Goal: Information Seeking & Learning: Learn about a topic

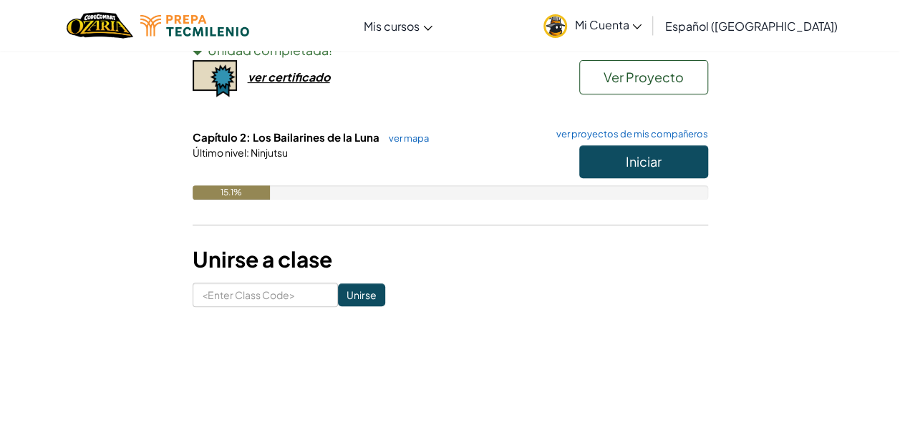
scroll to position [129, 0]
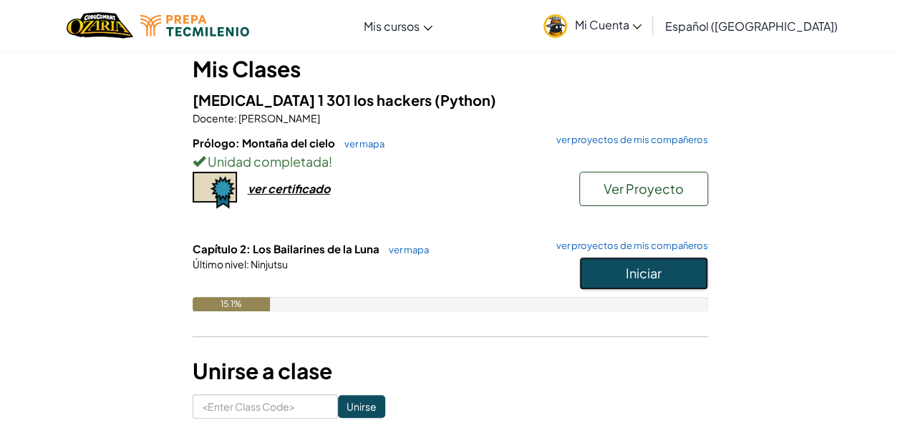
click at [614, 276] on button "Iniciar" at bounding box center [643, 273] width 129 height 33
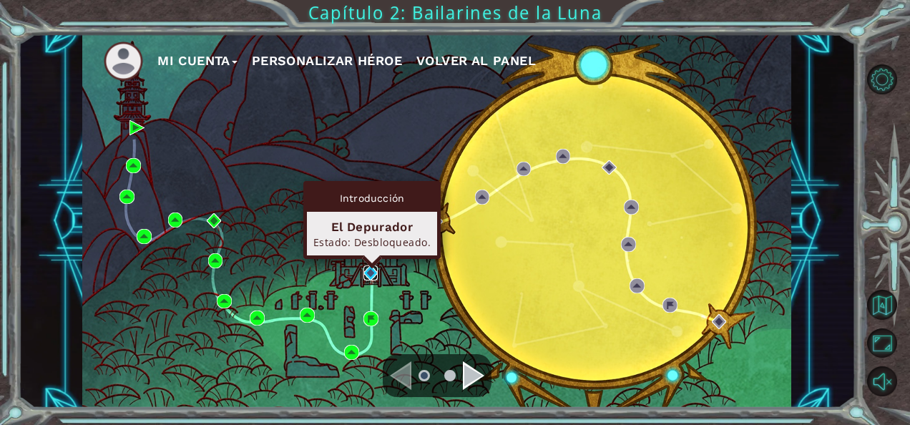
click at [371, 270] on img at bounding box center [371, 273] width 15 height 15
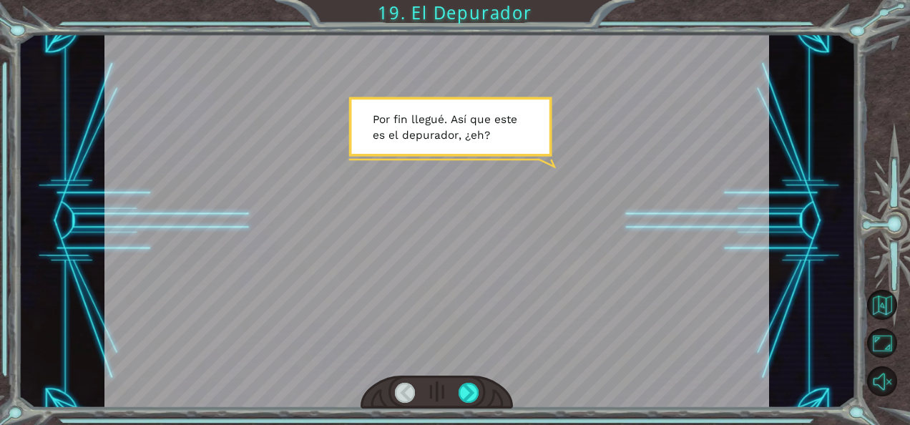
click at [419, 223] on div at bounding box center [437, 221] width 666 height 374
click at [467, 386] on div at bounding box center [469, 393] width 20 height 20
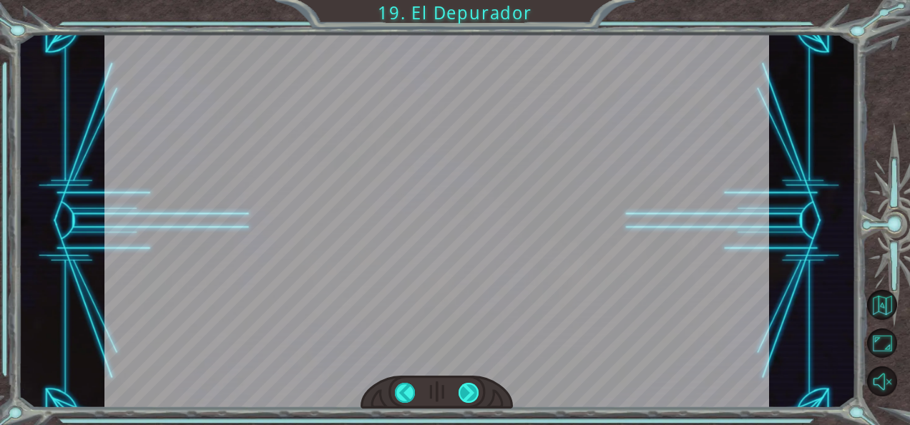
click at [467, 386] on div at bounding box center [469, 393] width 20 height 20
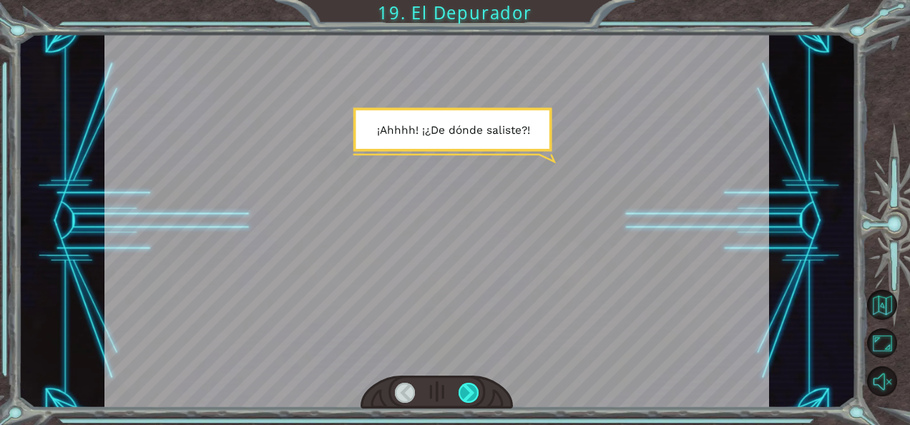
click at [467, 386] on div at bounding box center [469, 393] width 20 height 20
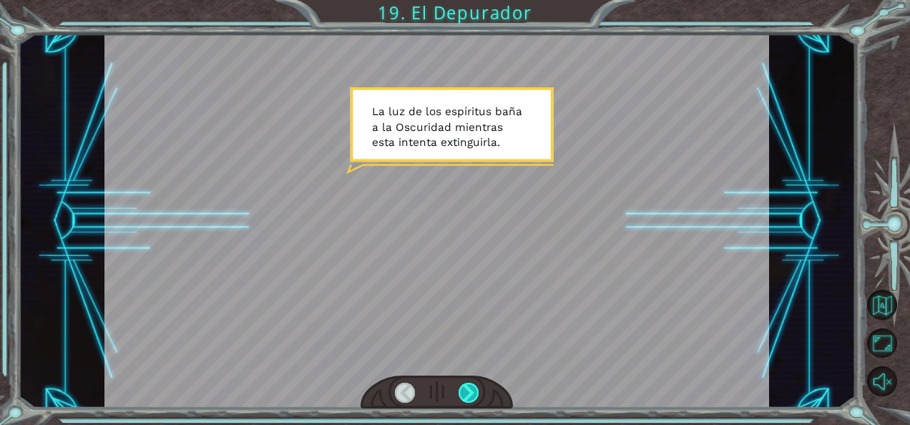
click at [467, 386] on div at bounding box center [469, 393] width 20 height 20
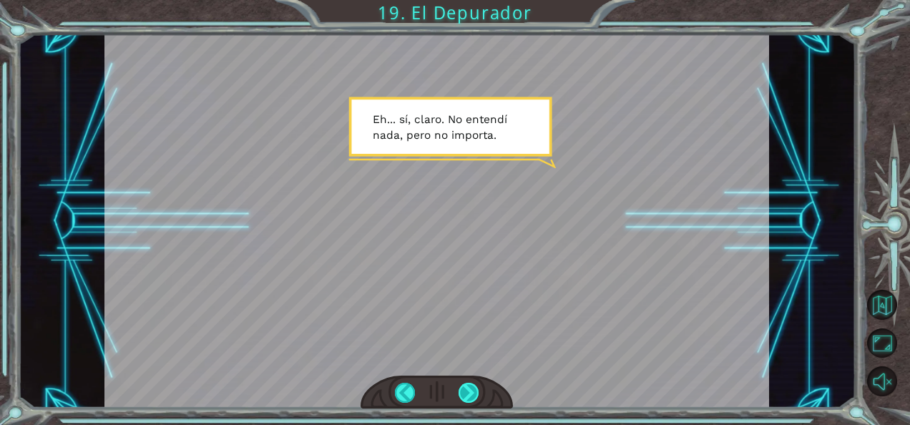
click at [467, 386] on div at bounding box center [469, 393] width 20 height 20
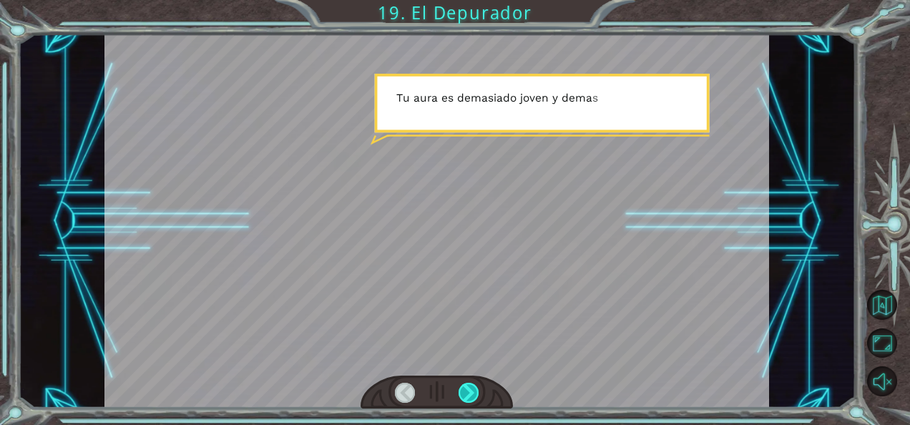
click at [467, 386] on div at bounding box center [469, 393] width 20 height 20
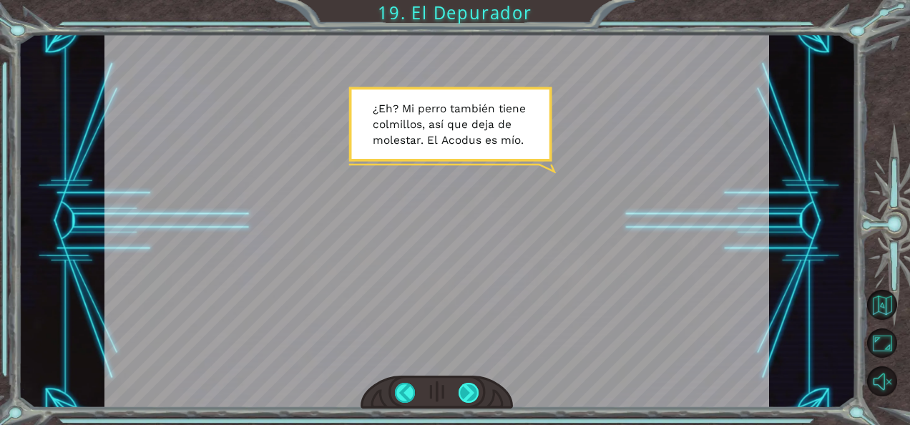
click at [467, 386] on div at bounding box center [469, 393] width 20 height 20
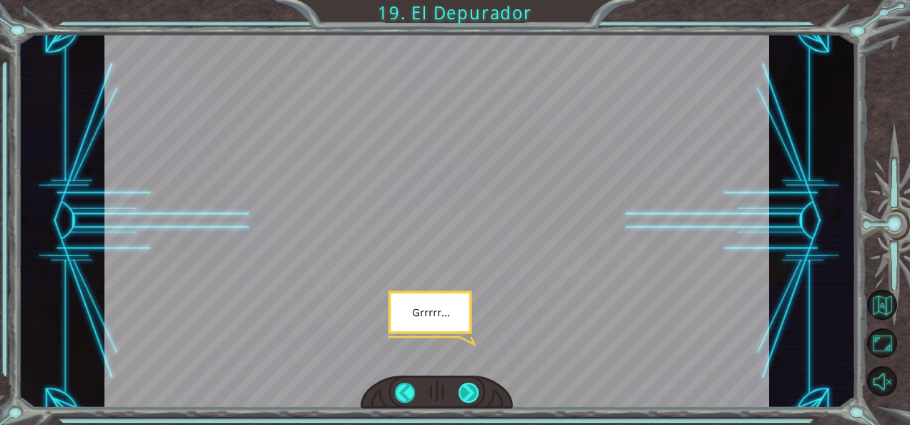
click at [467, 386] on div at bounding box center [469, 393] width 20 height 20
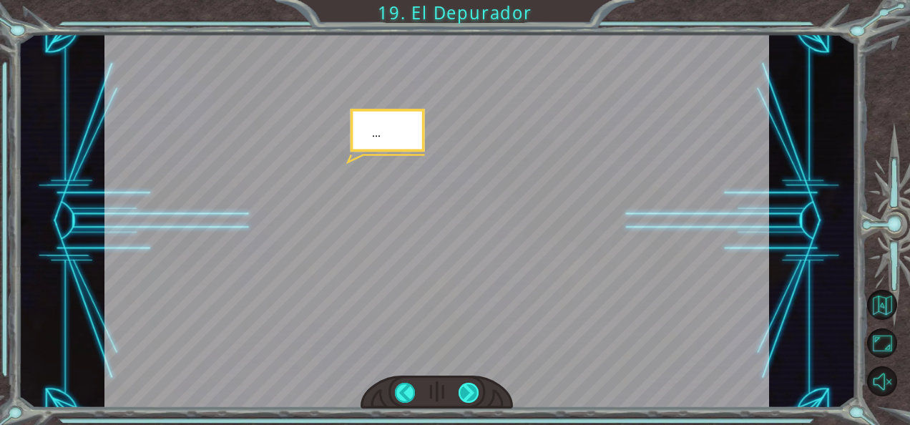
click at [467, 386] on div at bounding box center [469, 393] width 20 height 20
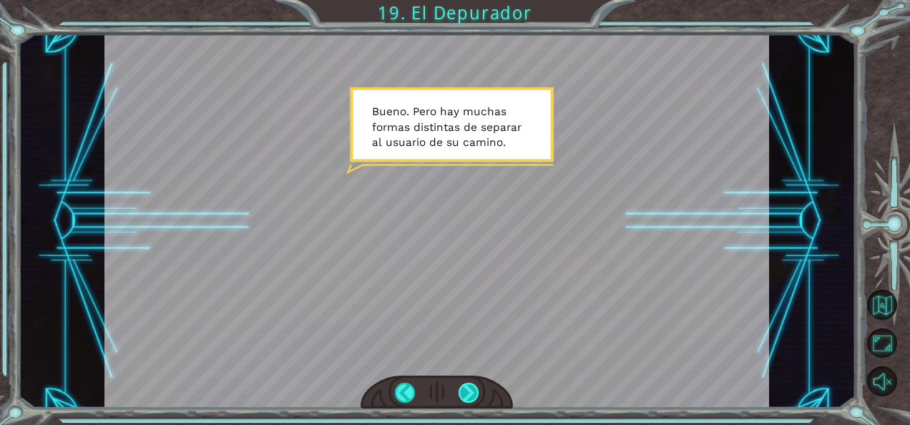
click at [467, 386] on div at bounding box center [469, 393] width 20 height 20
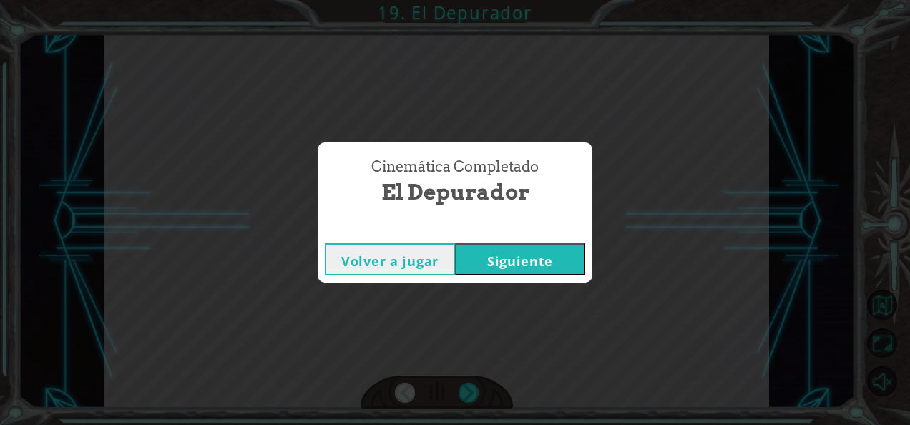
click at [507, 266] on button "Siguiente" at bounding box center [520, 259] width 130 height 32
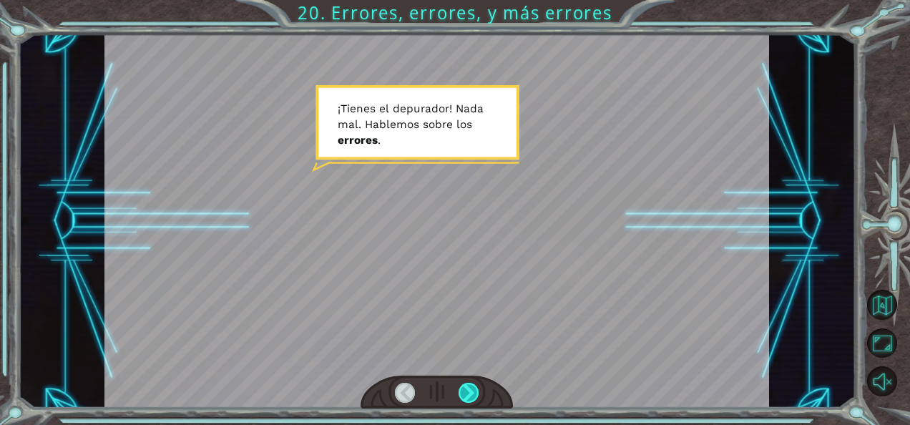
click at [467, 395] on div at bounding box center [469, 393] width 20 height 20
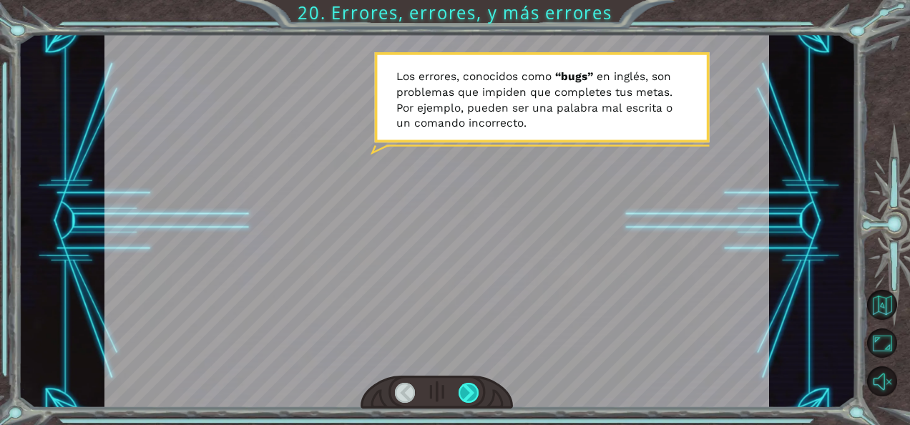
click at [475, 386] on div at bounding box center [469, 393] width 20 height 20
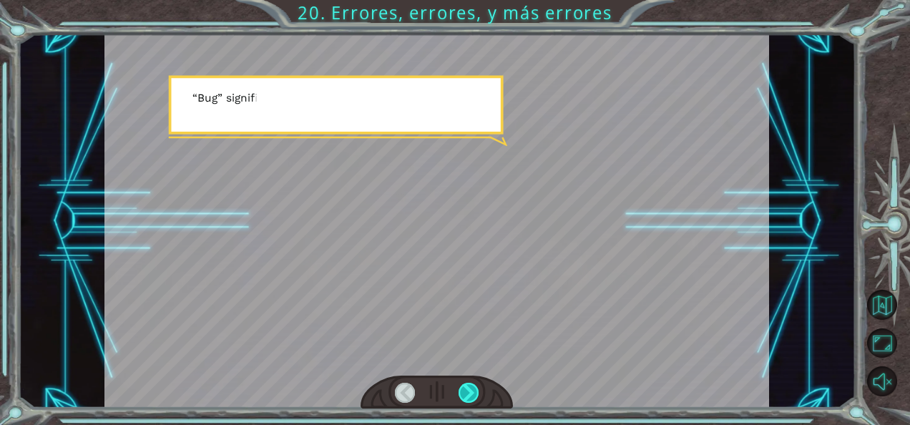
click at [475, 386] on div at bounding box center [469, 393] width 20 height 20
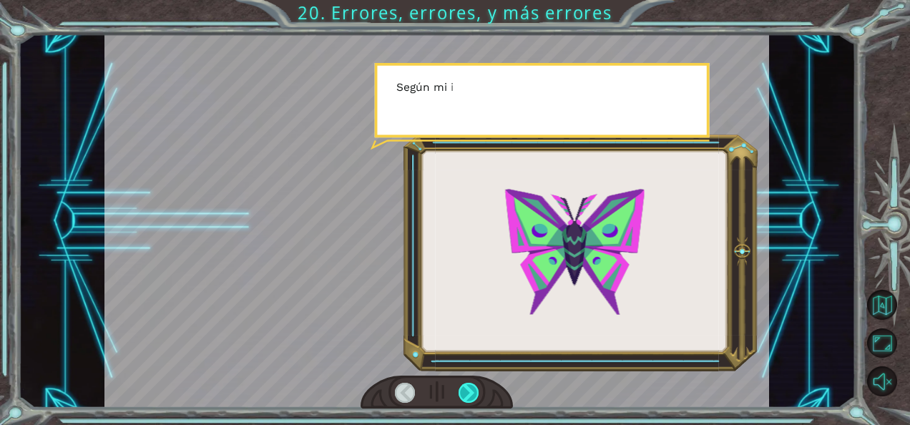
click at [475, 386] on div at bounding box center [469, 393] width 20 height 20
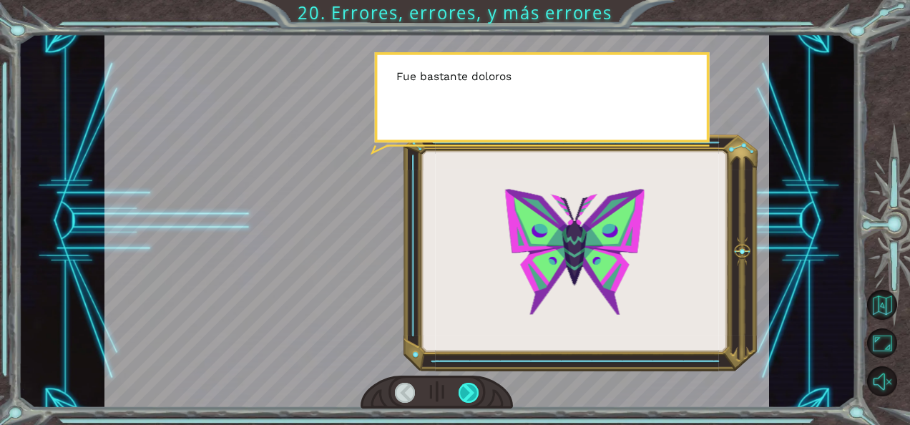
click at [475, 386] on div at bounding box center [469, 393] width 20 height 20
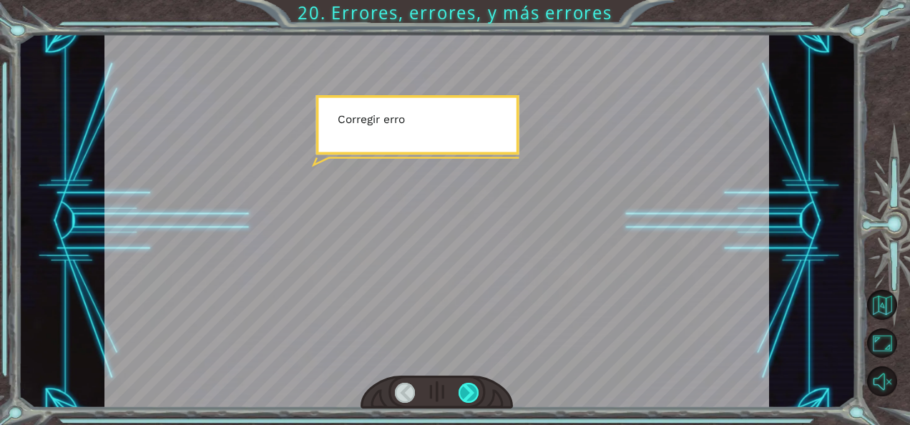
click at [475, 386] on div at bounding box center [469, 393] width 20 height 20
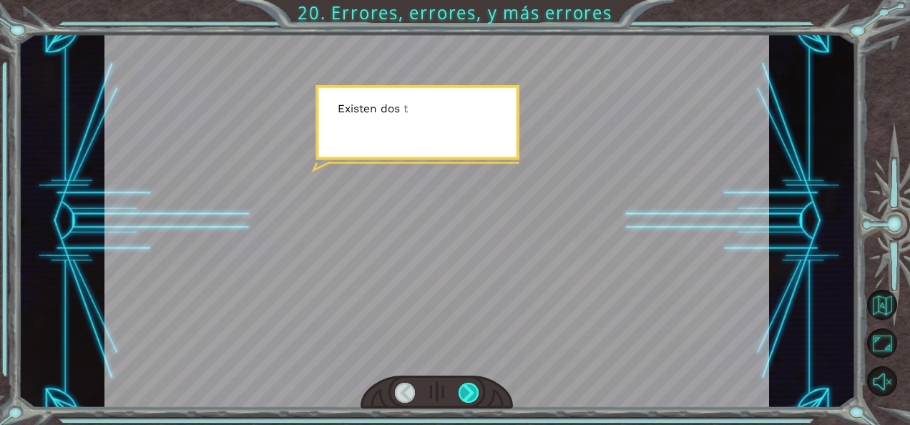
click at [475, 386] on div at bounding box center [469, 393] width 20 height 20
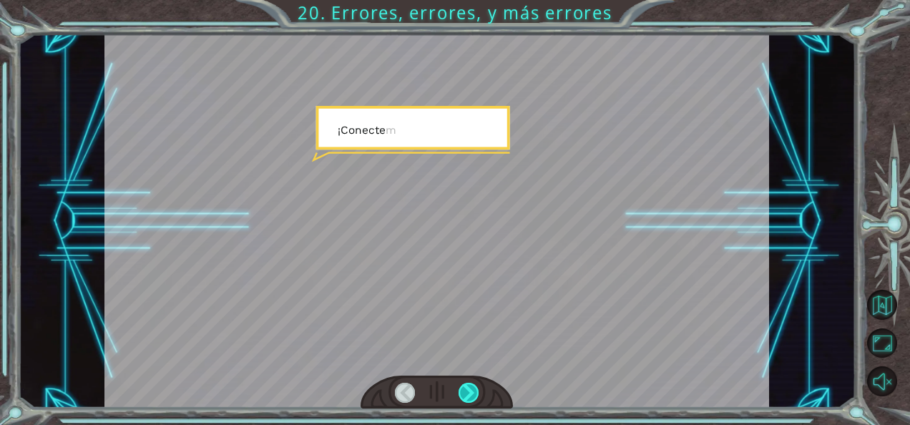
click at [475, 386] on div at bounding box center [469, 393] width 20 height 20
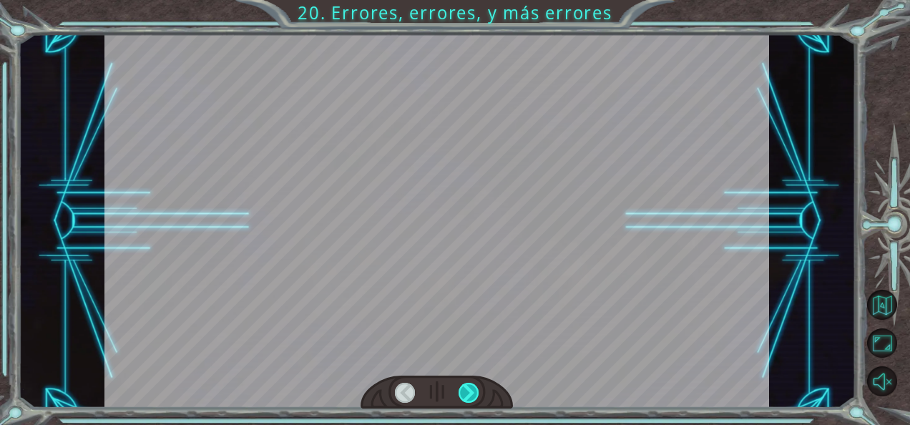
click at [475, 386] on div at bounding box center [469, 393] width 20 height 20
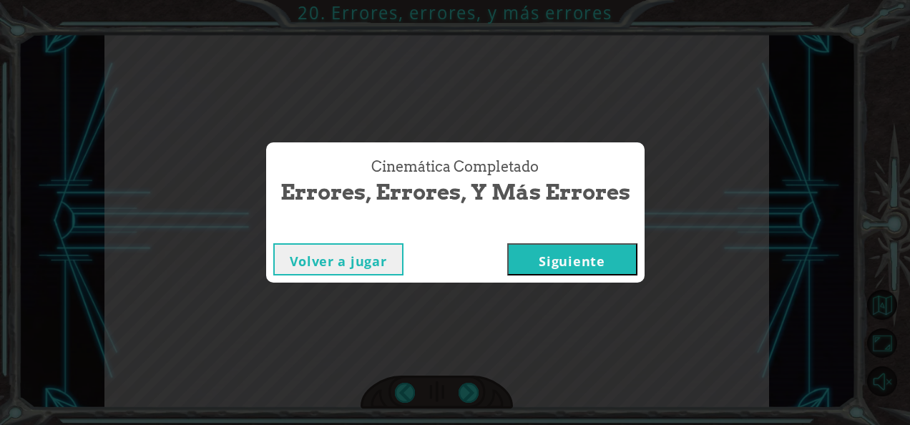
click at [538, 261] on button "Siguiente" at bounding box center [572, 259] width 130 height 32
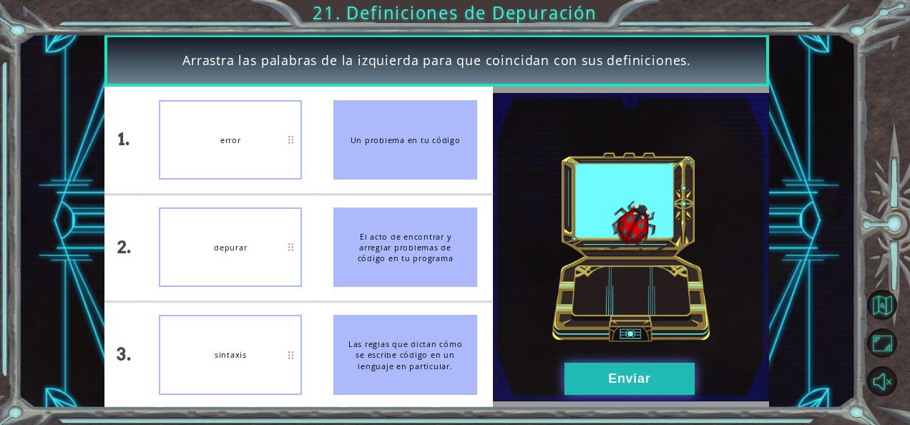
click at [611, 376] on button "Enviar" at bounding box center [630, 379] width 130 height 32
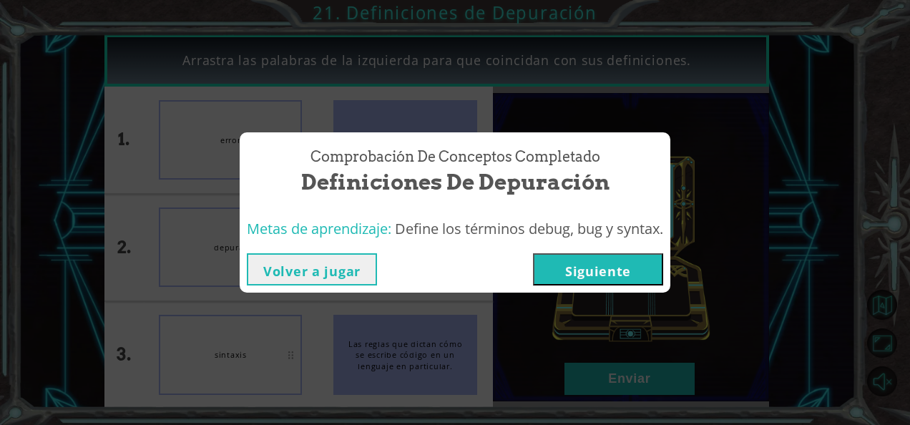
click at [583, 268] on button "Siguiente" at bounding box center [598, 269] width 130 height 32
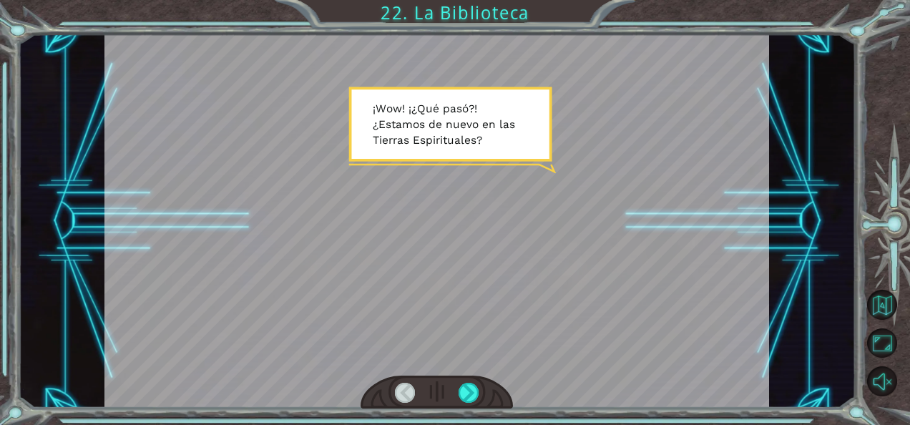
click at [583, 268] on div at bounding box center [437, 221] width 666 height 374
click at [459, 398] on div at bounding box center [469, 393] width 20 height 20
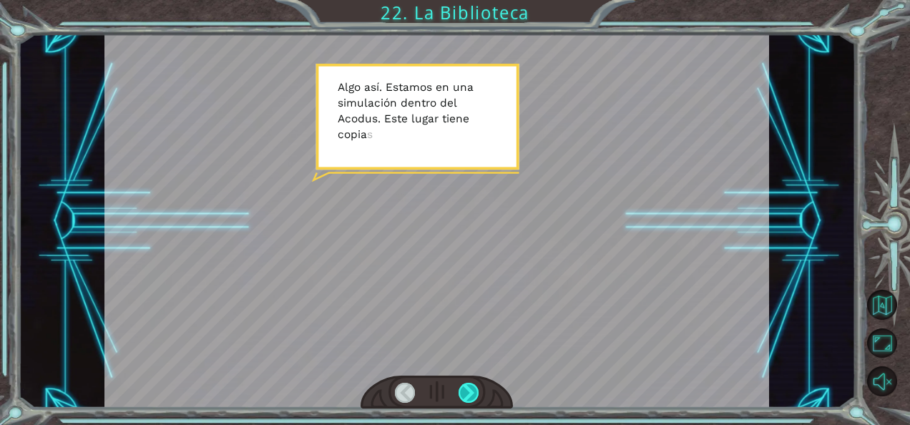
click at [470, 398] on div at bounding box center [469, 393] width 20 height 20
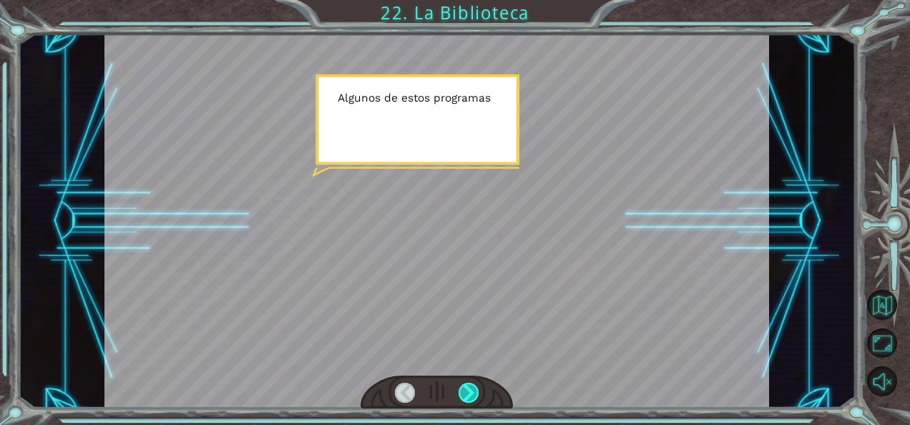
click at [470, 398] on div at bounding box center [469, 393] width 20 height 20
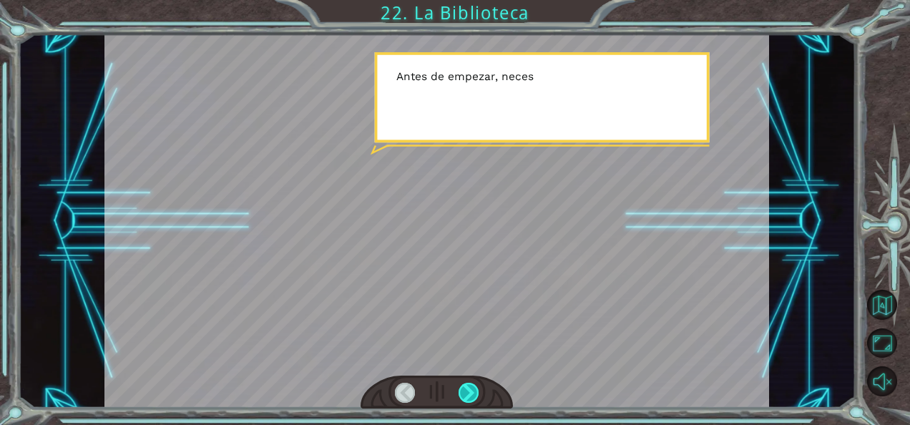
click at [470, 398] on div at bounding box center [469, 393] width 20 height 20
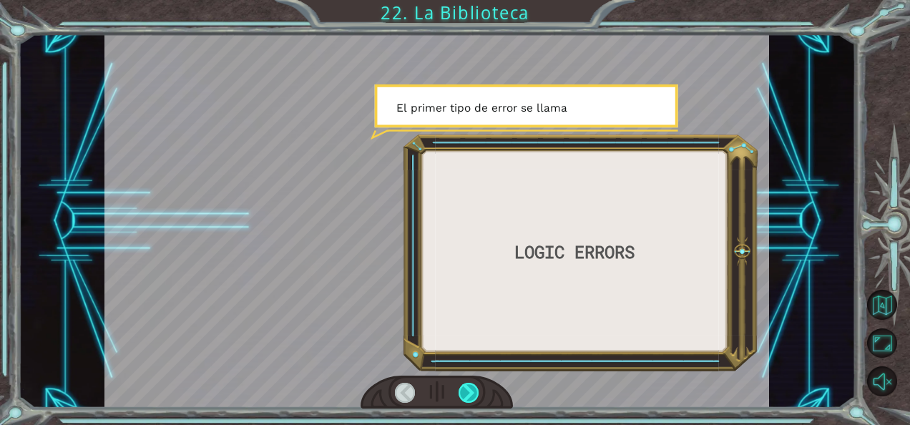
click at [470, 398] on div at bounding box center [469, 393] width 20 height 20
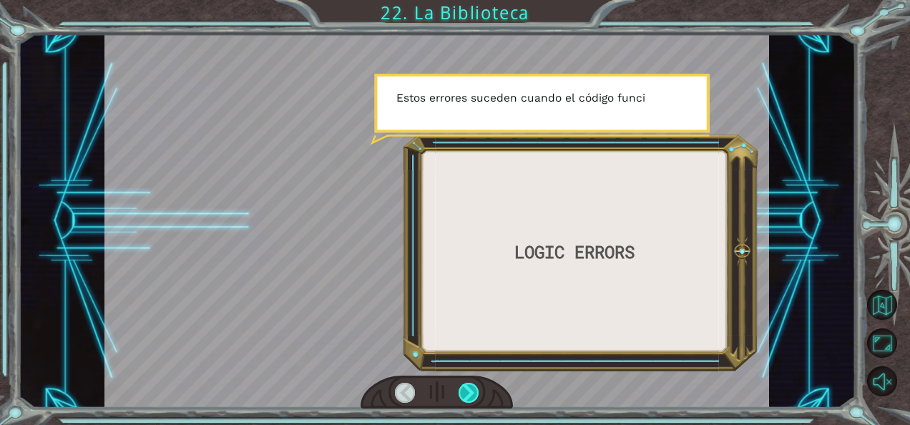
click at [470, 398] on div at bounding box center [469, 393] width 20 height 20
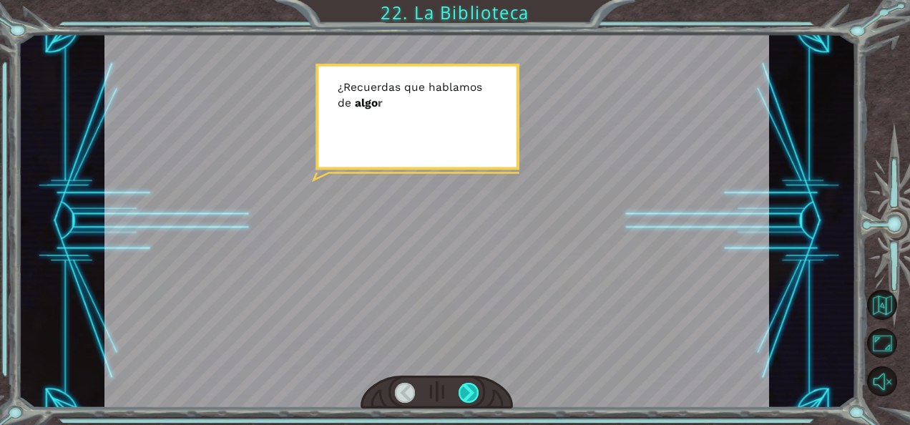
click at [470, 398] on div at bounding box center [469, 393] width 20 height 20
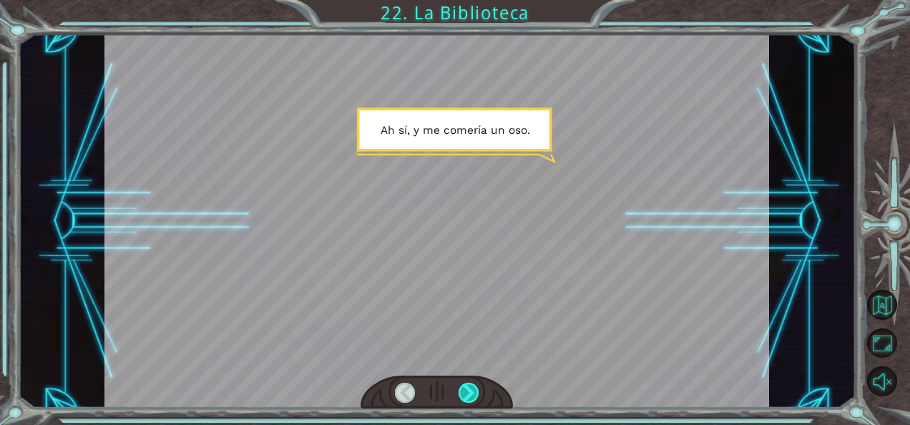
click at [470, 398] on div at bounding box center [469, 393] width 20 height 20
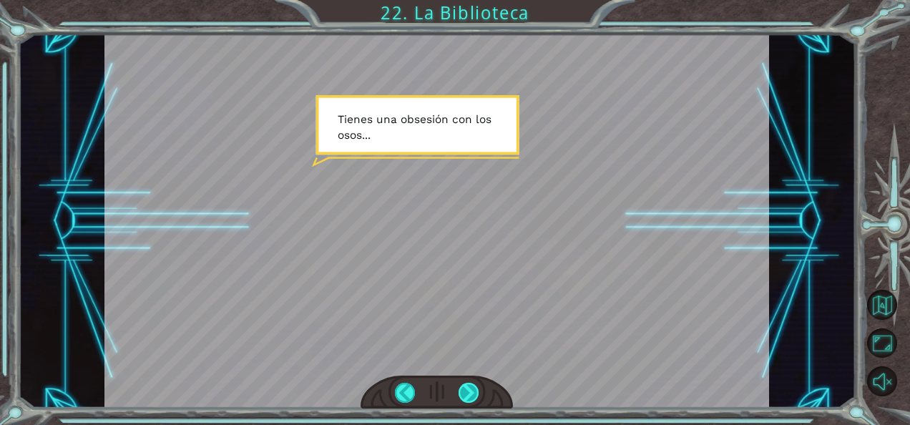
click at [470, 398] on div at bounding box center [469, 393] width 20 height 20
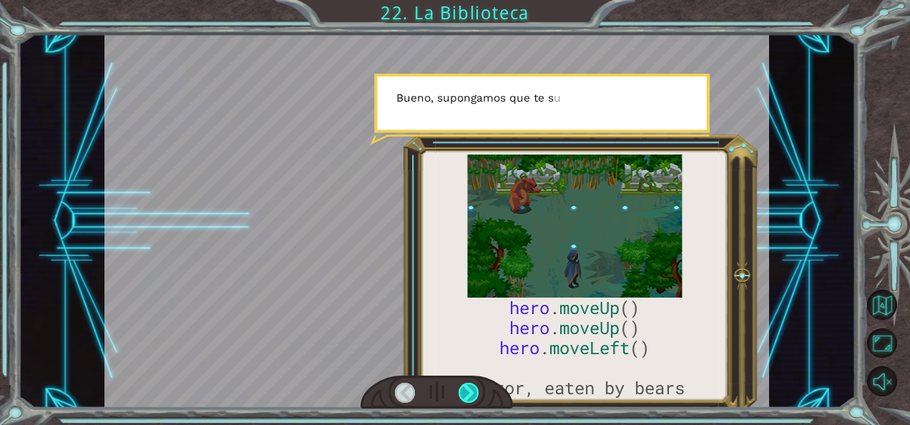
click at [470, 398] on div at bounding box center [469, 393] width 20 height 20
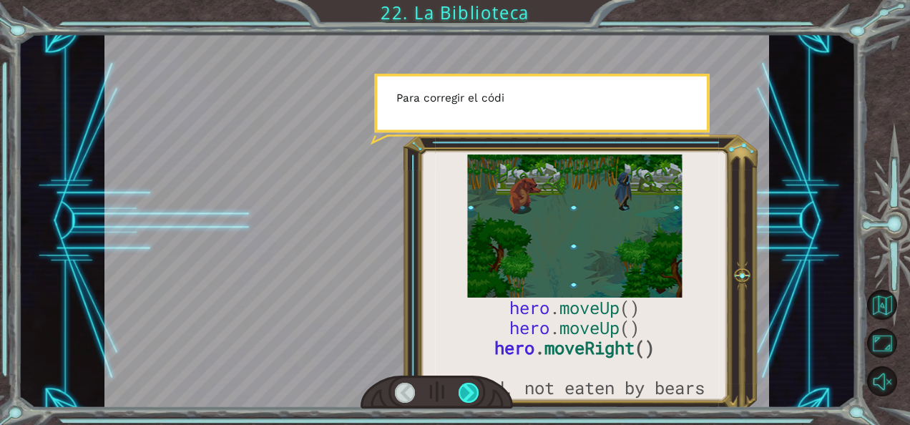
click at [470, 398] on div at bounding box center [469, 393] width 20 height 20
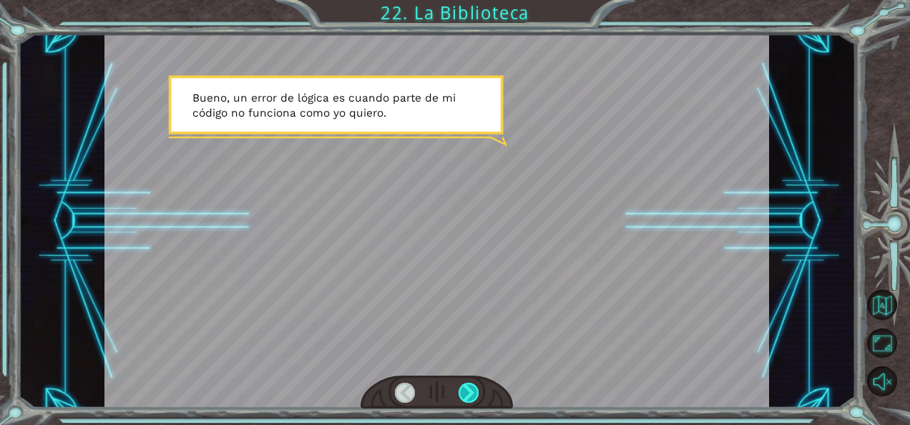
click at [471, 389] on div at bounding box center [469, 393] width 20 height 20
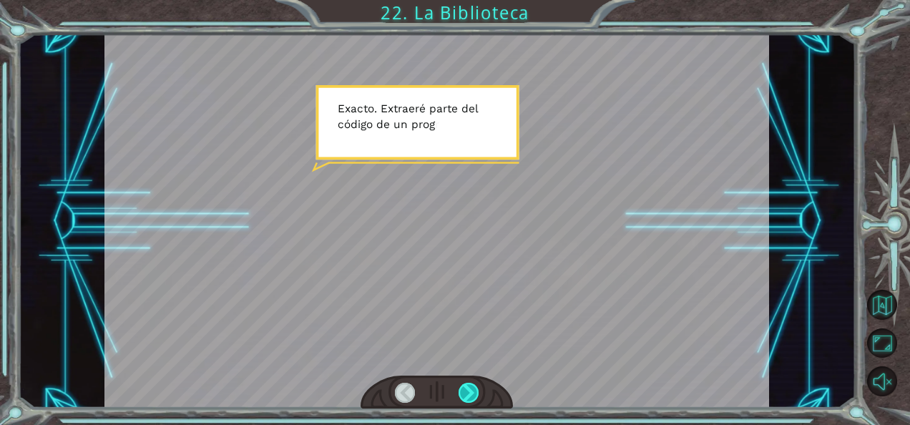
click at [471, 389] on div at bounding box center [469, 393] width 20 height 20
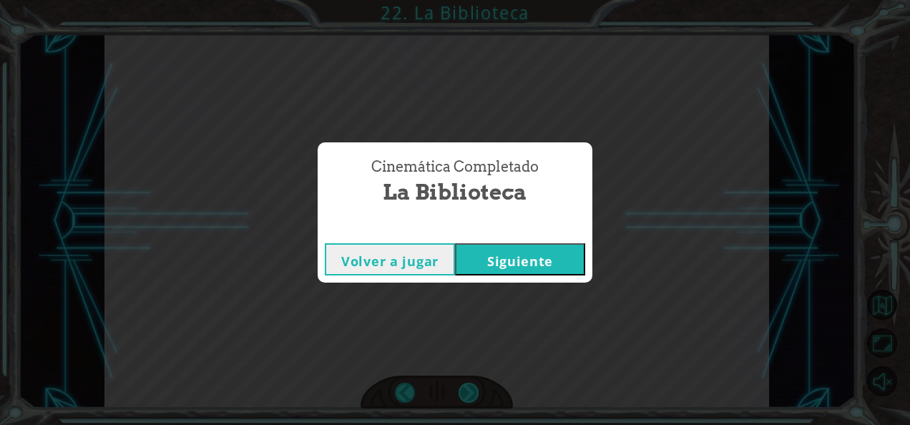
click at [471, 389] on div "Cinemática Completado La Biblioteca Volver a jugar [GEOGRAPHIC_DATA]" at bounding box center [455, 212] width 910 height 425
drag, startPoint x: 471, startPoint y: 389, endPoint x: 651, endPoint y: 263, distance: 220.0
click at [651, 263] on div "Cinemática Completado La Biblioteca Volver a jugar [GEOGRAPHIC_DATA]" at bounding box center [455, 212] width 910 height 425
click at [550, 262] on button "Siguiente" at bounding box center [520, 259] width 130 height 32
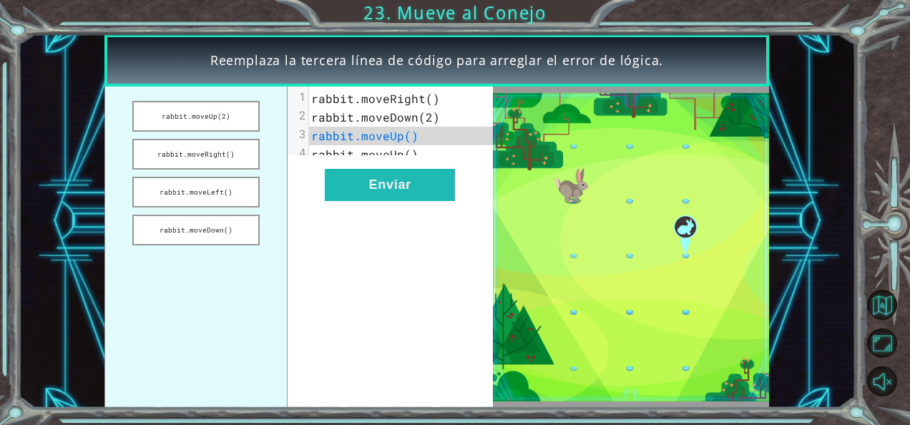
click at [348, 124] on span "rabbit.moveDown(2)" at bounding box center [375, 117] width 129 height 15
click at [242, 185] on button "rabbit.moveLeft()" at bounding box center [195, 192] width 127 height 31
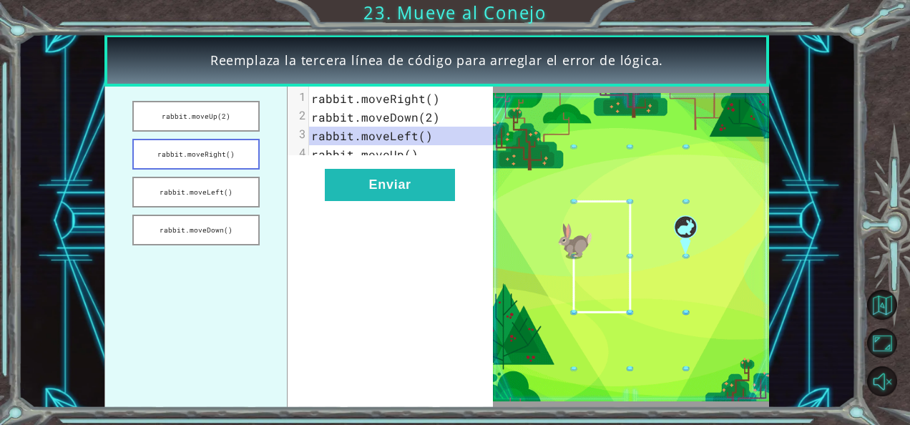
click at [209, 160] on button "rabbit.moveRight()" at bounding box center [195, 154] width 127 height 31
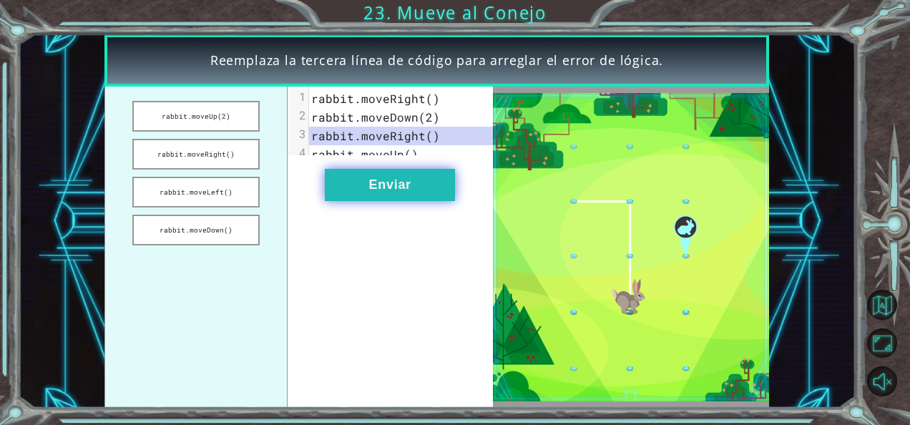
click at [438, 195] on button "Enviar" at bounding box center [390, 185] width 130 height 32
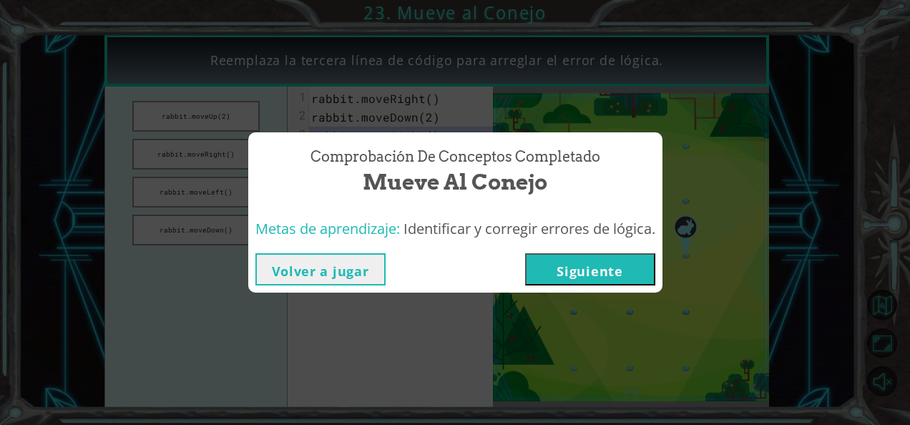
click at [574, 273] on button "Siguiente" at bounding box center [590, 269] width 130 height 32
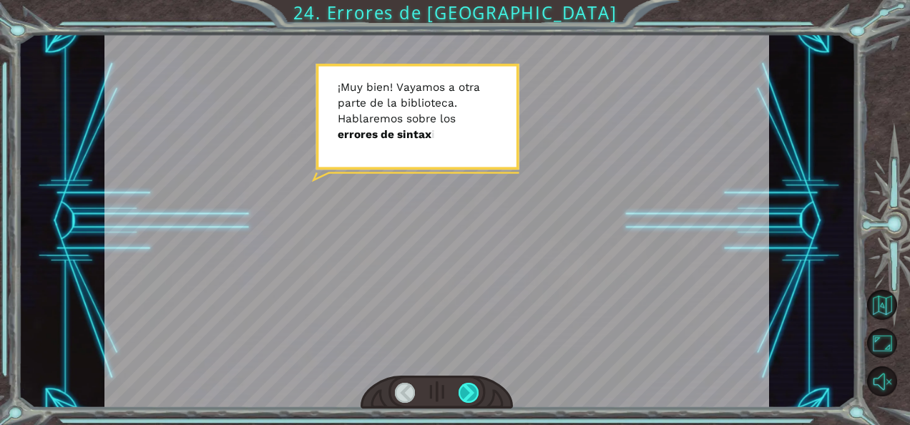
click at [472, 386] on div at bounding box center [469, 393] width 20 height 20
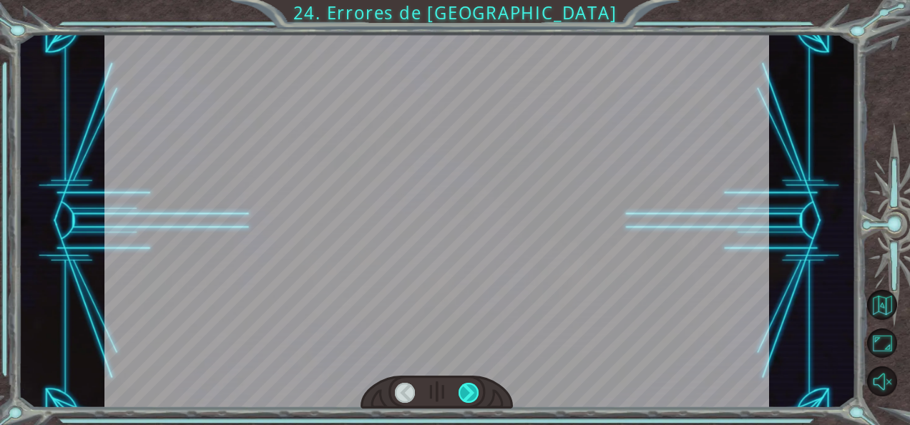
click at [472, 386] on div at bounding box center [469, 393] width 20 height 20
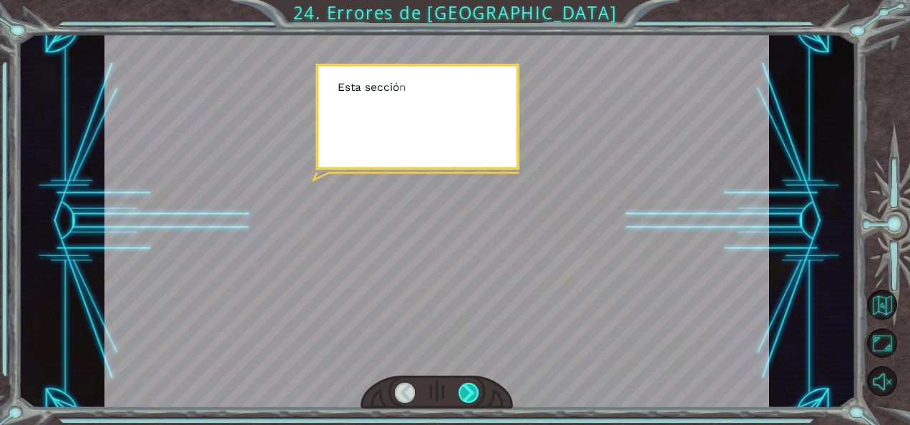
click at [472, 386] on div at bounding box center [469, 393] width 20 height 20
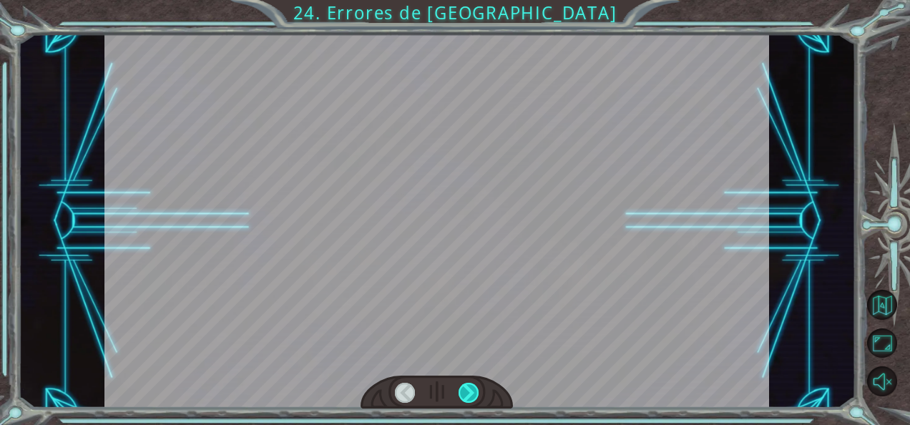
click at [472, 386] on div at bounding box center [469, 393] width 20 height 20
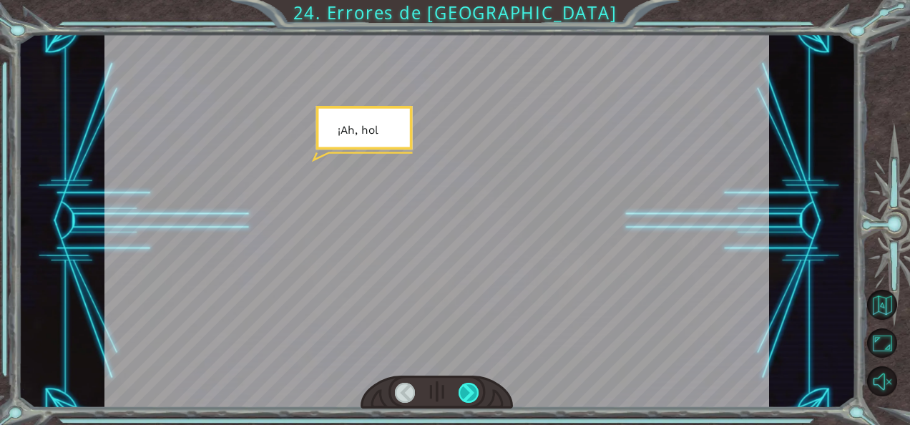
click at [472, 386] on div at bounding box center [469, 393] width 20 height 20
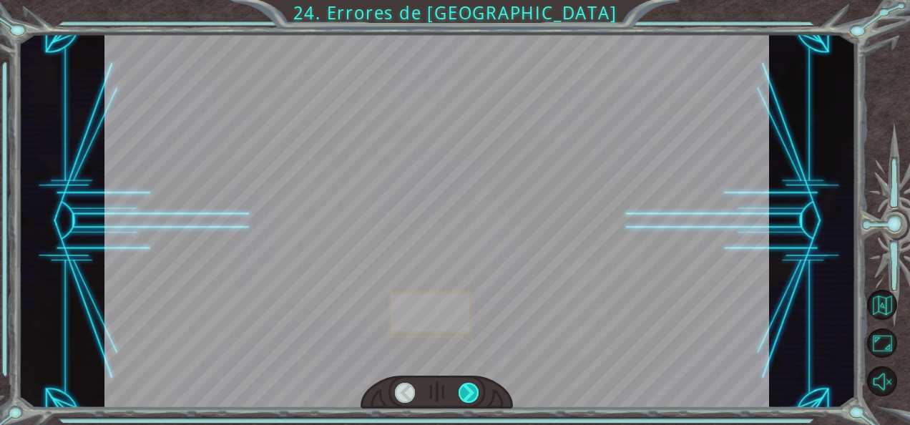
click at [472, 386] on div at bounding box center [469, 393] width 20 height 20
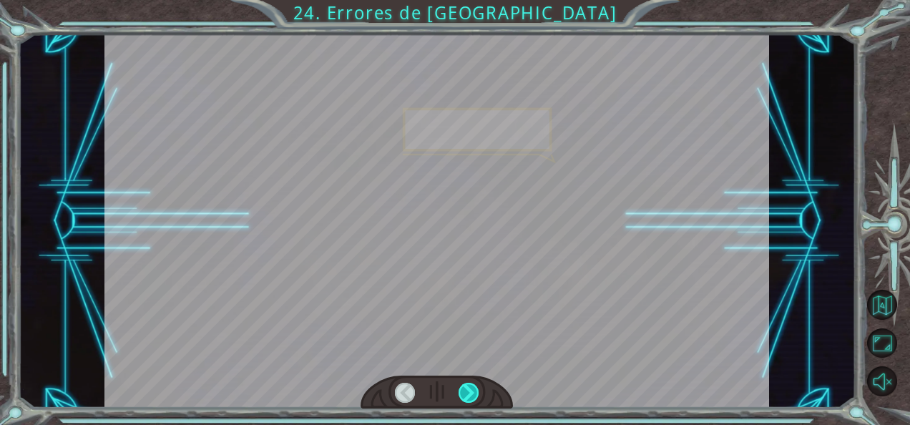
click at [472, 386] on div at bounding box center [469, 393] width 20 height 20
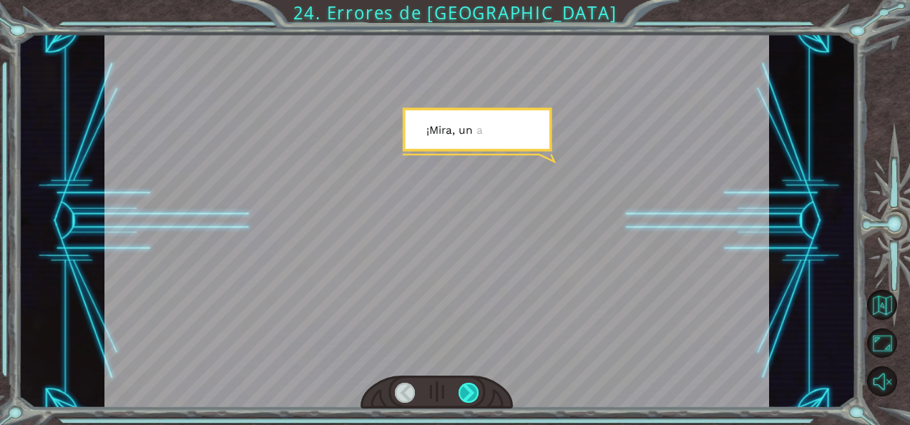
click at [472, 386] on div at bounding box center [469, 393] width 20 height 20
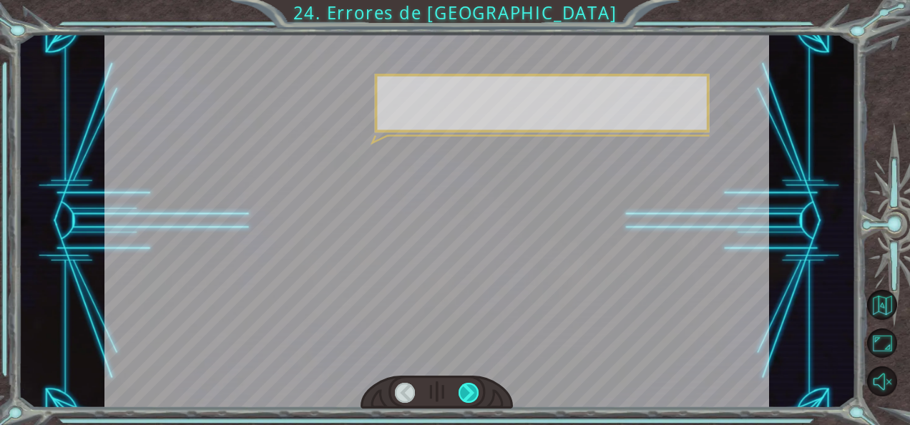
click at [472, 386] on div at bounding box center [469, 393] width 20 height 20
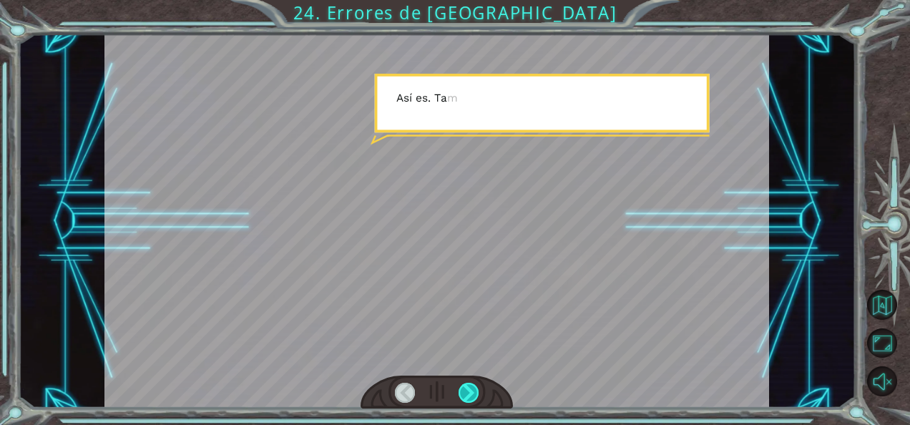
click at [472, 386] on div at bounding box center [469, 393] width 20 height 20
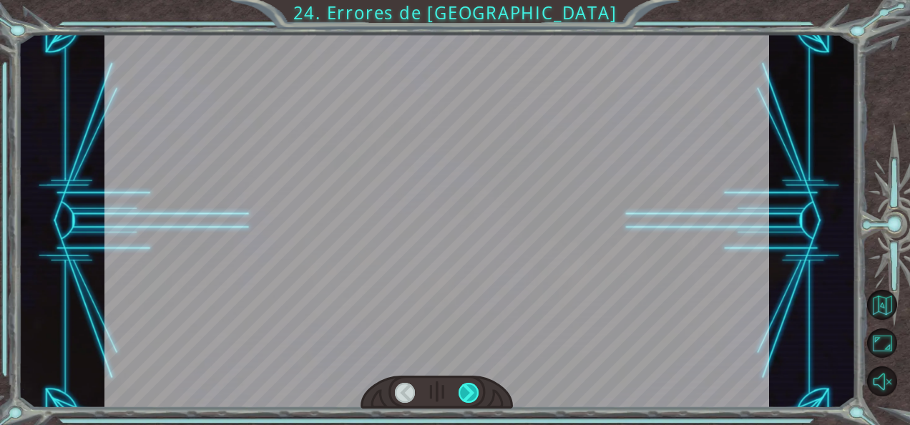
click at [472, 386] on div at bounding box center [469, 393] width 20 height 20
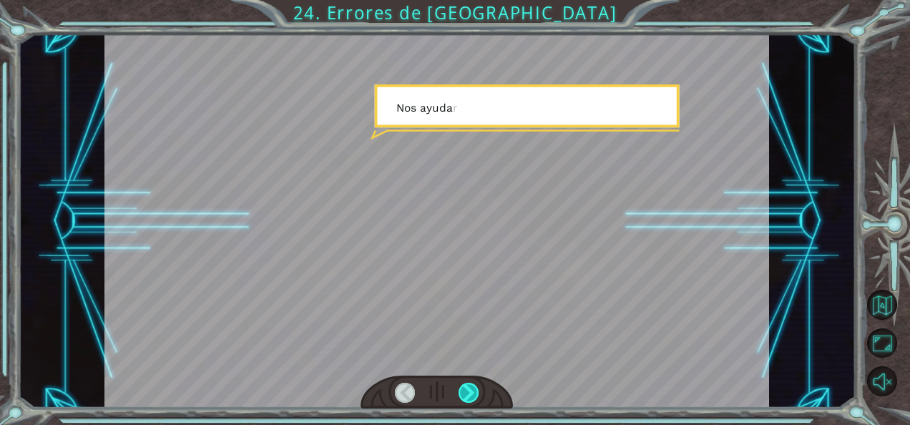
click at [472, 386] on div at bounding box center [469, 393] width 20 height 20
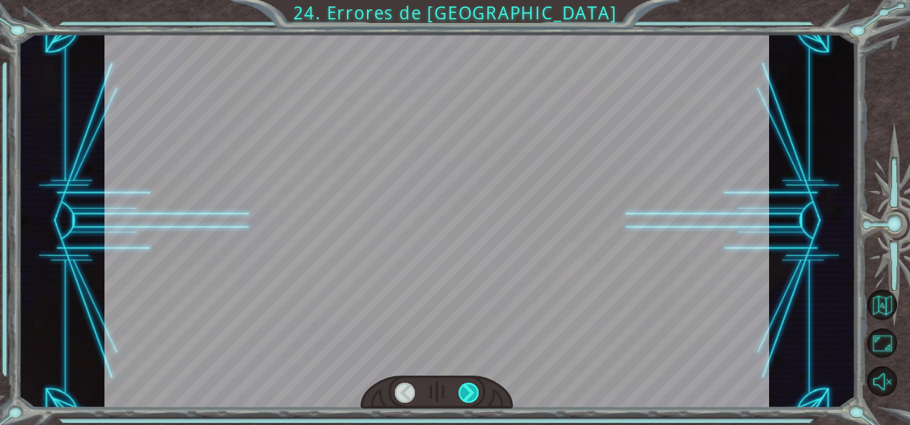
click at [472, 386] on div at bounding box center [469, 393] width 20 height 20
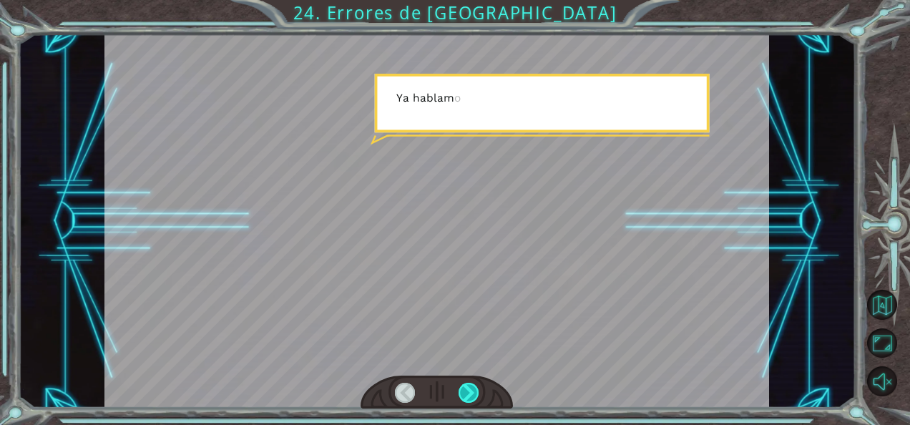
click at [472, 386] on div at bounding box center [469, 393] width 20 height 20
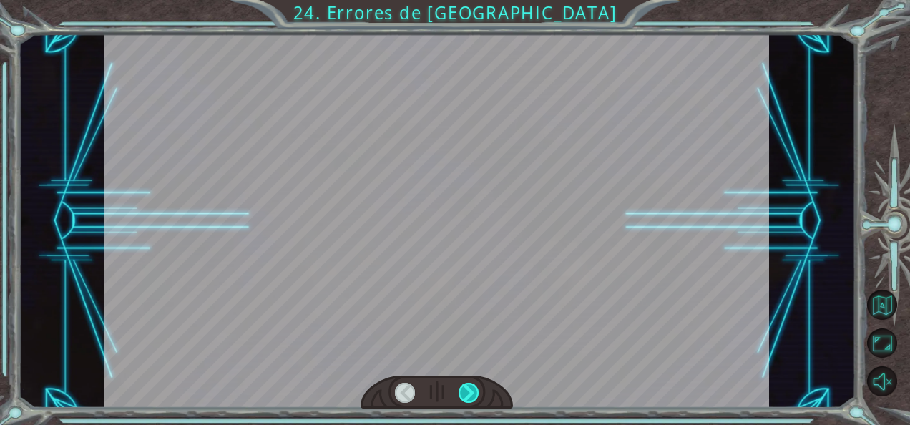
click at [472, 386] on div at bounding box center [469, 393] width 20 height 20
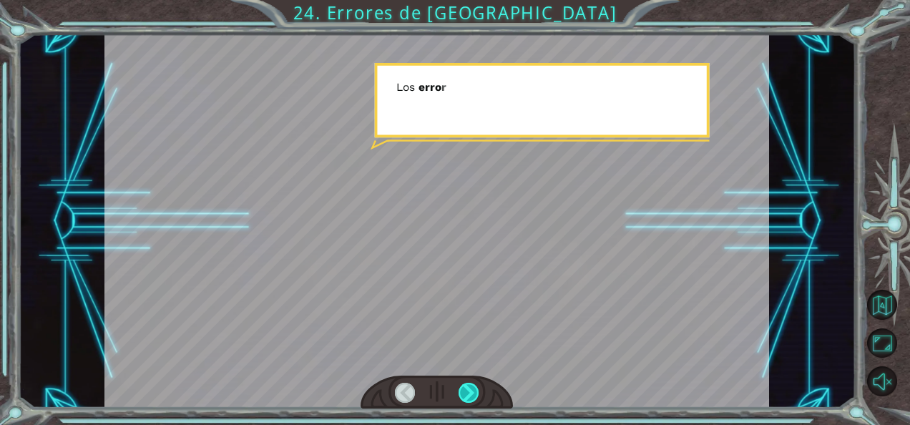
click at [472, 386] on div at bounding box center [469, 393] width 20 height 20
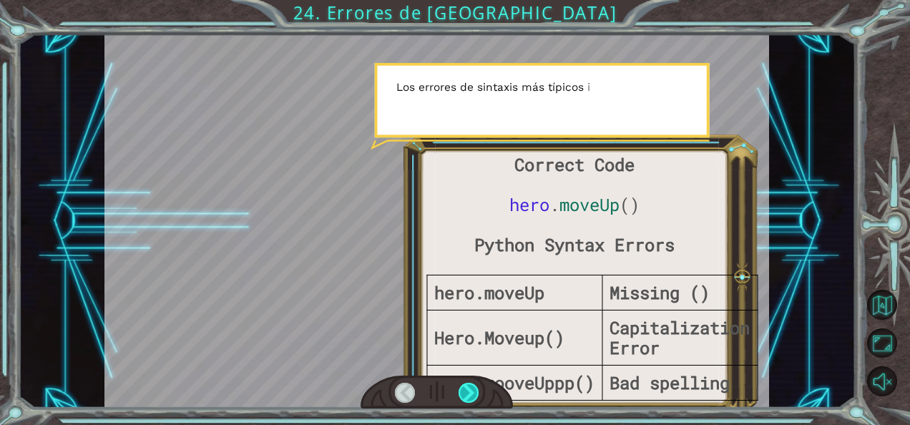
click at [472, 386] on div at bounding box center [469, 393] width 20 height 20
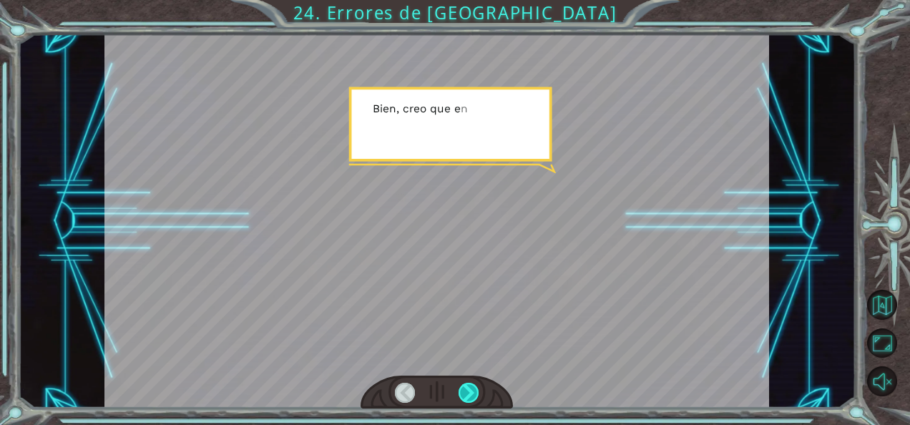
click at [472, 386] on div at bounding box center [469, 393] width 20 height 20
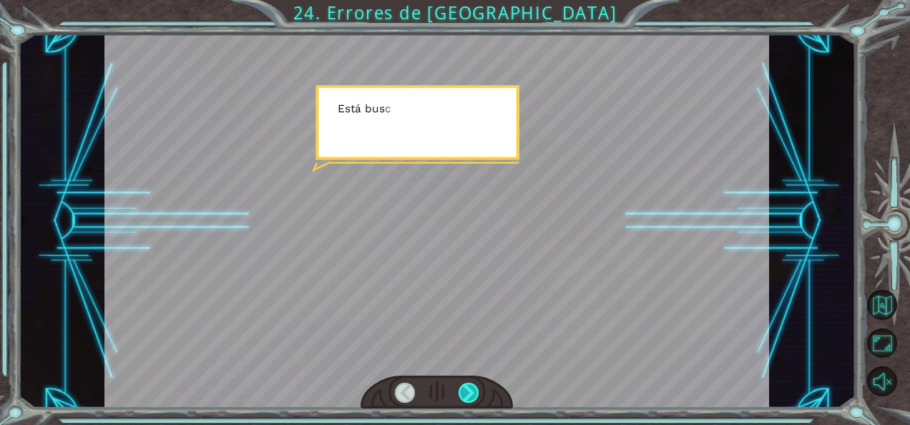
click at [472, 386] on div at bounding box center [469, 393] width 20 height 20
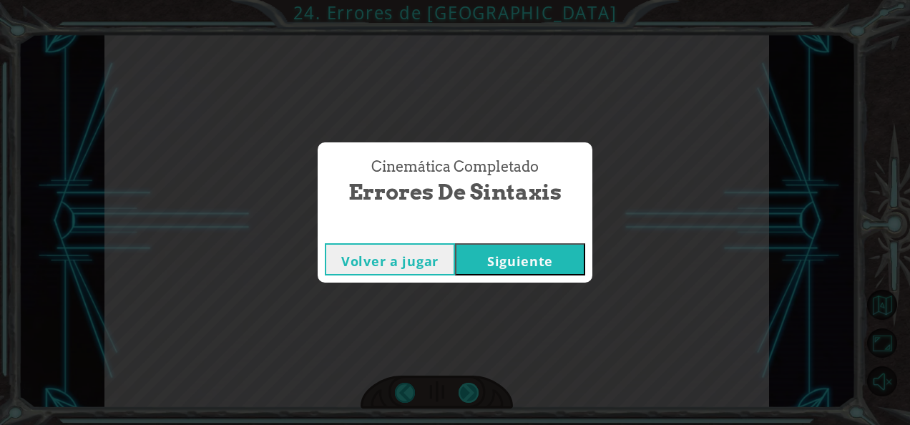
click at [472, 386] on div "Cinemática Completado Errores de Sintaxis Volver a jugar [GEOGRAPHIC_DATA]" at bounding box center [455, 212] width 910 height 425
click at [506, 273] on button "Siguiente" at bounding box center [520, 259] width 130 height 32
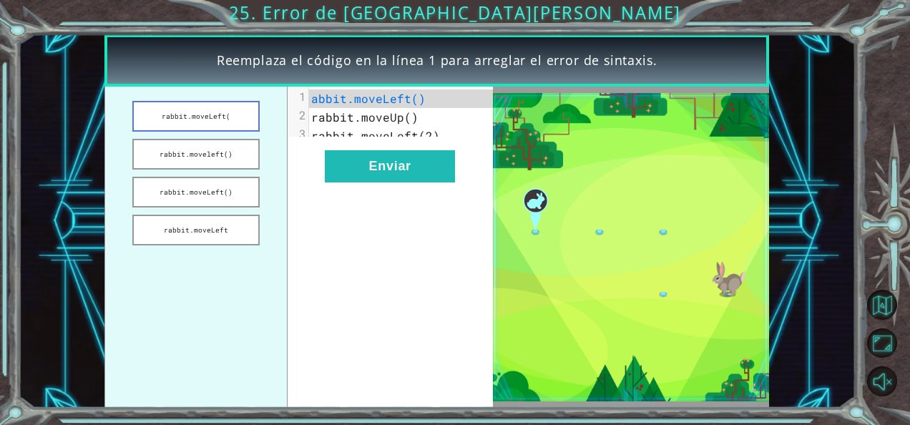
click at [182, 113] on button "rabbit.moveLeft(" at bounding box center [195, 116] width 127 height 31
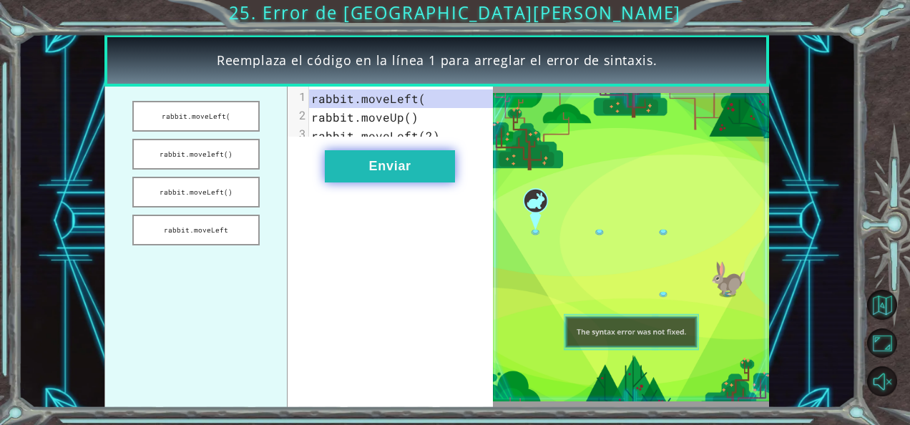
click at [399, 173] on button "Enviar" at bounding box center [390, 166] width 130 height 32
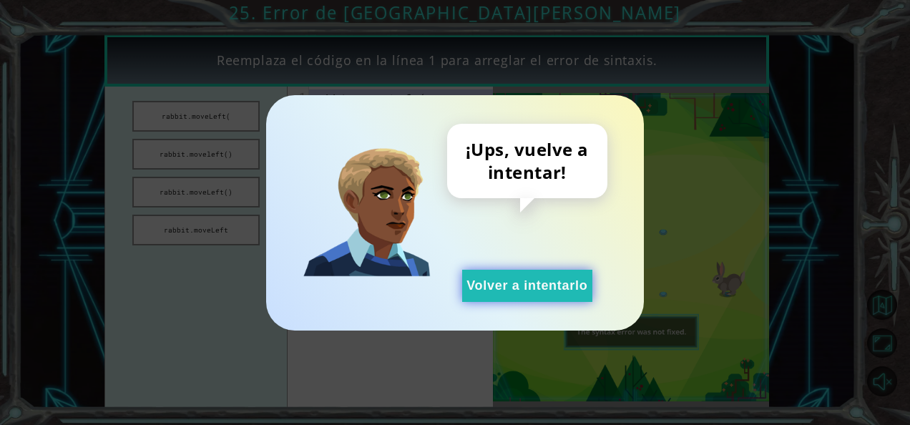
click at [588, 296] on button "Volver a intentarlo" at bounding box center [527, 286] width 130 height 32
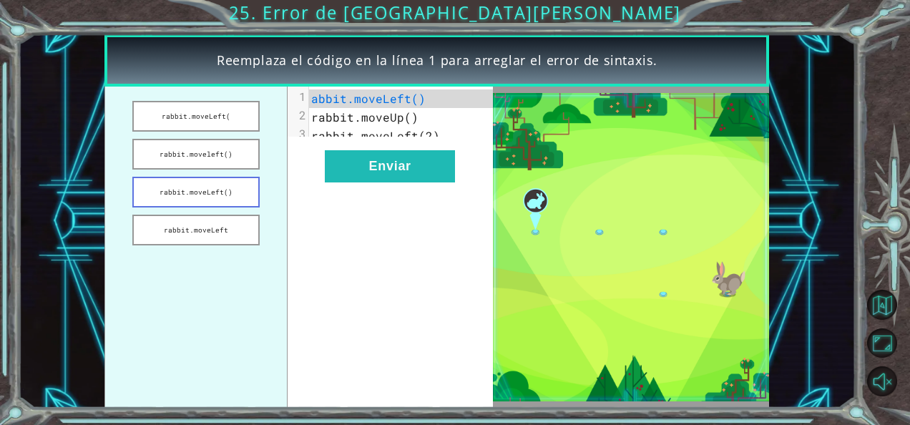
click at [238, 183] on button "rabbit.moveLeft()" at bounding box center [195, 192] width 127 height 31
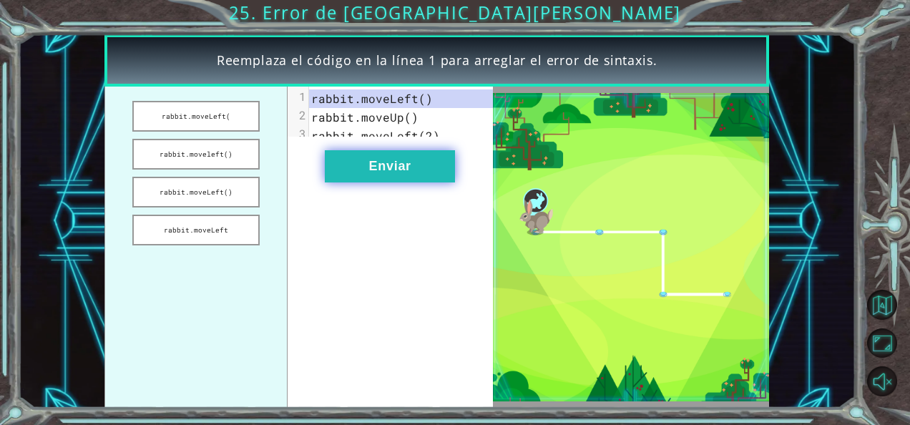
click at [369, 181] on button "Enviar" at bounding box center [390, 166] width 130 height 32
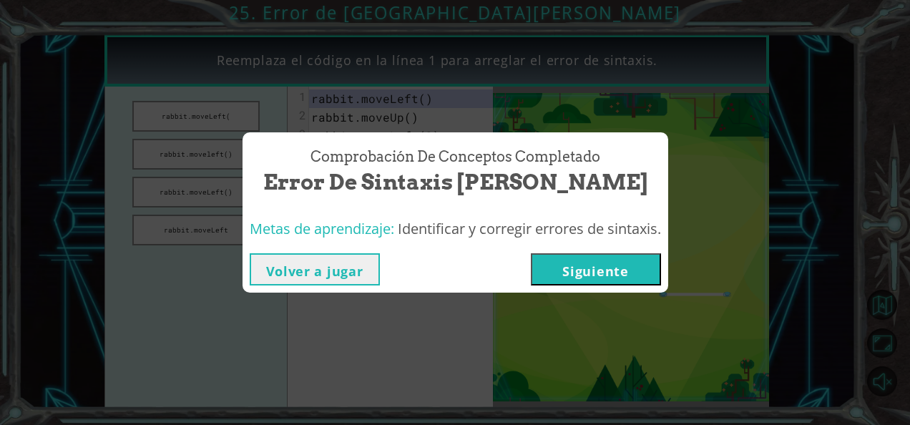
click at [638, 273] on button "Siguiente" at bounding box center [596, 269] width 130 height 32
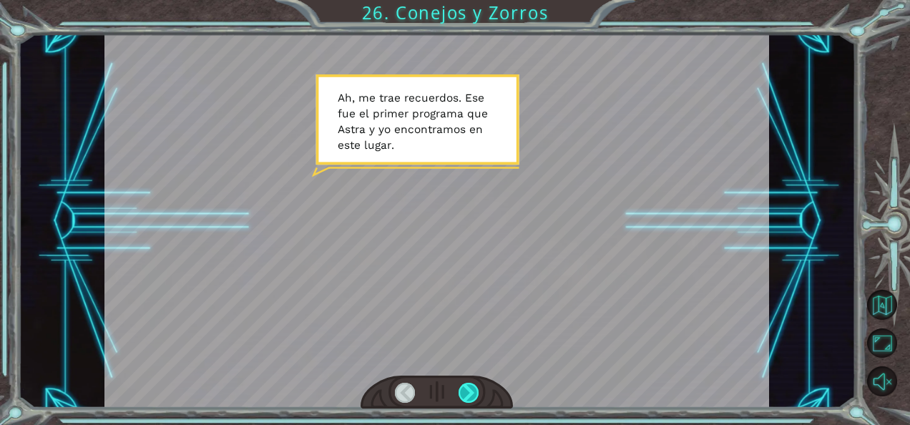
click at [464, 389] on div at bounding box center [469, 393] width 20 height 20
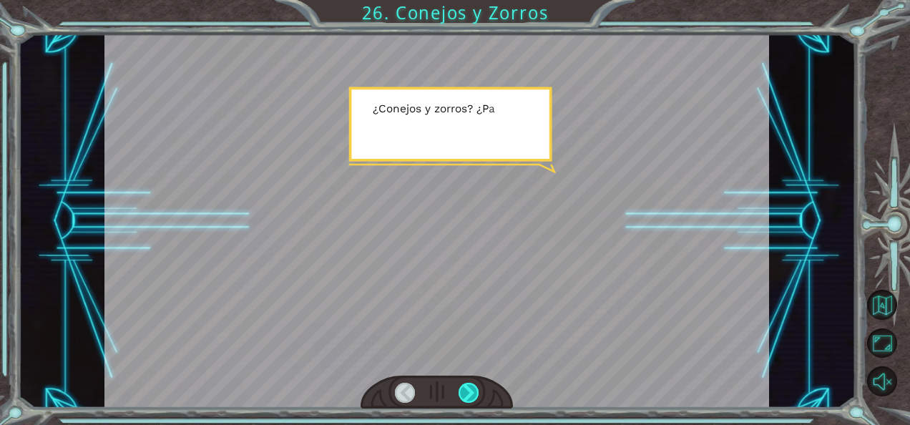
click at [464, 389] on div at bounding box center [469, 393] width 20 height 20
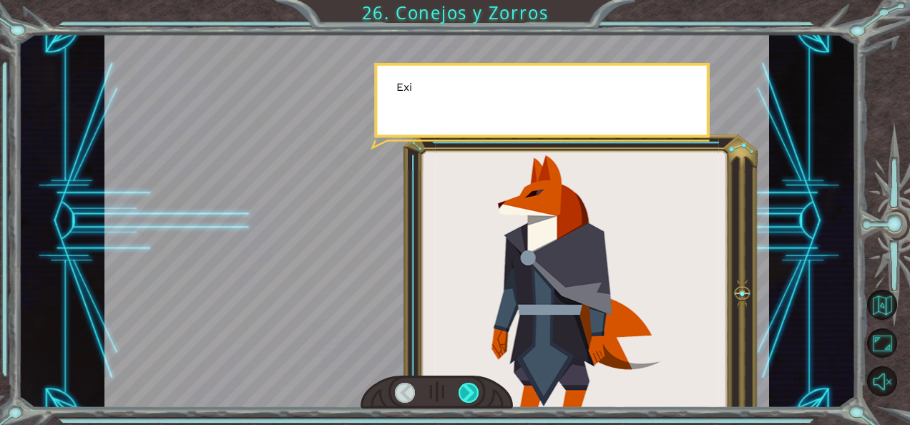
click at [464, 389] on div at bounding box center [469, 393] width 20 height 20
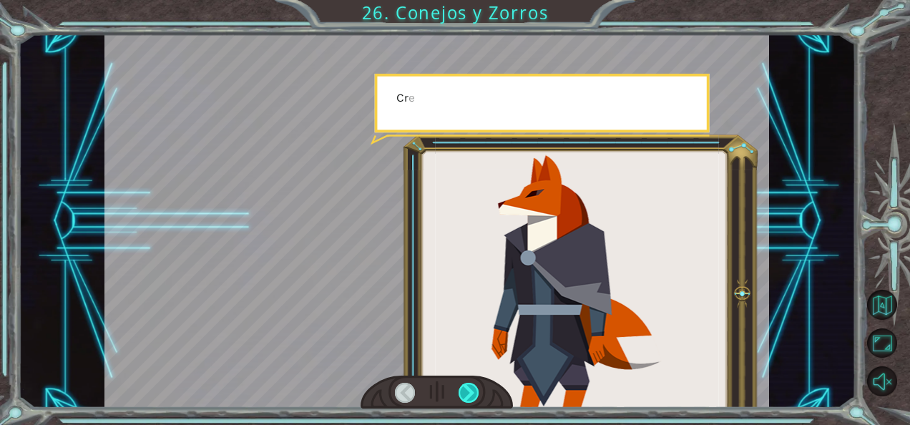
click at [464, 389] on div at bounding box center [469, 393] width 20 height 20
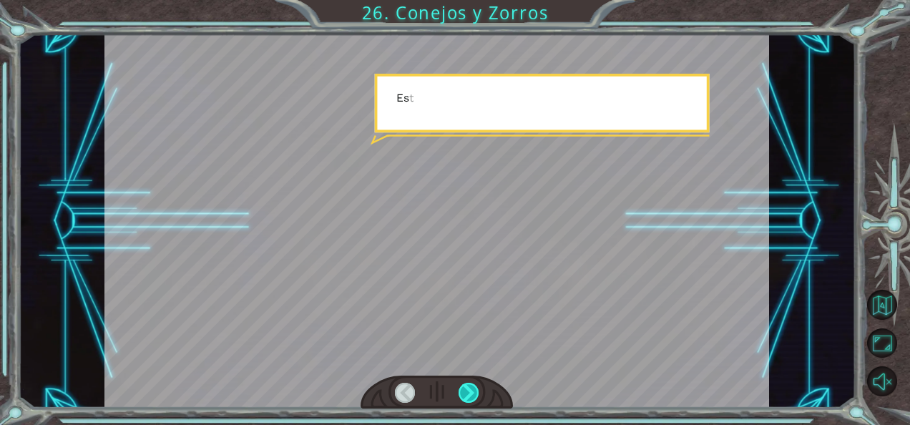
click at [464, 389] on div at bounding box center [469, 393] width 20 height 20
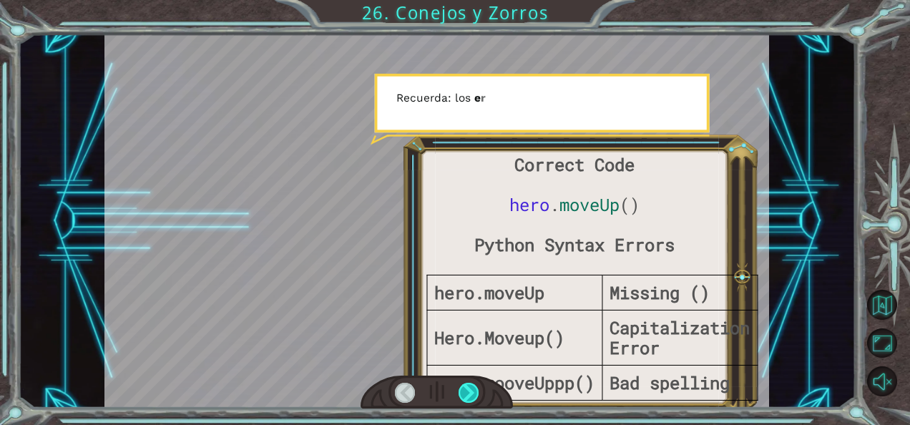
click at [464, 389] on div at bounding box center [469, 393] width 20 height 20
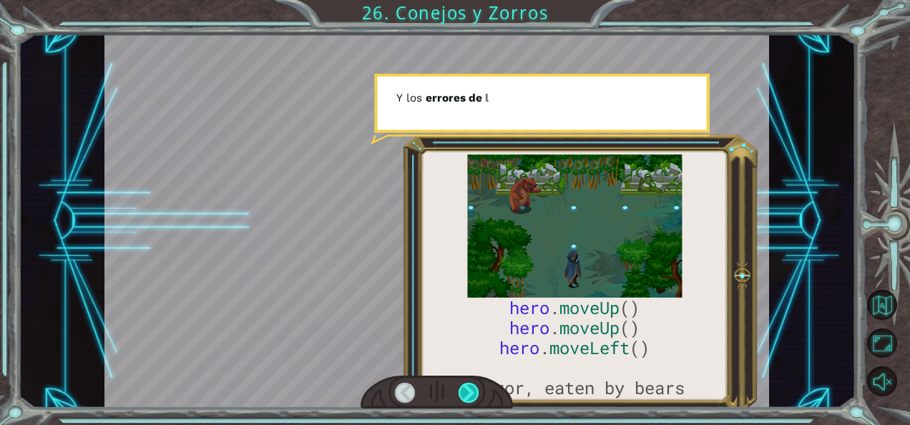
click at [464, 389] on div at bounding box center [469, 393] width 20 height 20
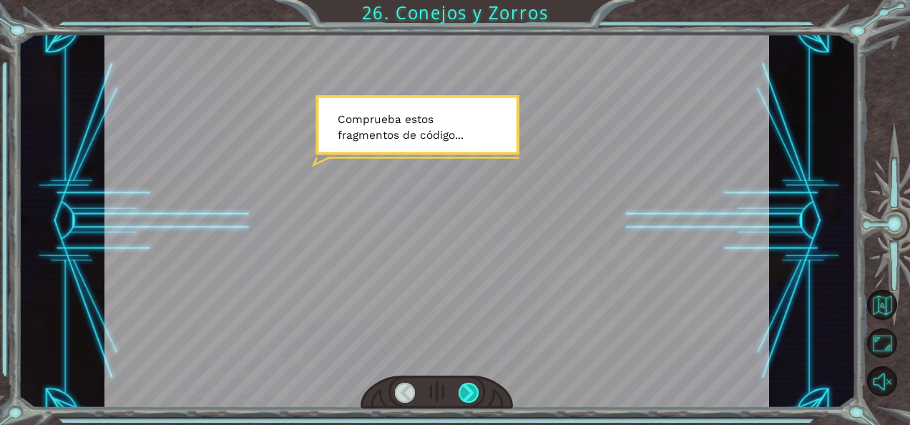
click at [464, 389] on div at bounding box center [469, 393] width 20 height 20
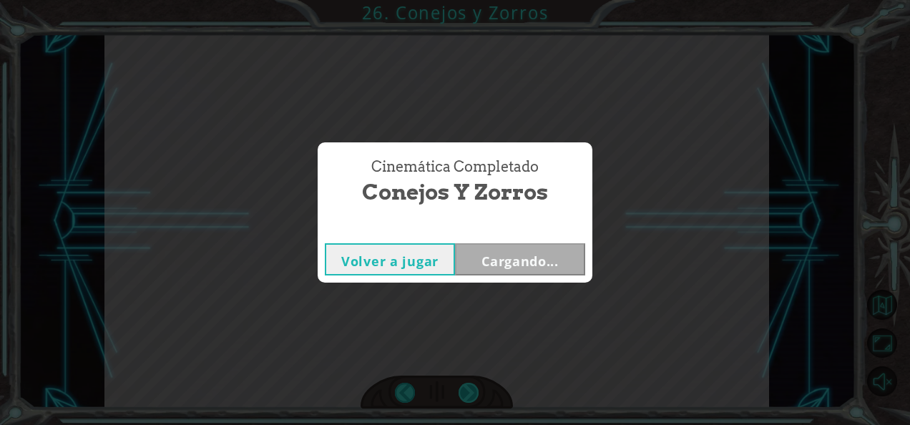
click at [464, 389] on div "Cinemática Completado Conejos y Zorros Volver a jugar Cargando..." at bounding box center [455, 212] width 910 height 425
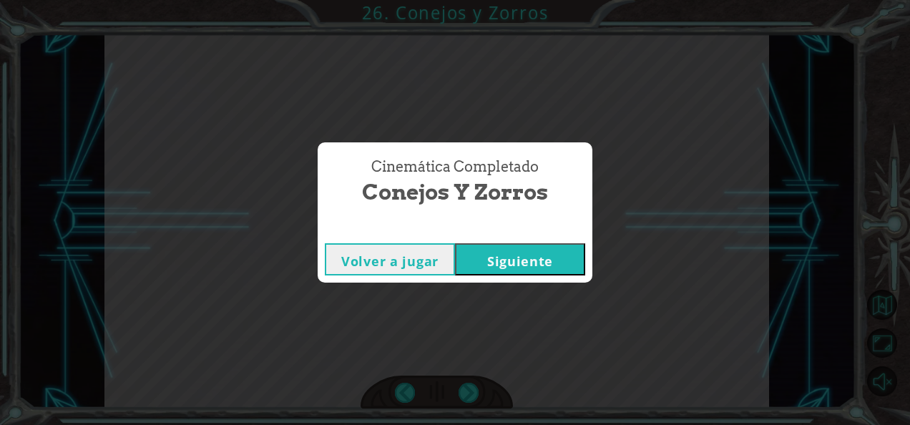
click at [494, 268] on button "Siguiente" at bounding box center [520, 259] width 130 height 32
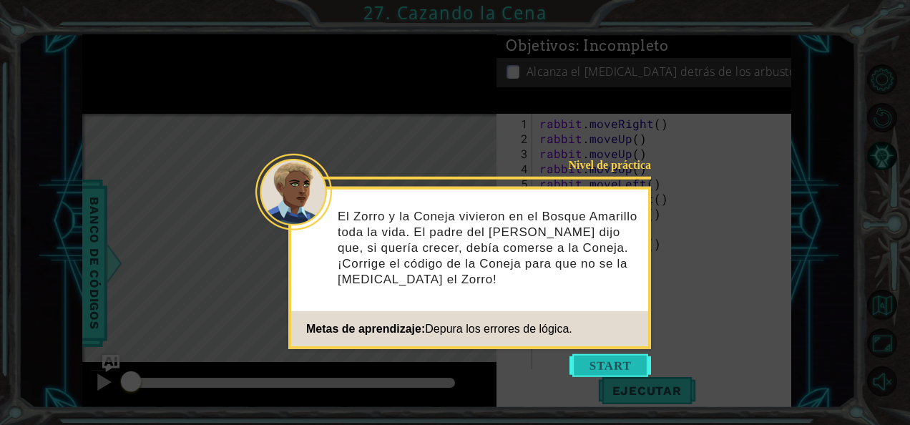
click at [620, 369] on button "Start" at bounding box center [611, 365] width 82 height 23
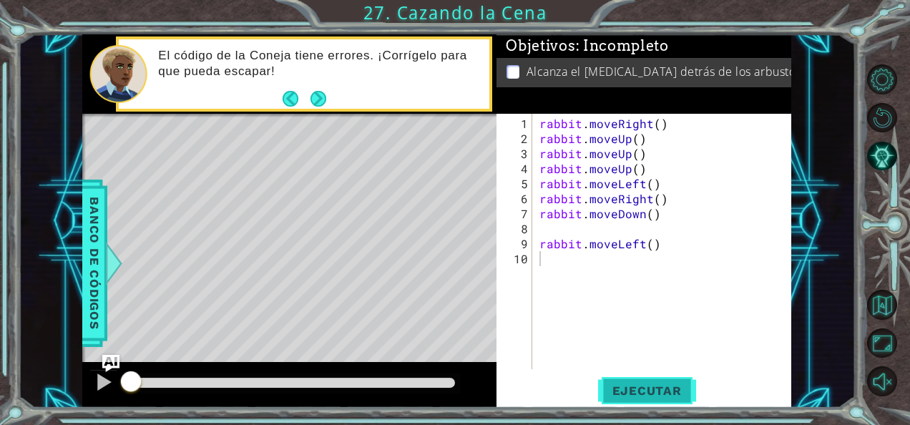
click at [622, 389] on span "Ejecutar" at bounding box center [647, 391] width 98 height 14
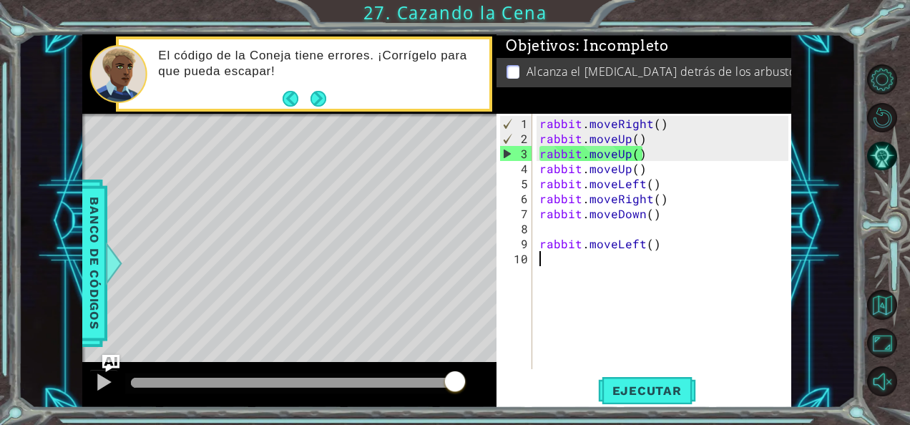
click at [626, 137] on div "rabbit . moveRight ( ) rabbit . moveUp ( ) rabbit . moveUp ( ) rabbit . moveUp …" at bounding box center [666, 259] width 259 height 286
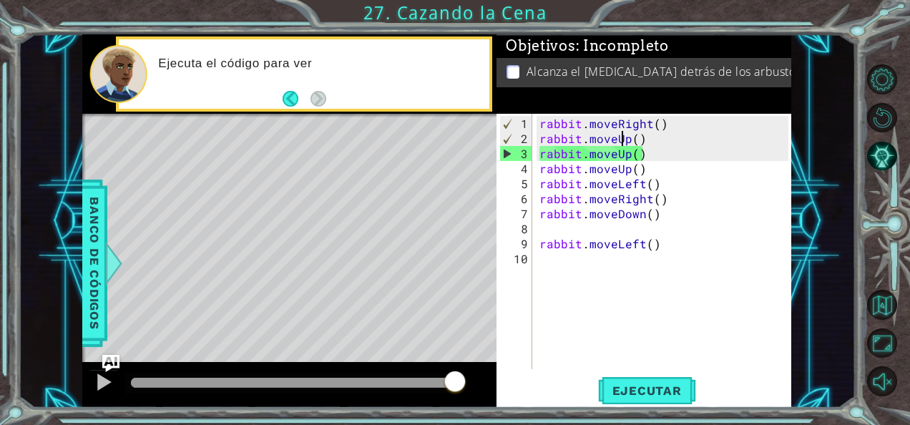
click at [625, 138] on div "rabbit . moveRight ( ) rabbit . moveUp ( ) rabbit . moveUp ( ) rabbit . moveUp …" at bounding box center [666, 259] width 259 height 286
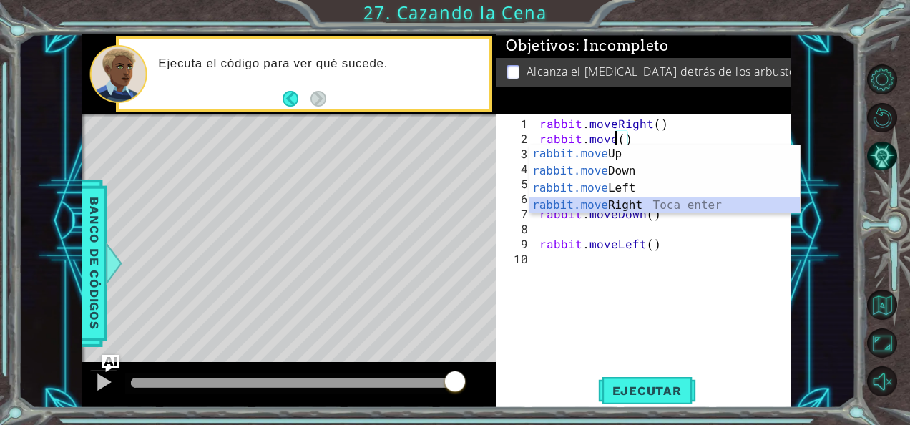
click at [621, 199] on div "rabbit.move Up Toca enter rabbit.move Down Toca enter rabbit.move Left Toca ent…" at bounding box center [665, 196] width 271 height 103
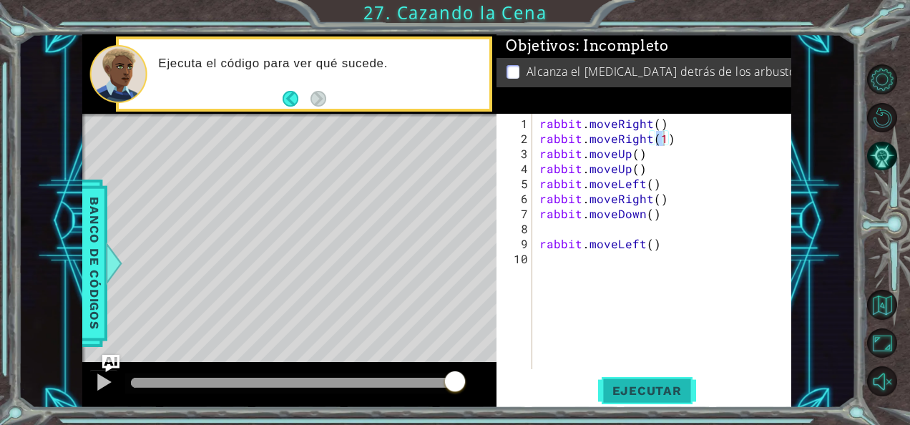
click at [664, 392] on span "Ejecutar" at bounding box center [647, 391] width 98 height 14
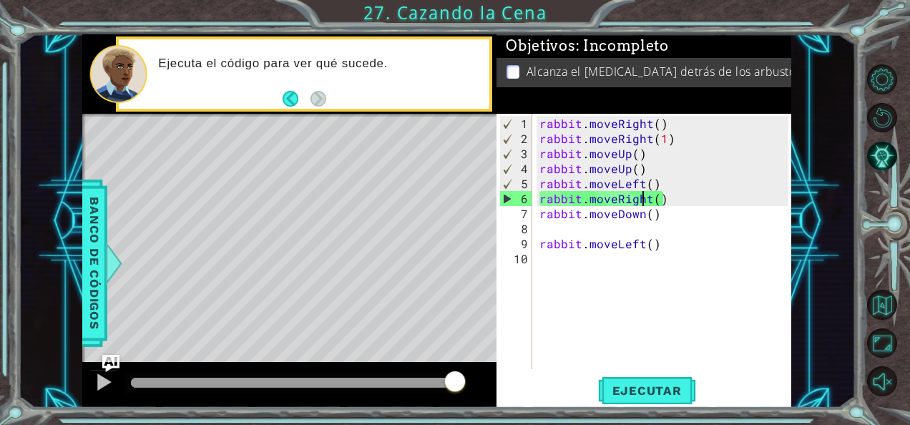
click at [646, 199] on div "rabbit . moveRight ( ) rabbit . moveRight ( 1 ) rabbit . moveUp ( ) rabbit . mo…" at bounding box center [666, 259] width 259 height 286
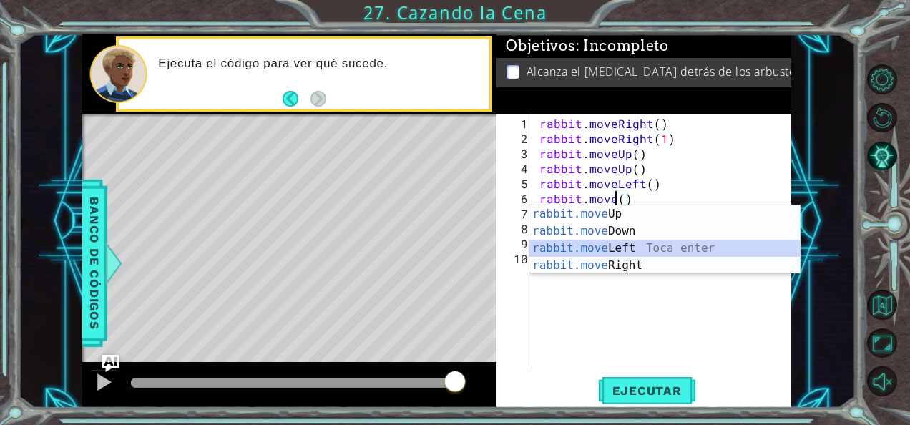
click at [616, 241] on div "rabbit.move Up Toca enter rabbit.move Down Toca enter rabbit.move Left Toca ent…" at bounding box center [665, 256] width 271 height 103
type textarea "rabbit.moveLeft(1)"
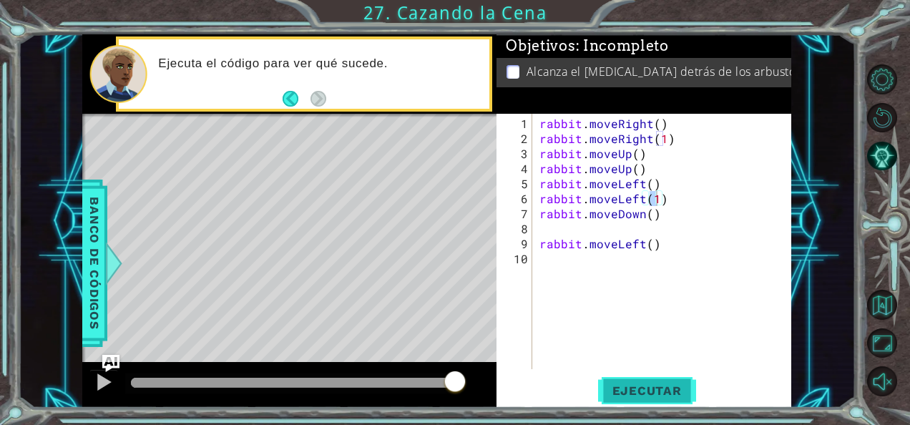
click at [658, 386] on span "Ejecutar" at bounding box center [647, 391] width 98 height 14
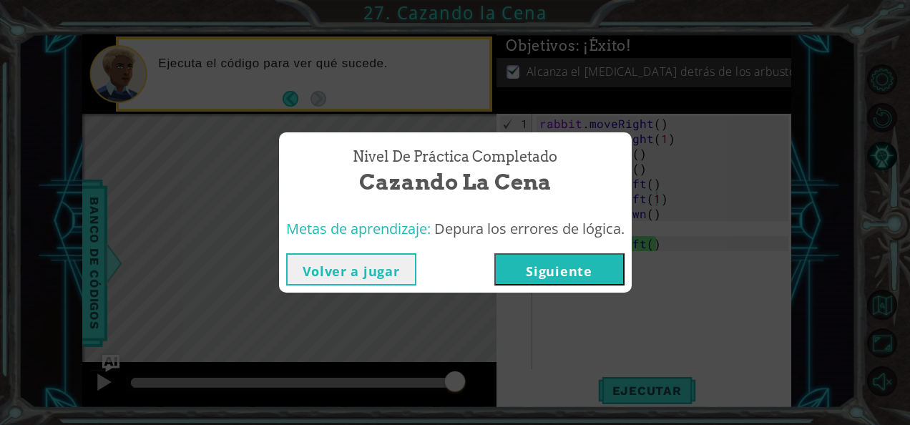
click at [604, 266] on button "Siguiente" at bounding box center [560, 269] width 130 height 32
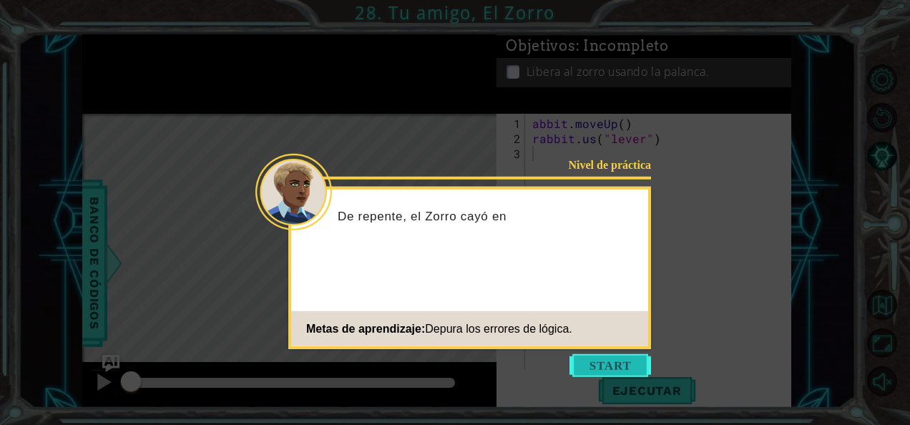
click at [616, 361] on button "Start" at bounding box center [611, 365] width 82 height 23
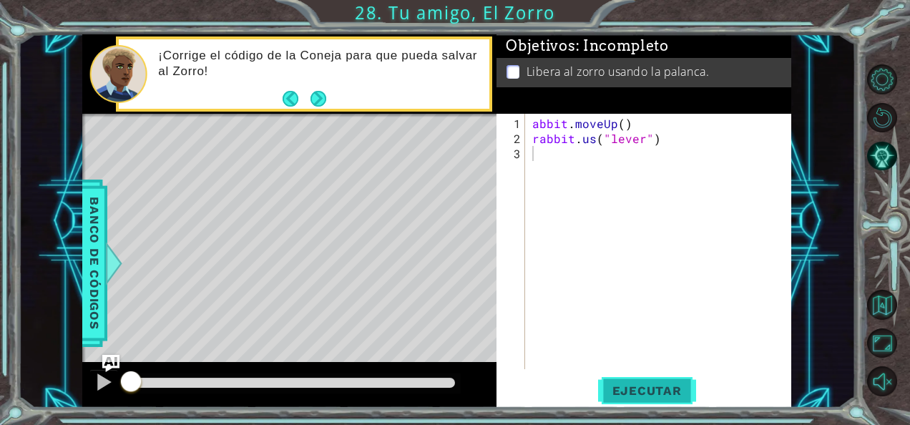
click at [621, 390] on span "Ejecutar" at bounding box center [647, 391] width 98 height 14
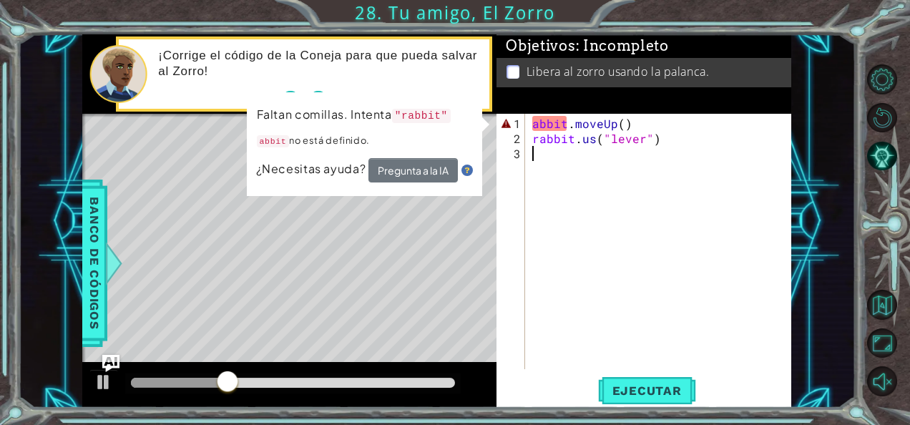
click at [395, 74] on div "methods rabbit moveUp() moveDown() moveLeft() moveRight() use(thing) Banco de c…" at bounding box center [436, 221] width 709 height 374
click at [540, 125] on div "abbit . moveUp ( ) rabbit . us ( "lever" )" at bounding box center [663, 259] width 266 height 286
click at [535, 125] on div "abbit . moveUp ( ) rabbit . us ( "lever" )" at bounding box center [663, 259] width 266 height 286
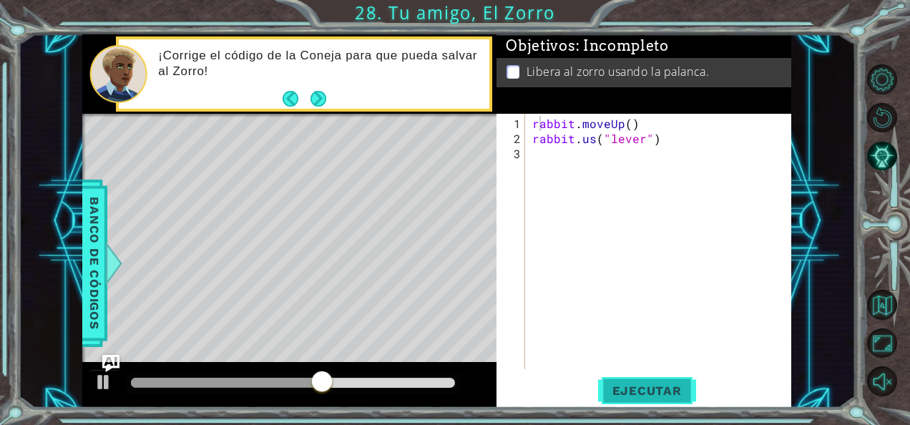
click at [646, 389] on span "Ejecutar" at bounding box center [647, 391] width 98 height 14
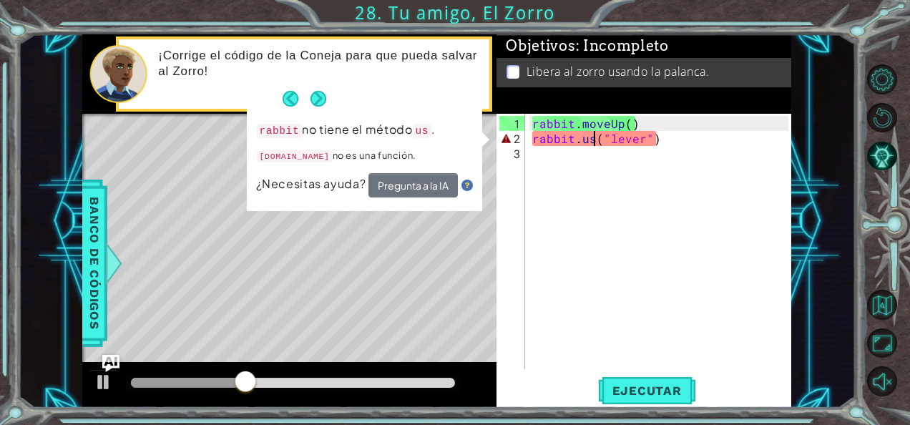
click at [595, 132] on div "rabbit . moveUp ( ) rabbit . us ( "lever" )" at bounding box center [663, 259] width 266 height 286
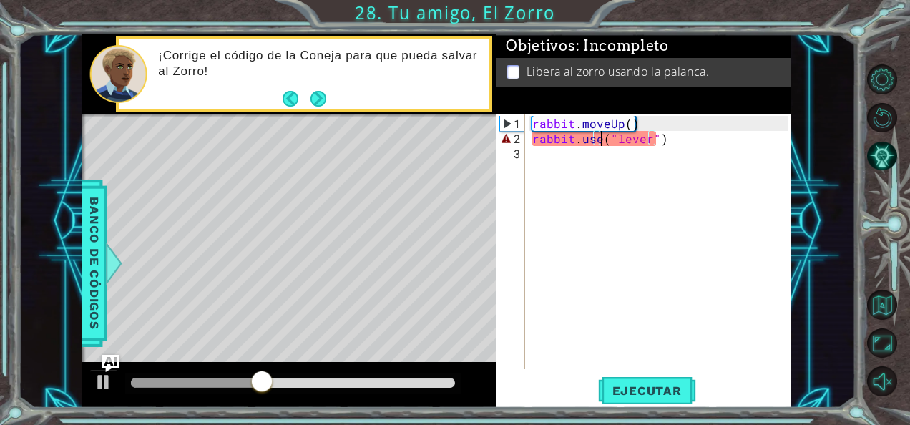
scroll to position [0, 4]
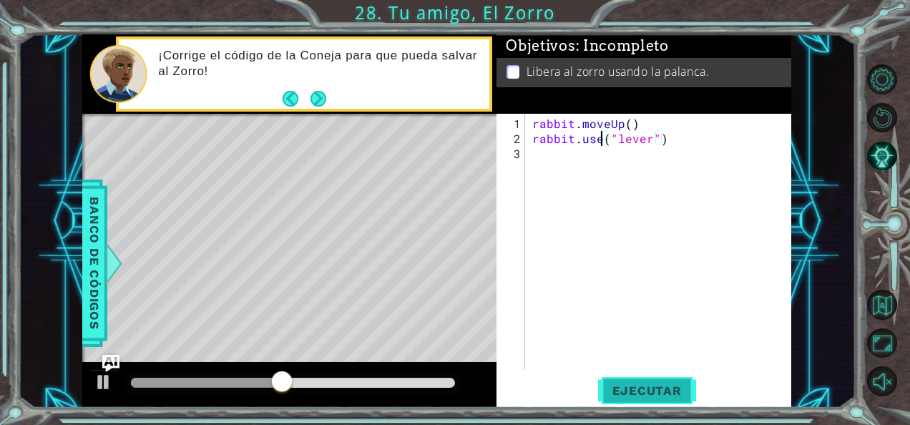
type textarea "rabbit.use("lever")"
click at [628, 401] on button "Ejecutar" at bounding box center [647, 390] width 98 height 29
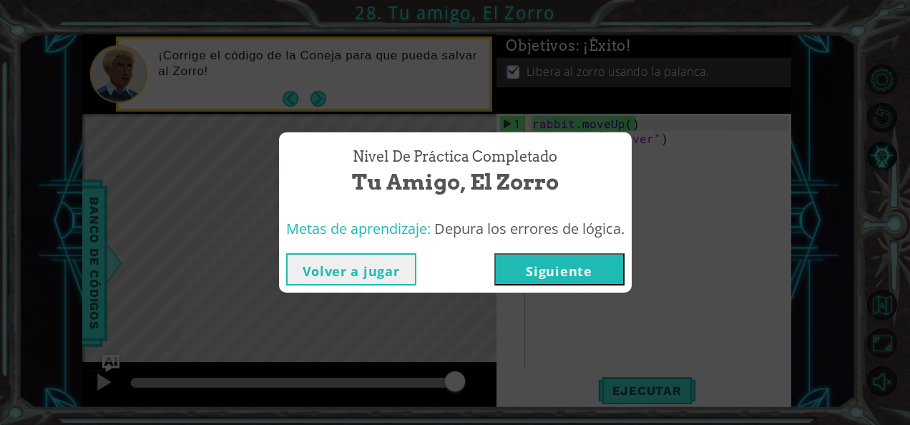
click at [550, 269] on button "Siguiente" at bounding box center [560, 269] width 130 height 32
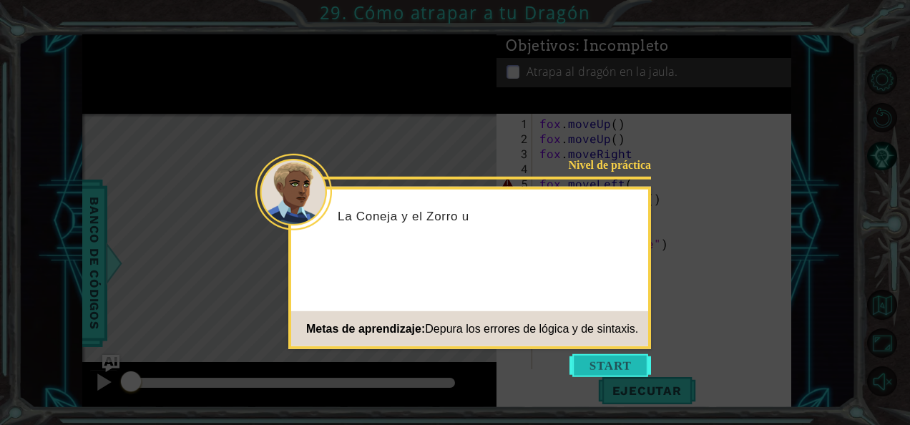
click at [596, 360] on button "Start" at bounding box center [611, 365] width 82 height 23
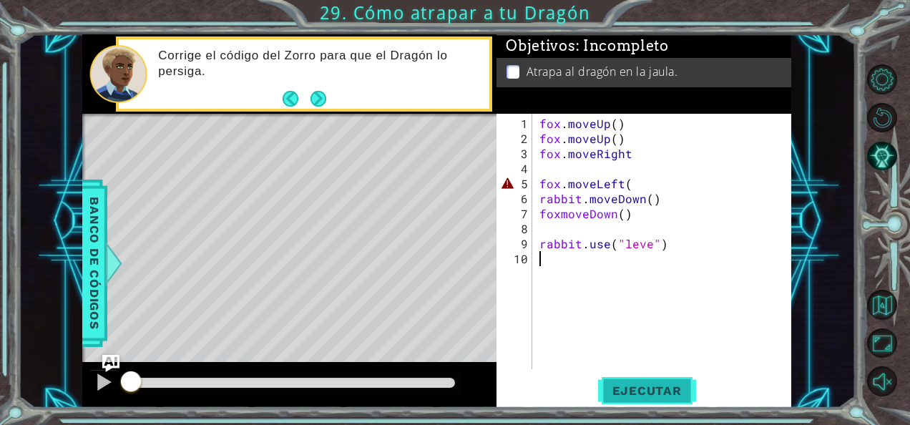
click at [648, 384] on span "Ejecutar" at bounding box center [647, 391] width 98 height 14
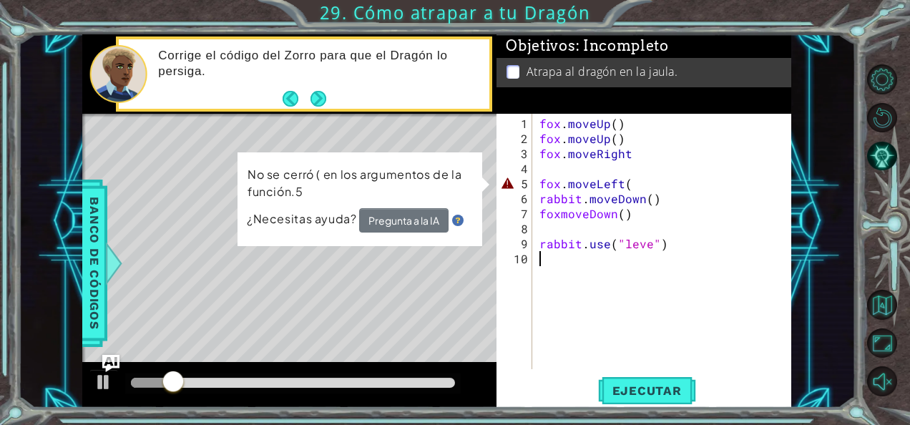
click at [637, 180] on div "fox . moveUp ( ) fox . moveUp ( ) fox . moveRight fox . moveLeft ( rabbit . mov…" at bounding box center [666, 259] width 259 height 286
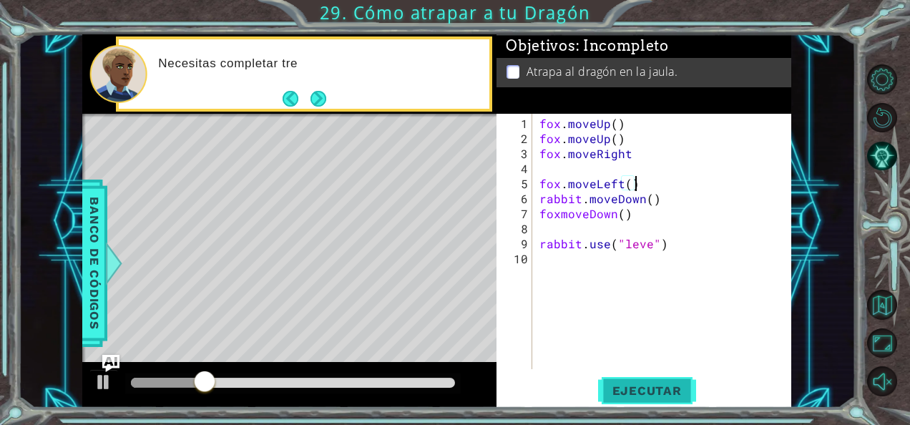
click at [649, 397] on span "Ejecutar" at bounding box center [647, 391] width 98 height 14
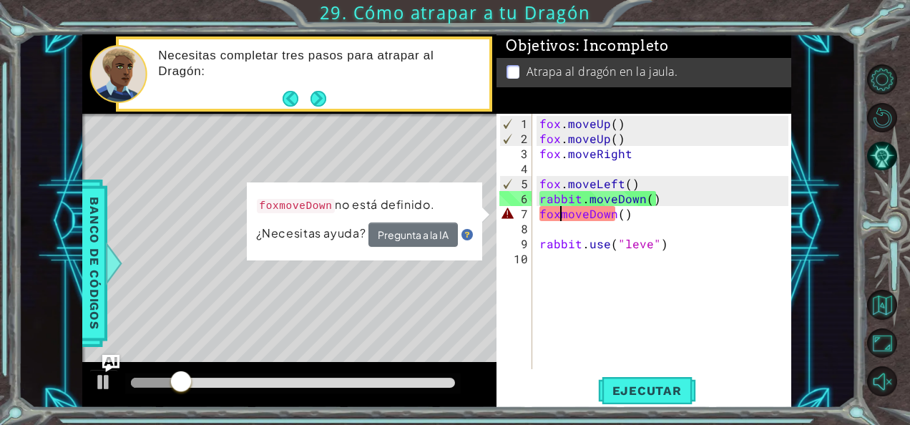
click at [559, 215] on div "fox . moveUp ( ) fox . moveUp ( ) fox . moveRight fox . moveLeft ( ) rabbit . m…" at bounding box center [666, 259] width 259 height 286
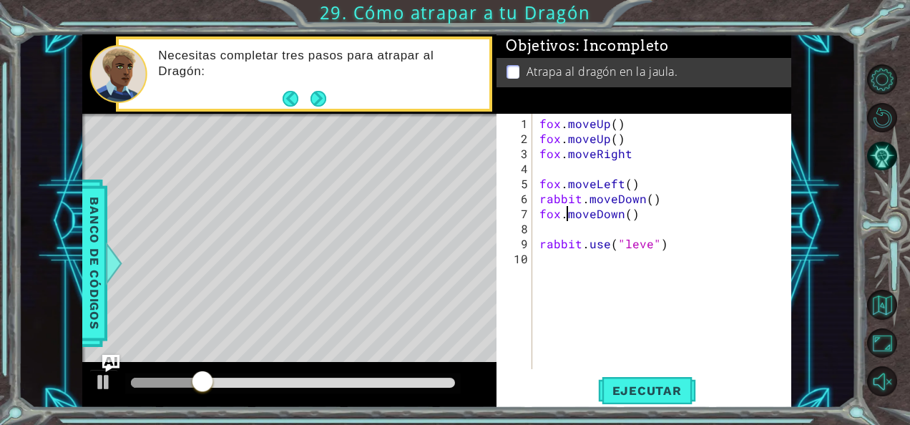
scroll to position [0, 1]
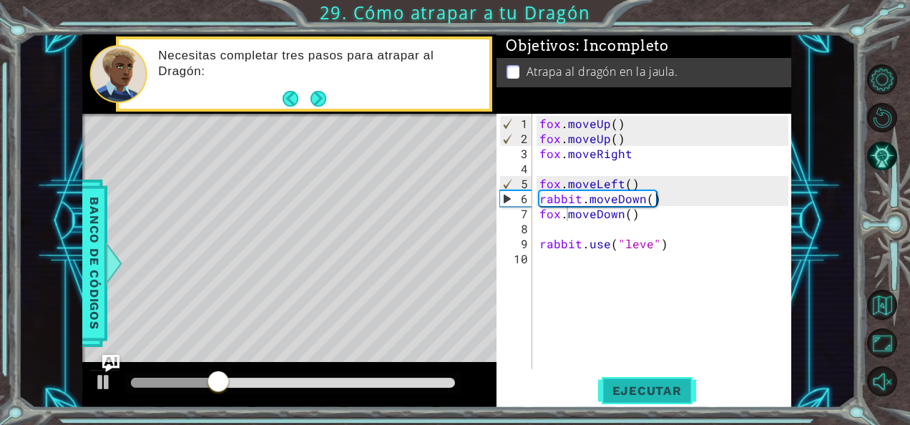
click at [628, 392] on span "Ejecutar" at bounding box center [647, 391] width 98 height 14
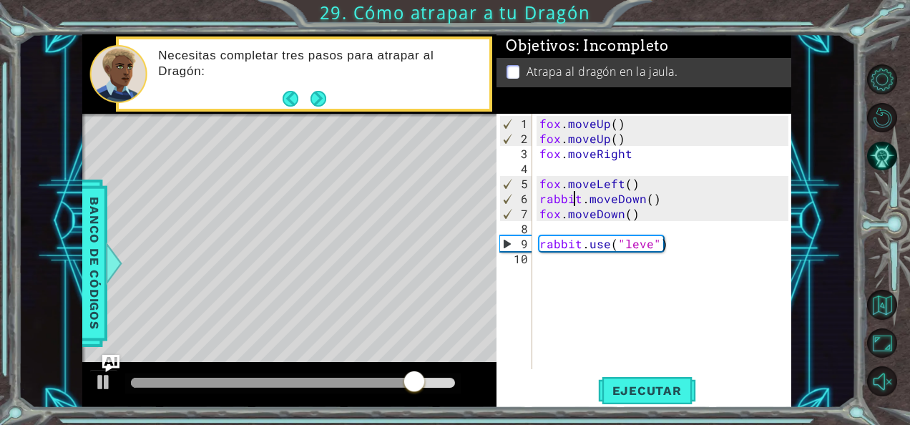
click at [575, 199] on div "fox . moveUp ( ) fox . moveUp ( ) fox . moveRight fox . moveLeft ( ) rabbit . m…" at bounding box center [666, 259] width 259 height 286
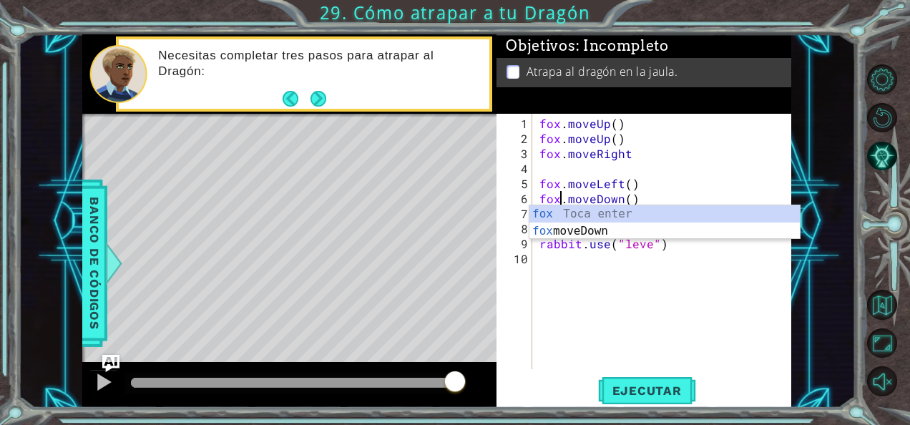
click at [581, 243] on div "[PERSON_NAME] . moveUp ( ) [PERSON_NAME] . moveUp ( ) [PERSON_NAME] . moveRight…" at bounding box center [666, 259] width 259 height 286
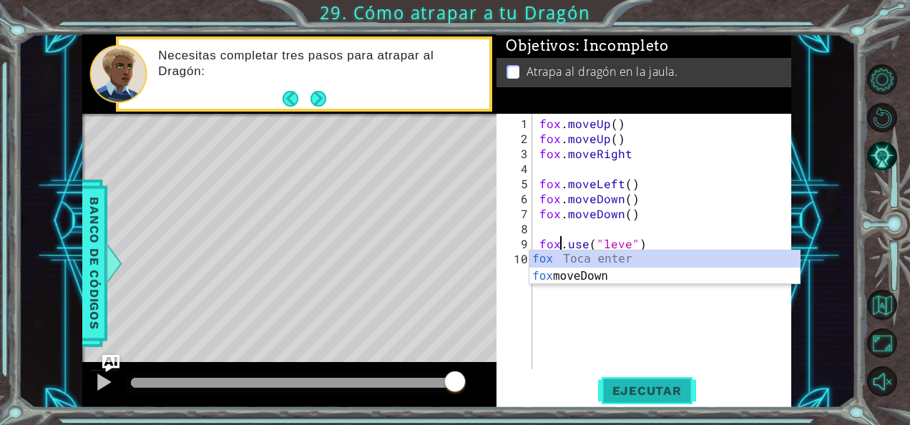
type textarea "[PERSON_NAME].use("leve")"
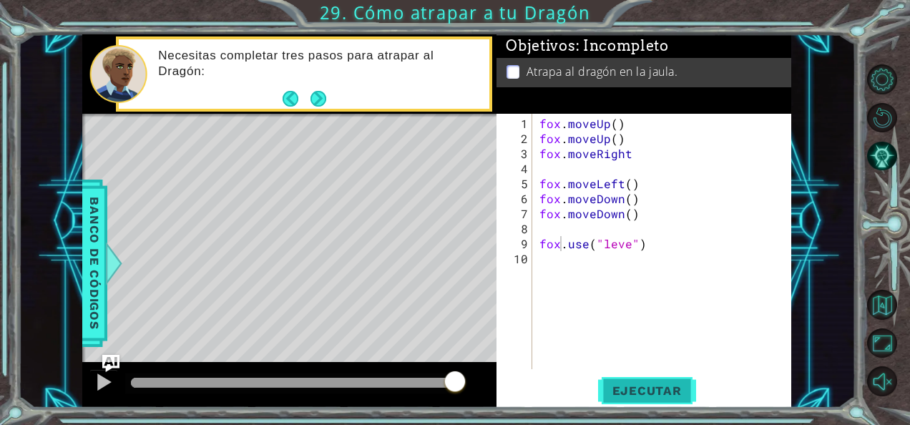
click at [638, 385] on span "Ejecutar" at bounding box center [647, 391] width 98 height 14
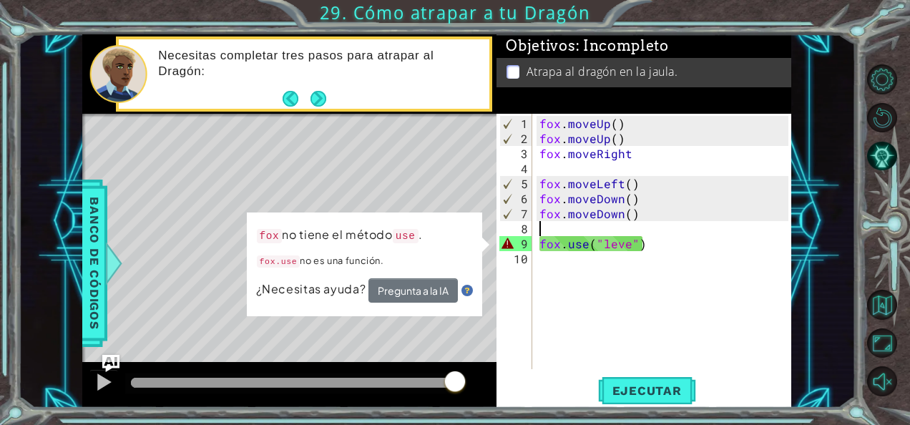
click at [554, 228] on div "[PERSON_NAME] . moveUp ( ) [PERSON_NAME] . moveUp ( ) [PERSON_NAME] . moveRight…" at bounding box center [666, 259] width 259 height 286
click at [560, 239] on div "[PERSON_NAME] . moveUp ( ) [PERSON_NAME] . moveUp ( ) [PERSON_NAME] . moveRight…" at bounding box center [666, 259] width 259 height 286
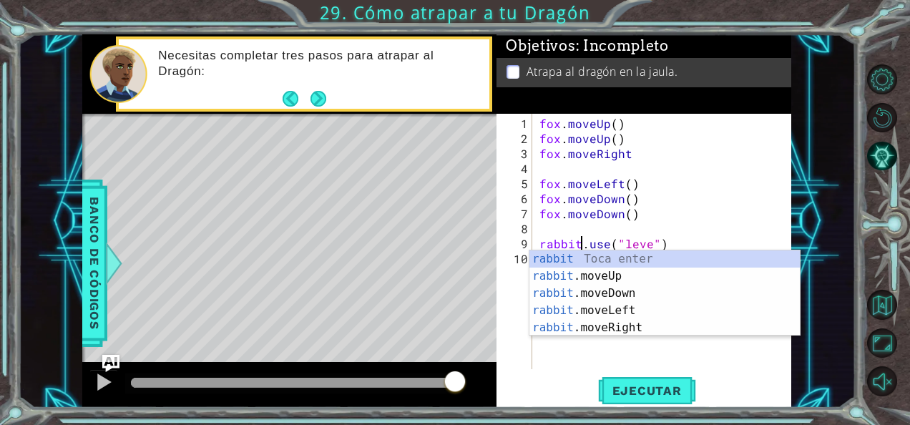
scroll to position [0, 2]
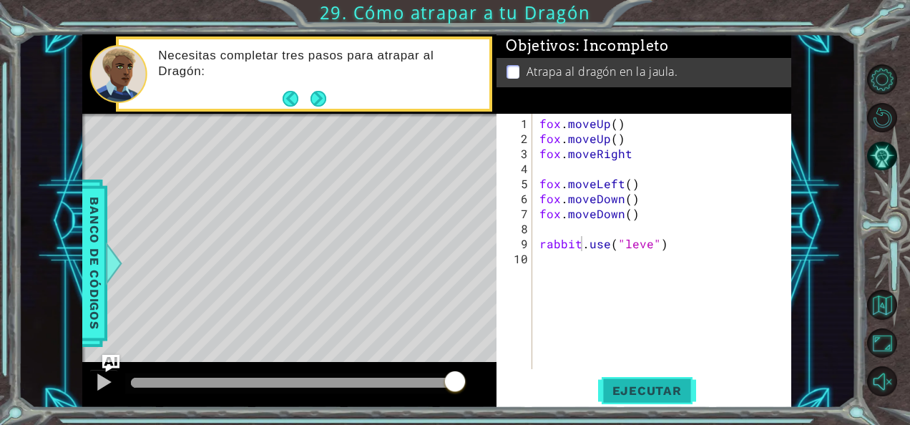
click at [643, 381] on button "Ejecutar" at bounding box center [647, 390] width 98 height 29
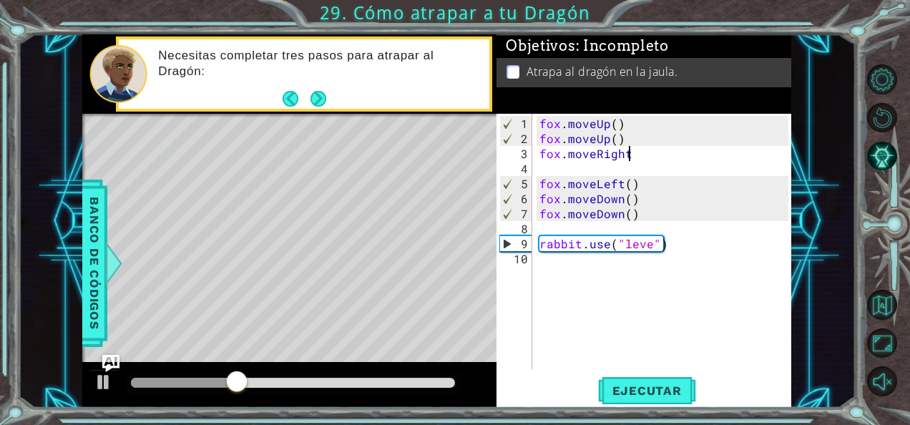
click at [633, 150] on div "[PERSON_NAME] . moveUp ( ) [PERSON_NAME] . moveUp ( ) [PERSON_NAME] . moveRight…" at bounding box center [666, 259] width 259 height 286
click at [653, 376] on button "Ejecutar" at bounding box center [647, 390] width 98 height 29
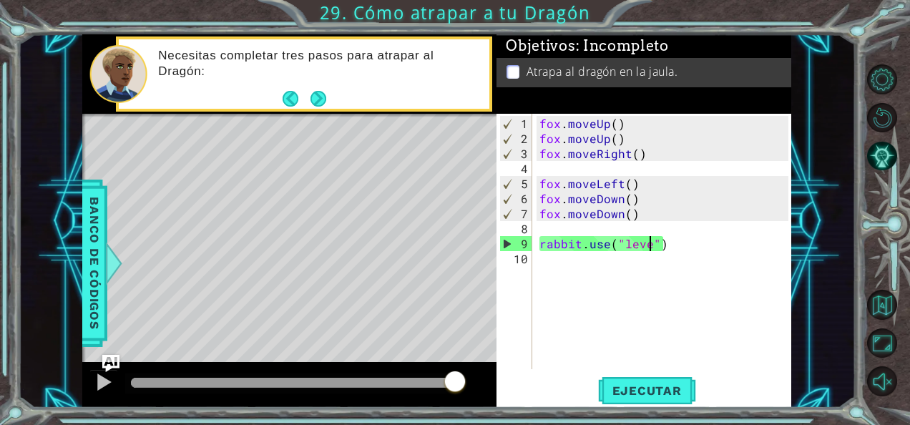
click at [648, 248] on div "[PERSON_NAME] . moveUp ( ) [PERSON_NAME] . moveUp ( ) [PERSON_NAME] . moveRight…" at bounding box center [666, 259] width 259 height 286
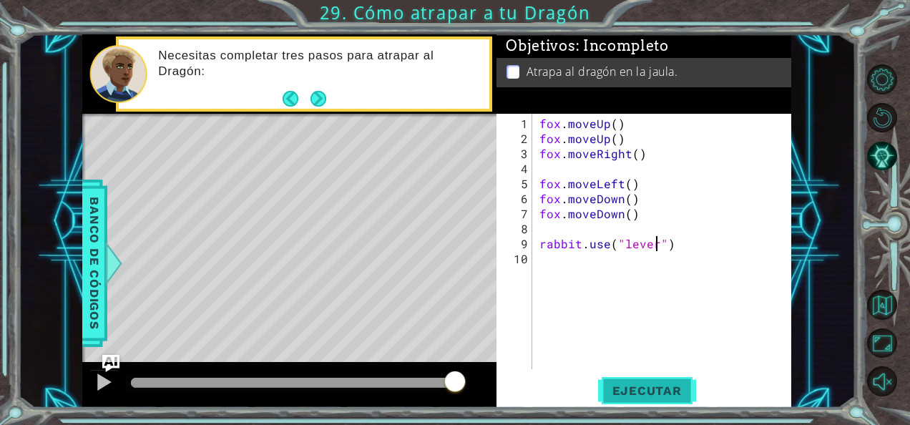
type textarea "rabbit.use("lever")"
click at [636, 389] on span "Ejecutar" at bounding box center [647, 391] width 98 height 14
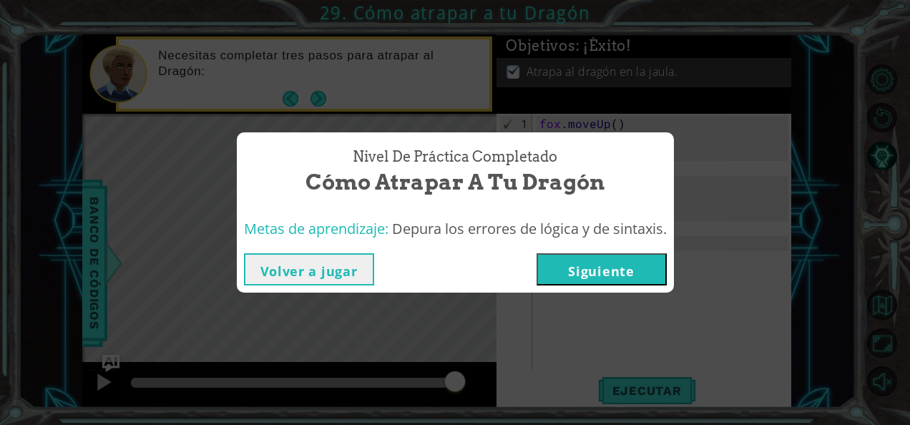
click at [581, 282] on button "Siguiente" at bounding box center [602, 269] width 130 height 32
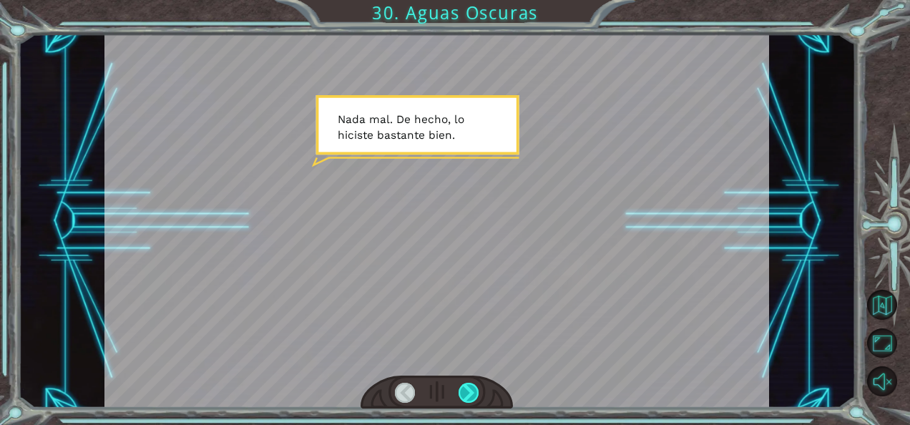
drag, startPoint x: 544, startPoint y: 334, endPoint x: 462, endPoint y: 384, distance: 96.1
click at [462, 384] on div at bounding box center [437, 221] width 666 height 374
click at [462, 384] on div at bounding box center [469, 393] width 20 height 20
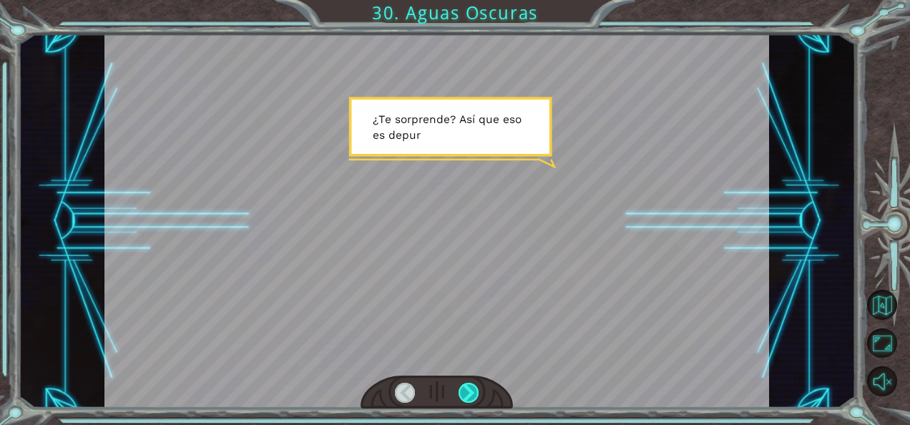
click at [462, 384] on div at bounding box center [469, 393] width 20 height 20
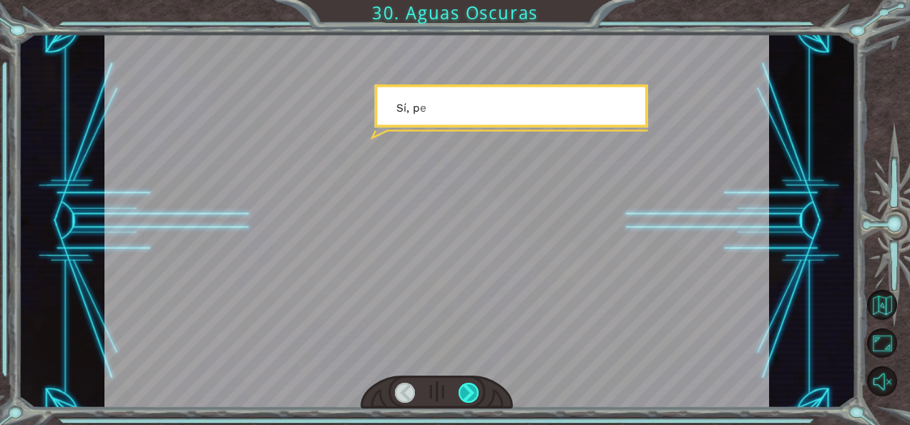
click at [462, 384] on div at bounding box center [469, 393] width 20 height 20
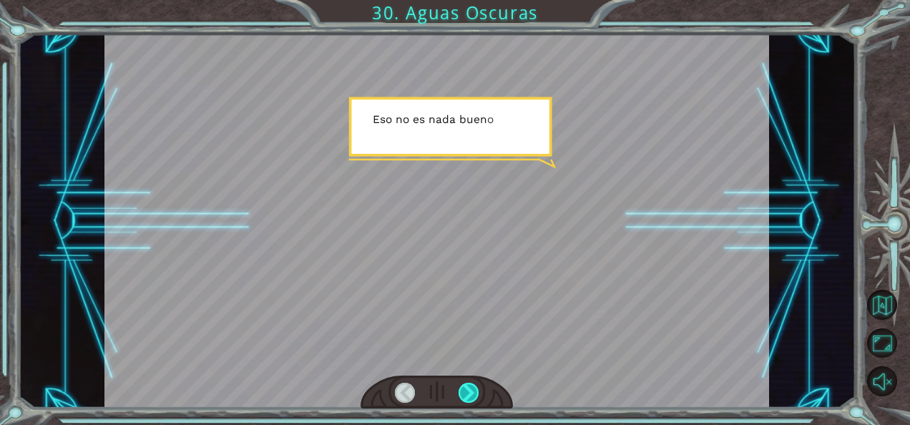
click at [462, 384] on div at bounding box center [469, 393] width 20 height 20
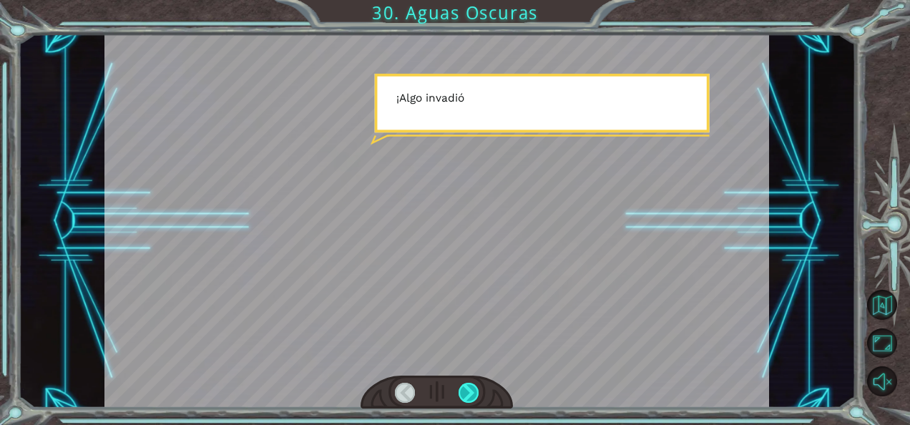
click at [462, 384] on div at bounding box center [469, 393] width 20 height 20
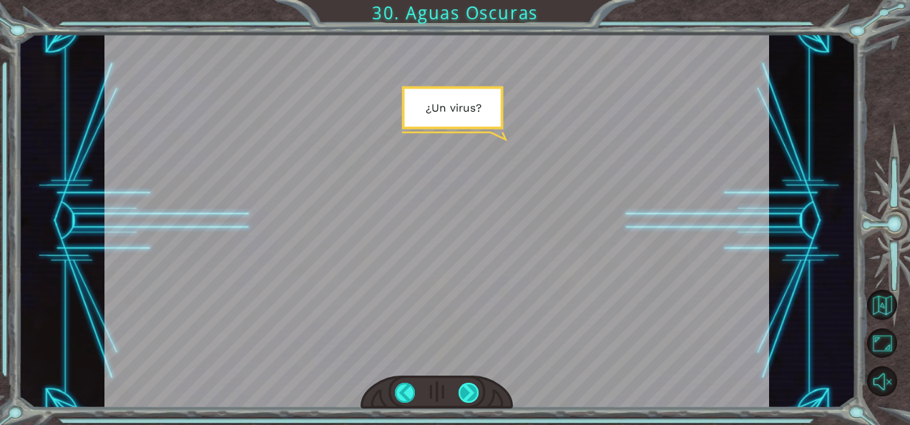
click at [462, 384] on div at bounding box center [469, 393] width 20 height 20
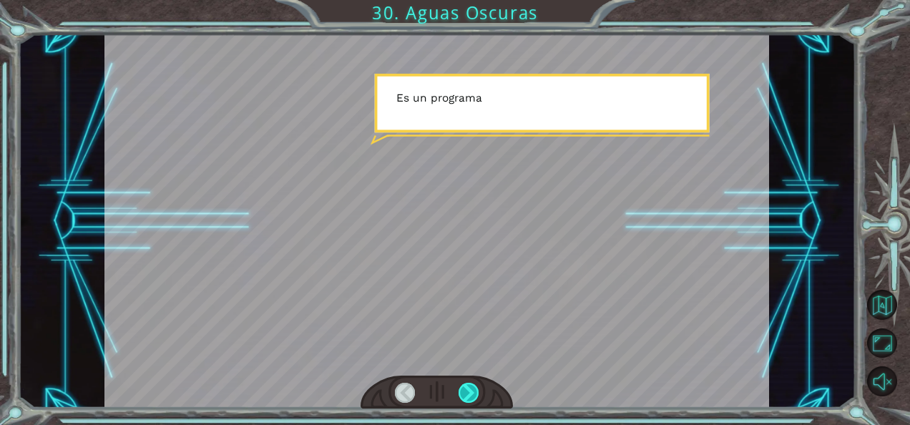
click at [462, 384] on div at bounding box center [469, 393] width 20 height 20
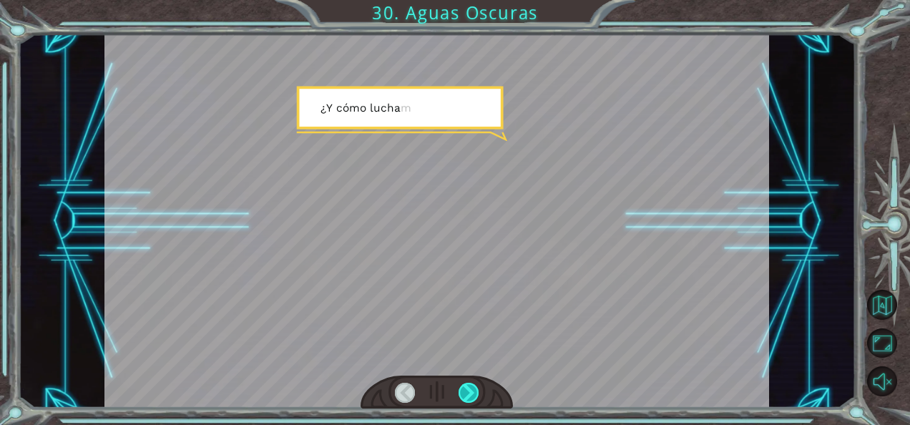
click at [462, 384] on div at bounding box center [469, 393] width 20 height 20
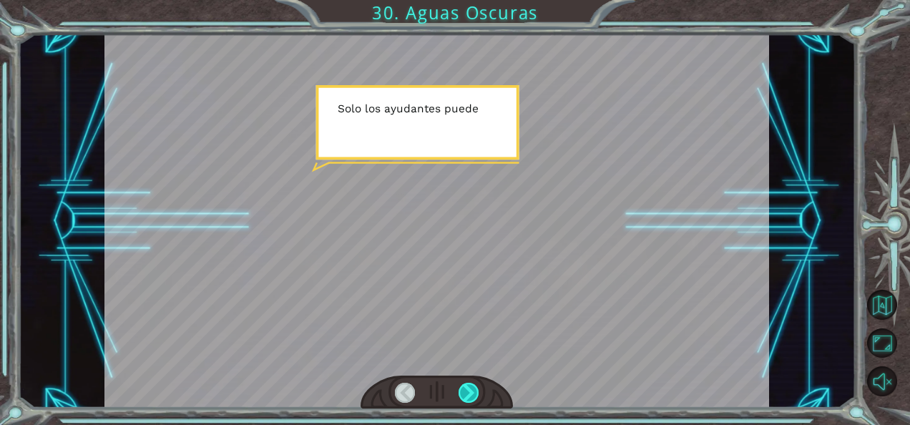
click at [462, 384] on div at bounding box center [469, 393] width 20 height 20
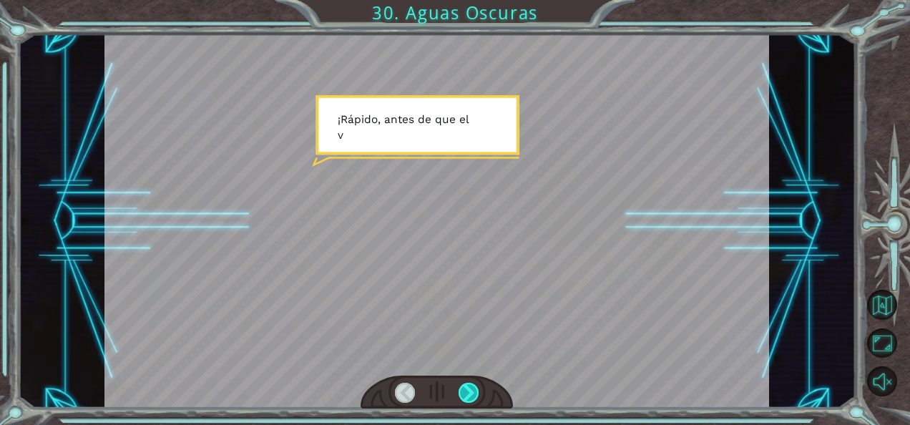
click at [462, 384] on div at bounding box center [469, 393] width 20 height 20
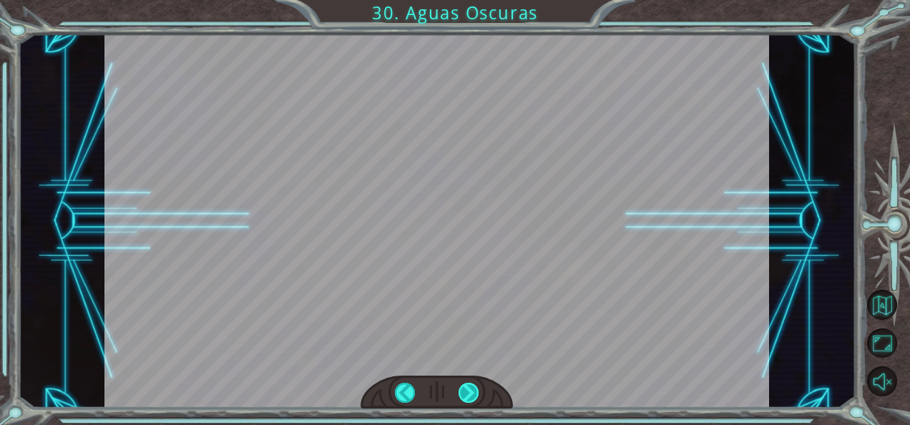
click at [462, 384] on div at bounding box center [469, 393] width 20 height 20
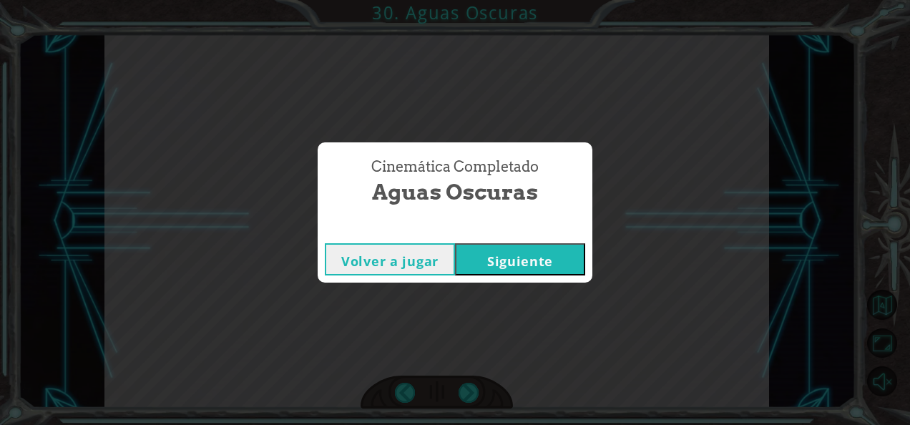
click at [507, 262] on button "Siguiente" at bounding box center [520, 259] width 130 height 32
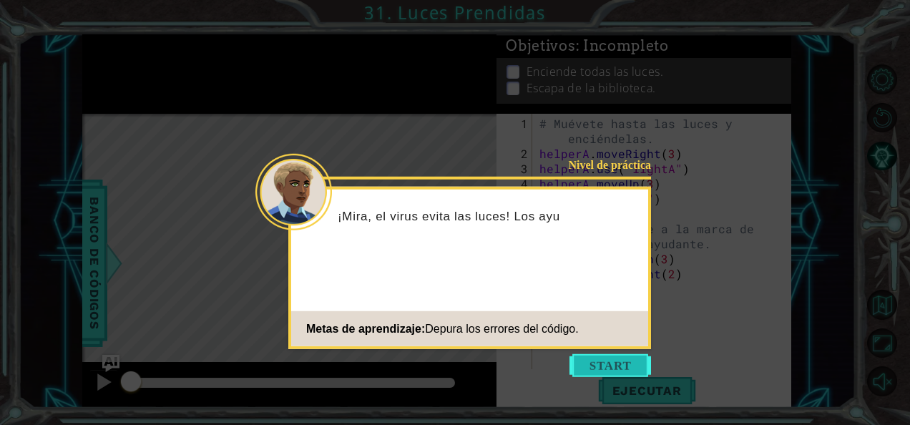
click at [608, 367] on button "Start" at bounding box center [611, 365] width 82 height 23
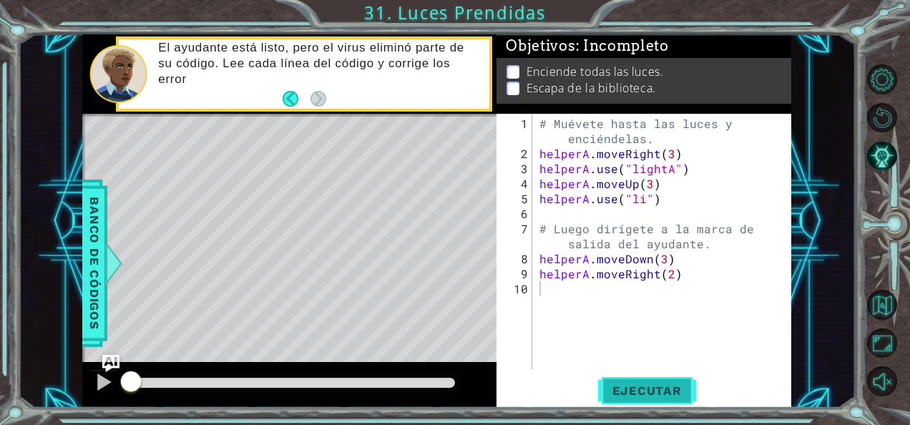
click at [647, 385] on span "Ejecutar" at bounding box center [647, 391] width 98 height 14
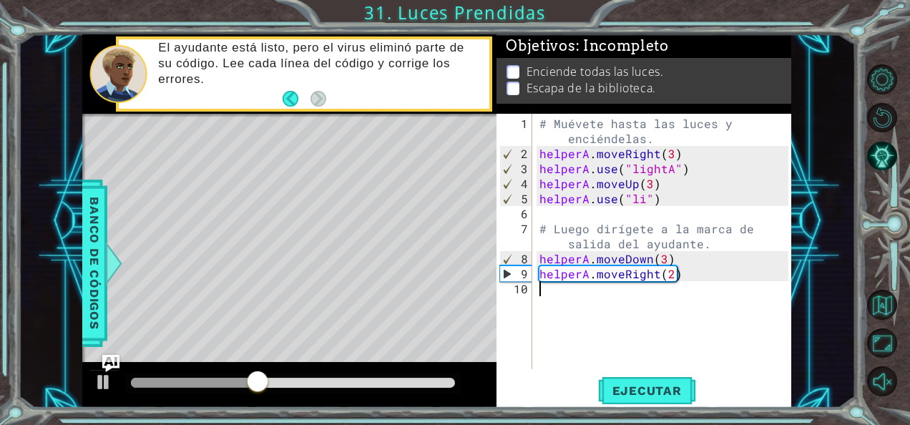
click at [639, 199] on div "# Muévete hasta las luces y enciéndelas. helperA . moveRight ( 3 ) helperA . us…" at bounding box center [666, 266] width 259 height 301
click at [644, 201] on div "# Muévete hasta las luces y enciéndelas. helperA . moveRight ( 3 ) helperA . us…" at bounding box center [666, 266] width 259 height 301
click at [643, 201] on div "# Muévete hasta las luces y enciéndelas. helperA . moveRight ( 3 ) helperA . us…" at bounding box center [666, 266] width 259 height 301
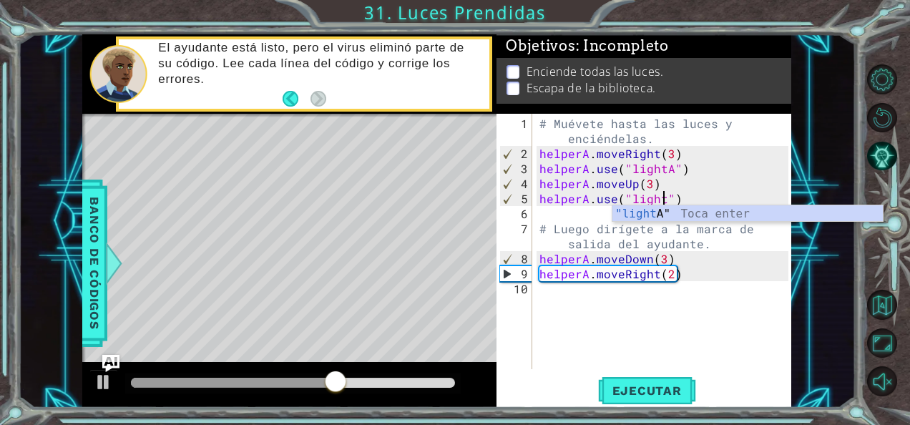
scroll to position [0, 8]
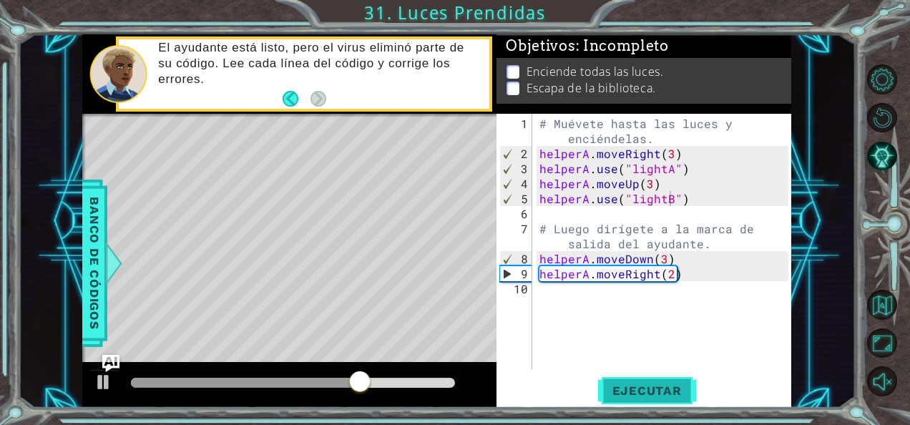
click at [651, 389] on span "Ejecutar" at bounding box center [647, 391] width 98 height 14
click at [665, 259] on div "# Muévete hasta las luces y enciéndelas. helperA . moveRight ( 3 ) helperA . us…" at bounding box center [666, 266] width 259 height 301
type textarea "helperA.moveDown(1)"
click at [642, 385] on span "Ejecutar" at bounding box center [647, 391] width 98 height 14
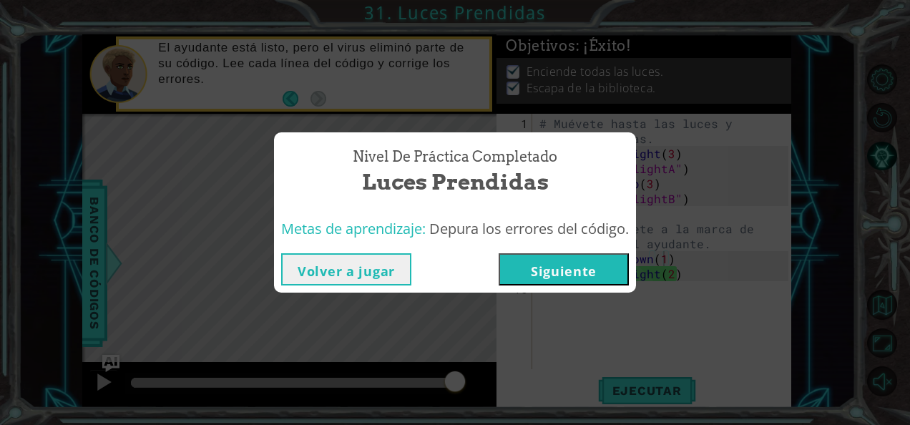
click at [595, 276] on button "Siguiente" at bounding box center [564, 269] width 130 height 32
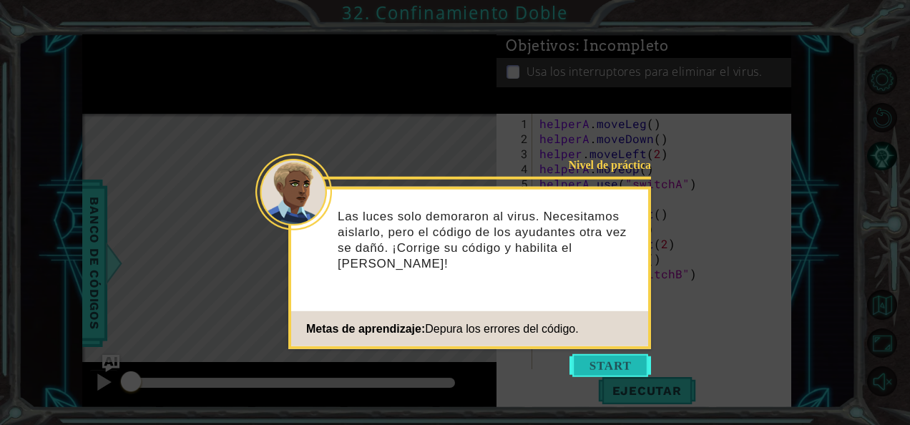
click at [611, 366] on button "Start" at bounding box center [611, 365] width 82 height 23
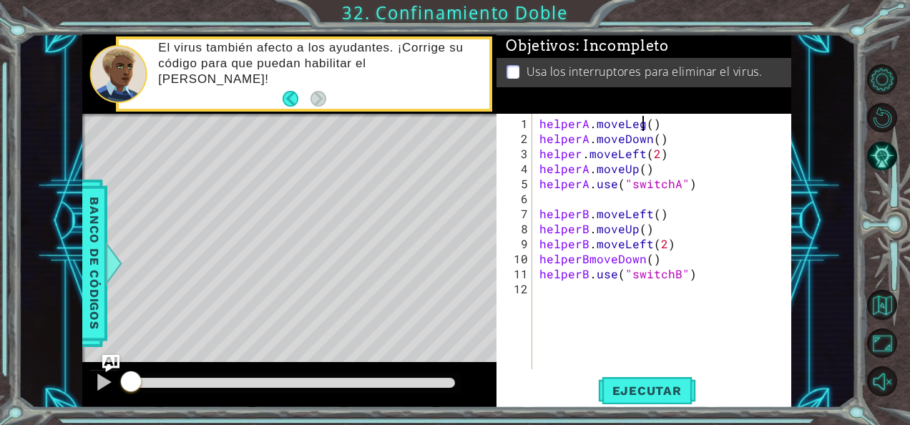
click at [644, 120] on div "helperA . moveLeg ( ) helperA . moveDown ( ) helper . moveLeft ( 2 ) helperA . …" at bounding box center [666, 259] width 259 height 286
click at [636, 391] on span "Ejecutar" at bounding box center [647, 391] width 98 height 14
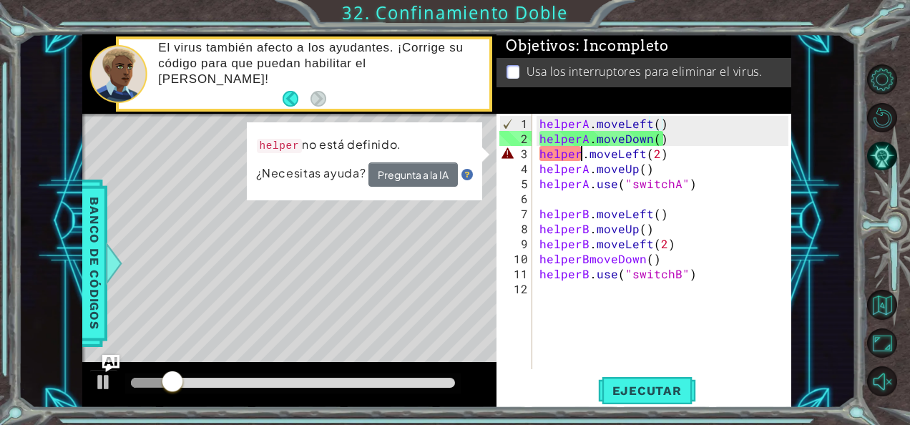
click at [583, 152] on div "helperA . moveLeft ( ) helperA . moveDown ( ) helper . moveLeft ( 2 ) helperA .…" at bounding box center [666, 259] width 259 height 286
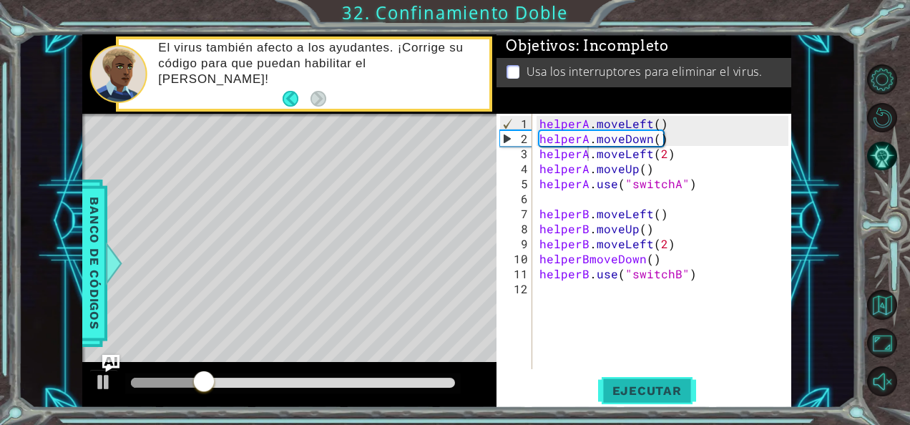
click at [653, 382] on button "Ejecutar" at bounding box center [647, 390] width 98 height 29
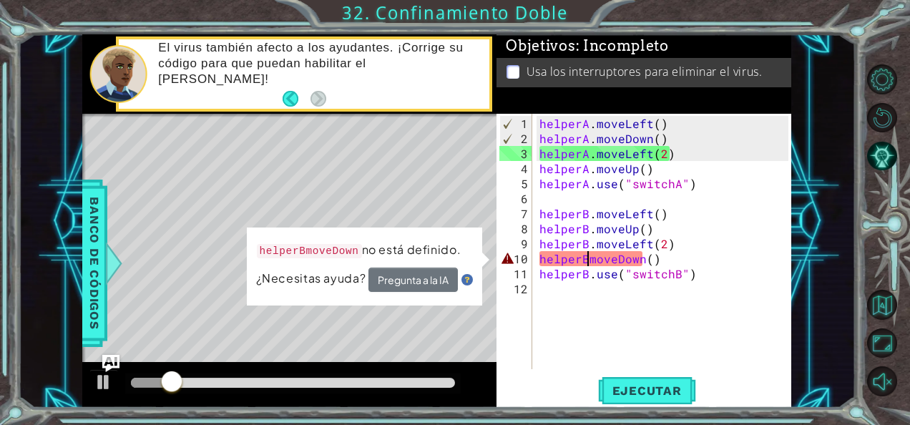
click at [590, 258] on div "helperA . moveLeft ( ) helperA . moveDown ( ) helperA . moveLeft ( 2 ) helperA …" at bounding box center [666, 259] width 259 height 286
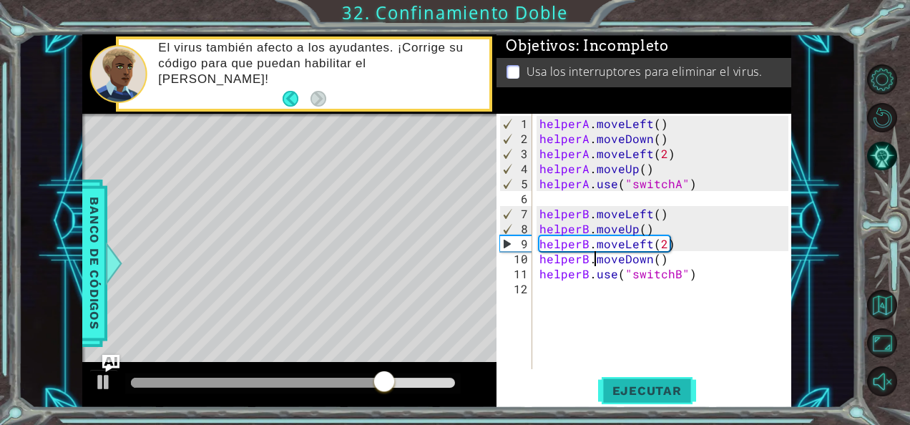
type textarea "helperB.moveDown()"
click at [628, 386] on span "Ejecutar" at bounding box center [647, 391] width 98 height 14
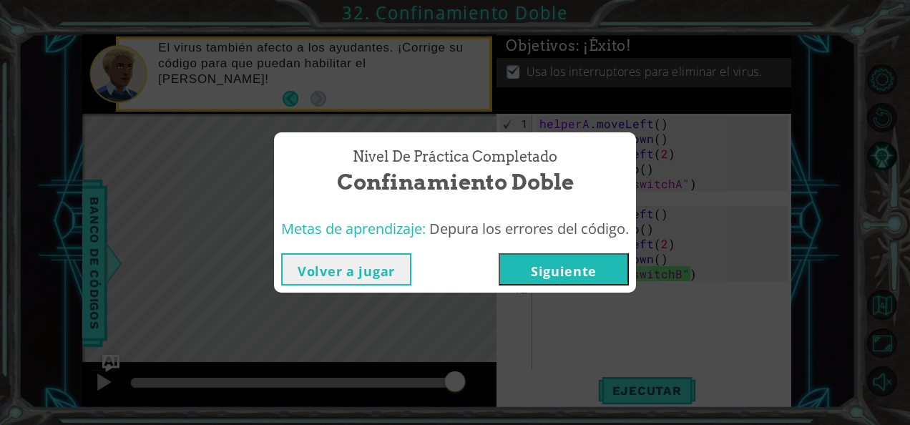
click at [519, 261] on button "Siguiente" at bounding box center [564, 269] width 130 height 32
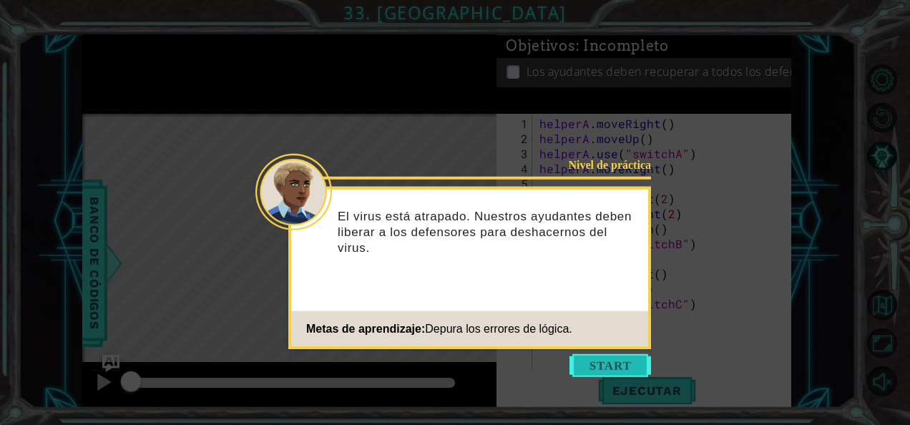
click at [619, 363] on button "Start" at bounding box center [611, 365] width 82 height 23
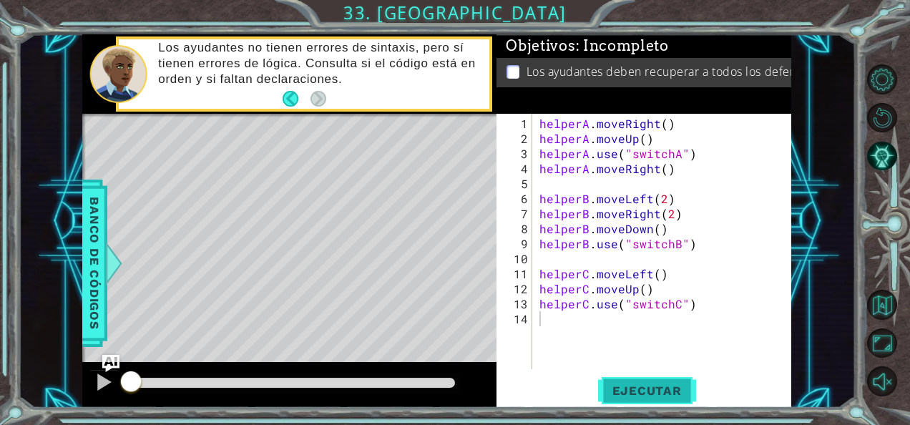
click at [634, 382] on button "Ejecutar" at bounding box center [647, 390] width 98 height 29
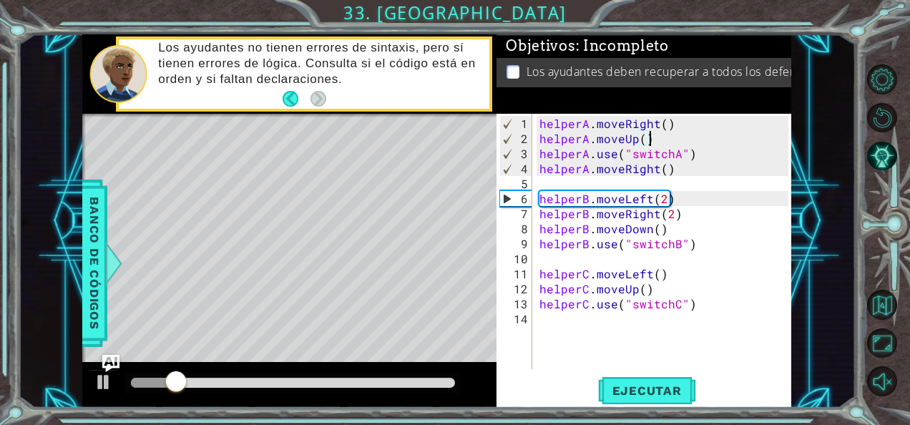
click at [658, 136] on div "helperA . moveRight ( ) helperA . moveUp ( ) helperA . use ( "switchA" ) helper…" at bounding box center [666, 259] width 259 height 286
type textarea "helperA.moveUp()"
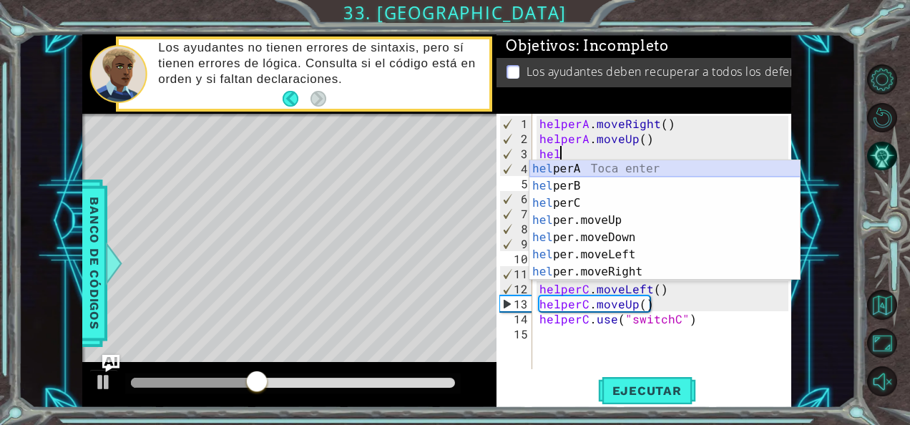
click at [624, 161] on div "hel perA Toca enter hel perB Toca enter hel perC Toca enter hel per.moveUp Toca…" at bounding box center [665, 237] width 271 height 155
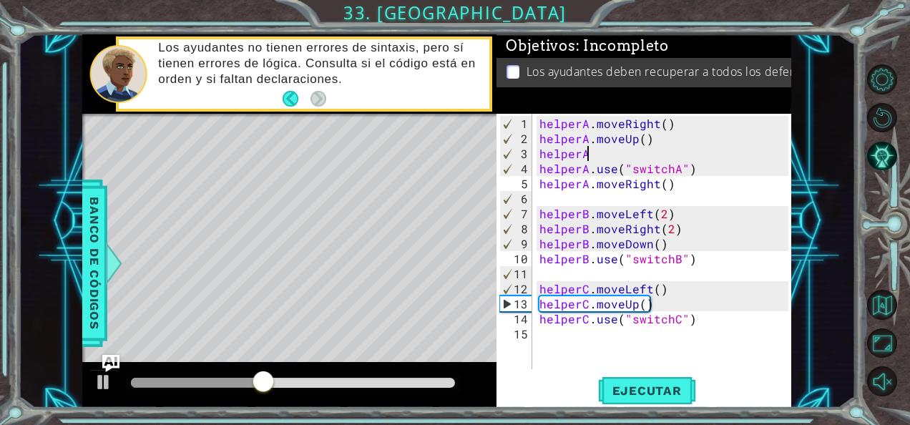
click at [611, 156] on div "helperA . moveRight ( ) helperA . moveUp ( ) helperA helperA . use ( "switchA" …" at bounding box center [666, 259] width 259 height 286
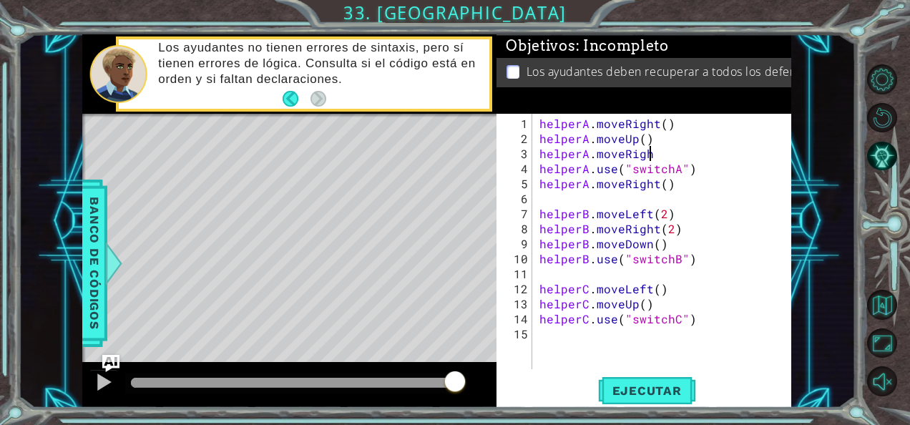
scroll to position [0, 6]
click at [656, 382] on button "Ejecutar" at bounding box center [647, 390] width 98 height 29
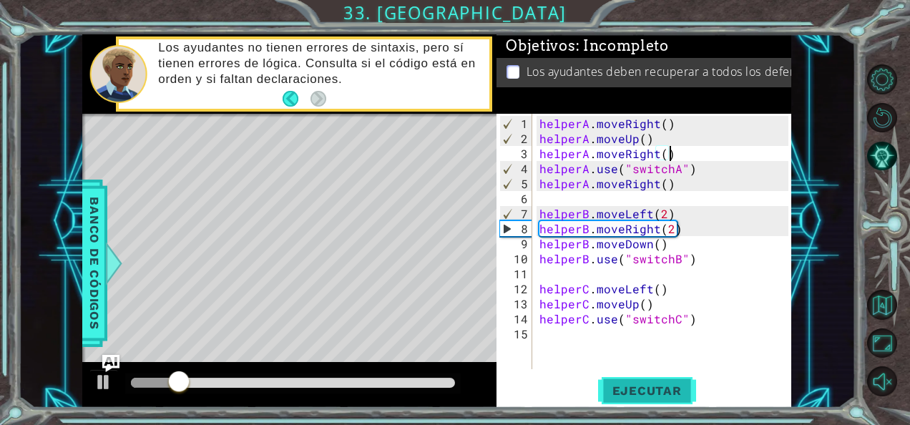
scroll to position [0, 7]
click at [666, 389] on span "Ejecutar" at bounding box center [647, 391] width 98 height 14
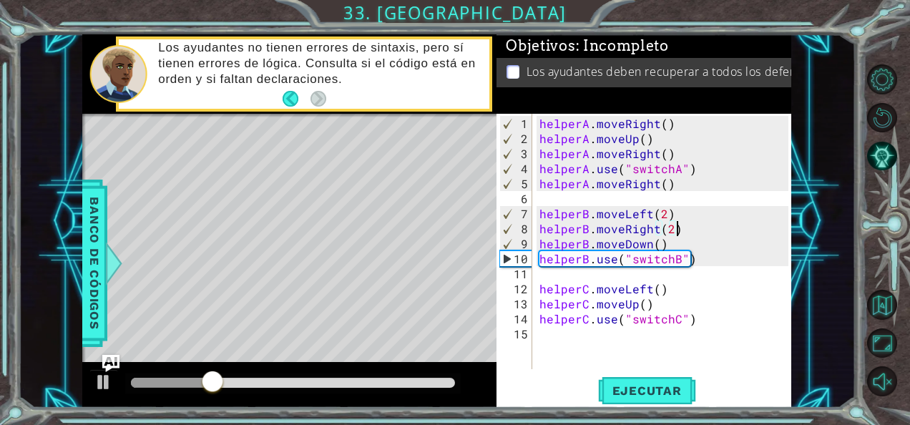
click at [684, 223] on div "helperA . moveRight ( ) helperA . moveUp ( ) helperA . moveRight ( ) helperA . …" at bounding box center [666, 259] width 259 height 286
type textarea "helperB.moveRight(2)"
click at [681, 203] on div "helperA . moveRight ( ) helperA . moveUp ( ) helperA . moveRight ( ) helperA . …" at bounding box center [666, 259] width 259 height 286
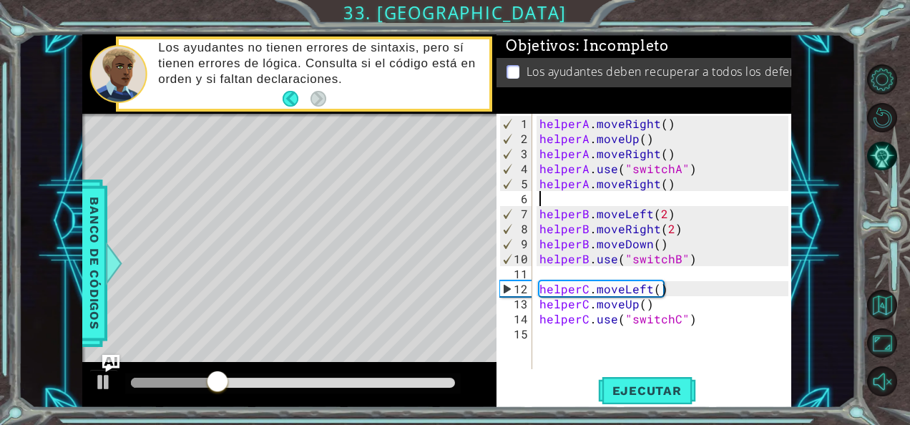
scroll to position [0, 0]
click at [684, 210] on div "helperA . moveRight ( ) helperA . moveUp ( ) helperA . moveRight ( ) helperA . …" at bounding box center [666, 259] width 259 height 286
type textarea "helperB.moveLeft(2)"
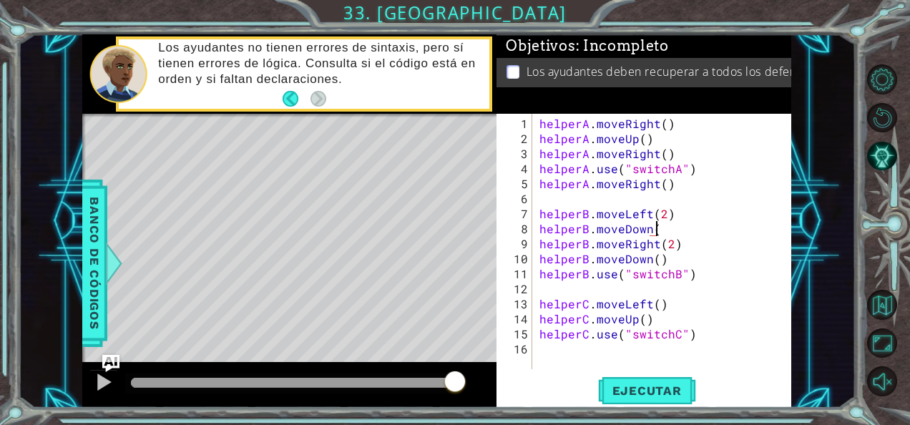
scroll to position [0, 7]
click at [643, 397] on span "Ejecutar" at bounding box center [647, 391] width 98 height 14
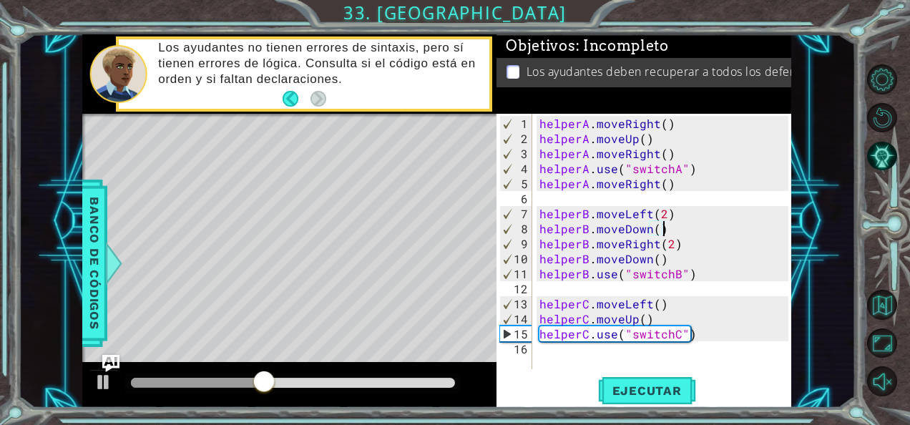
click at [656, 319] on div "helperA . moveRight ( ) helperA . moveUp ( ) helperA . moveRight ( ) helperA . …" at bounding box center [666, 259] width 259 height 286
type textarea "helperC.moveUp()"
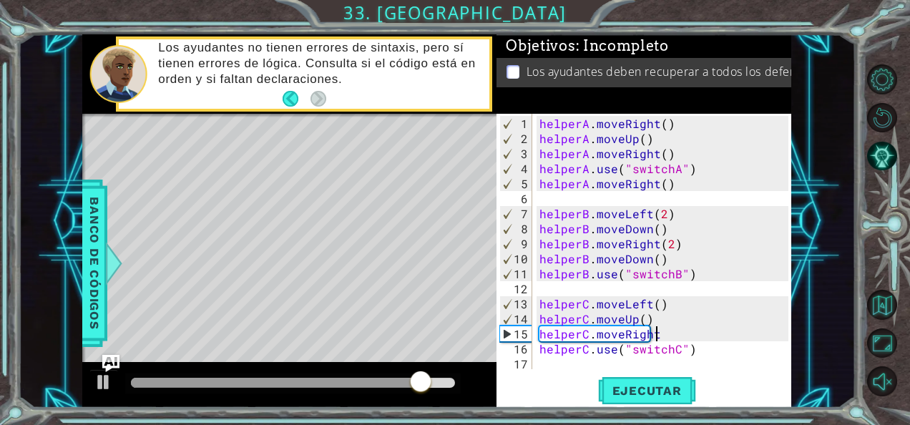
scroll to position [0, 6]
click at [666, 386] on span "Ejecutar" at bounding box center [647, 391] width 98 height 14
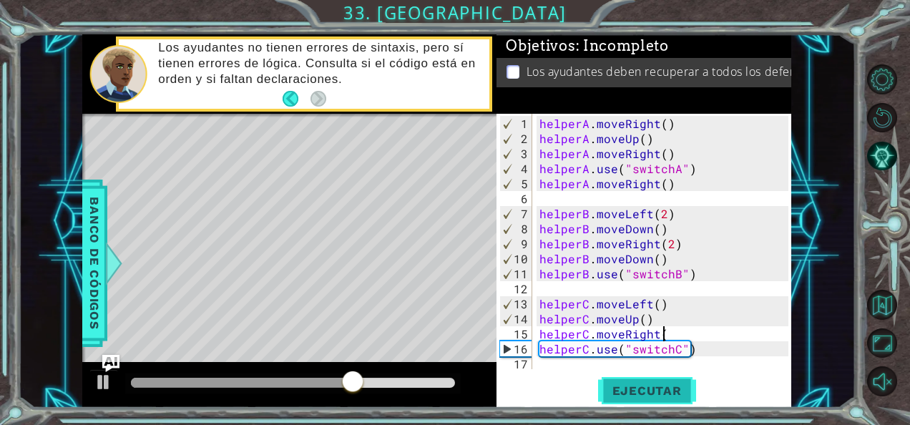
scroll to position [0, 7]
type textarea "helperC.moveRight()"
click at [676, 389] on span "Ejecutar" at bounding box center [647, 391] width 98 height 14
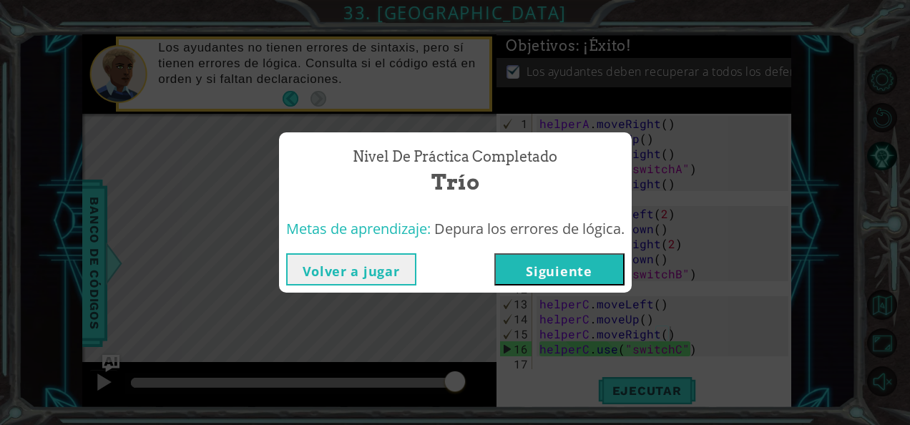
click at [580, 262] on button "Siguiente" at bounding box center [560, 269] width 130 height 32
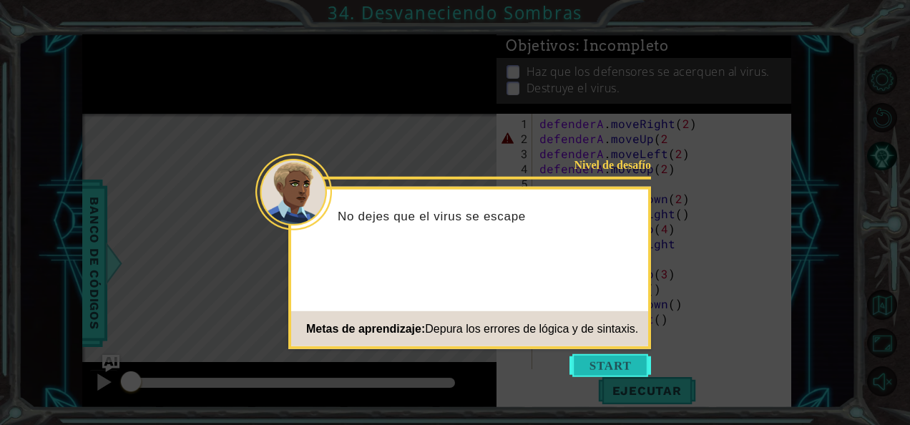
click at [624, 360] on button "Start" at bounding box center [611, 365] width 82 height 23
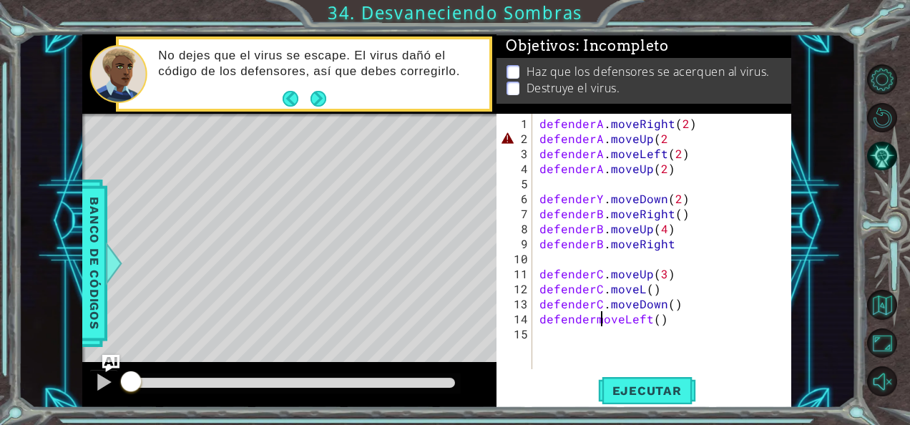
click at [598, 322] on div "defenderA . moveRight ( 2 ) defenderA . moveUp ( 2 defenderA . moveLeft ( 2 ) d…" at bounding box center [666, 259] width 259 height 286
click at [596, 321] on div "defenderA . moveRight ( 2 ) defenderA . moveUp ( 2 defenderA . moveLeft ( 2 ) d…" at bounding box center [666, 259] width 259 height 286
click at [661, 386] on span "Ejecutar" at bounding box center [647, 391] width 98 height 14
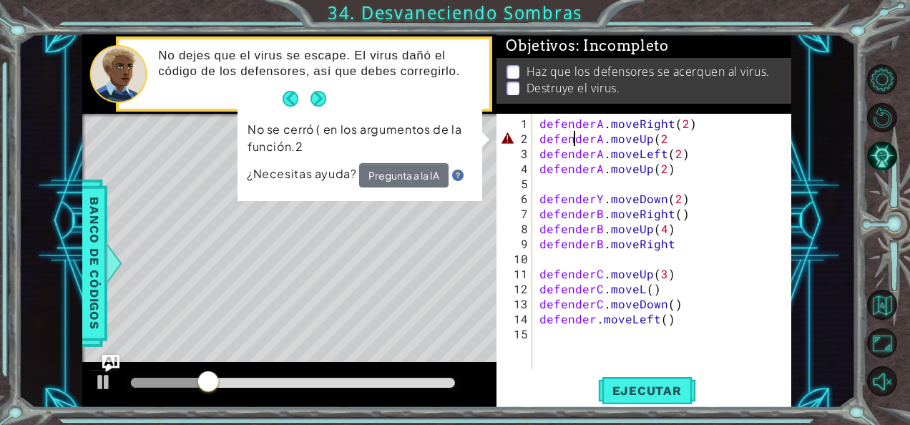
click at [573, 129] on div "defenderA . moveRight ( 2 ) defenderA . moveUp ( 2 defenderA . moveLeft ( 2 ) d…" at bounding box center [666, 259] width 259 height 286
click at [673, 132] on div "defenderA . moveRight ( 2 ) defenderA . moveUp ( 2 defenderA . moveLeft ( 2 ) d…" at bounding box center [666, 259] width 259 height 286
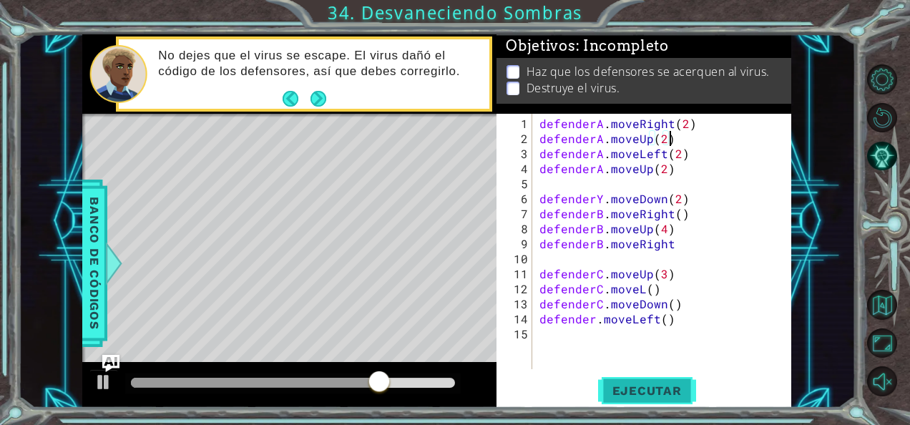
click at [640, 392] on span "Ejecutar" at bounding box center [647, 391] width 98 height 14
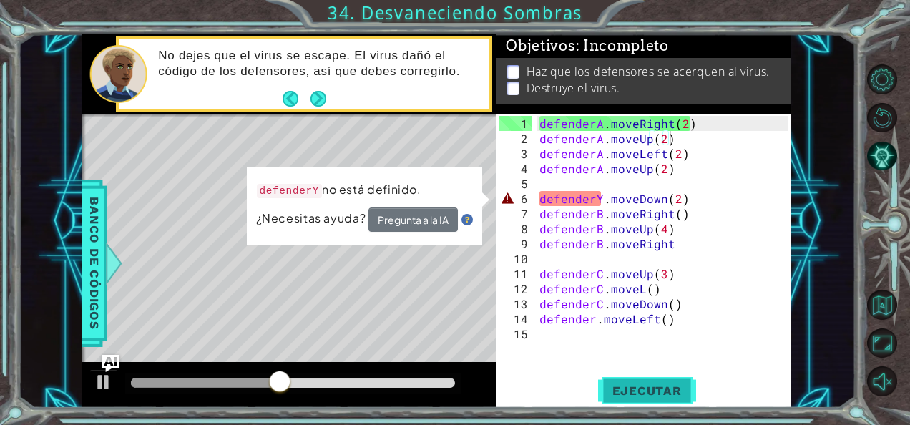
click at [630, 404] on button "Ejecutar" at bounding box center [647, 390] width 98 height 29
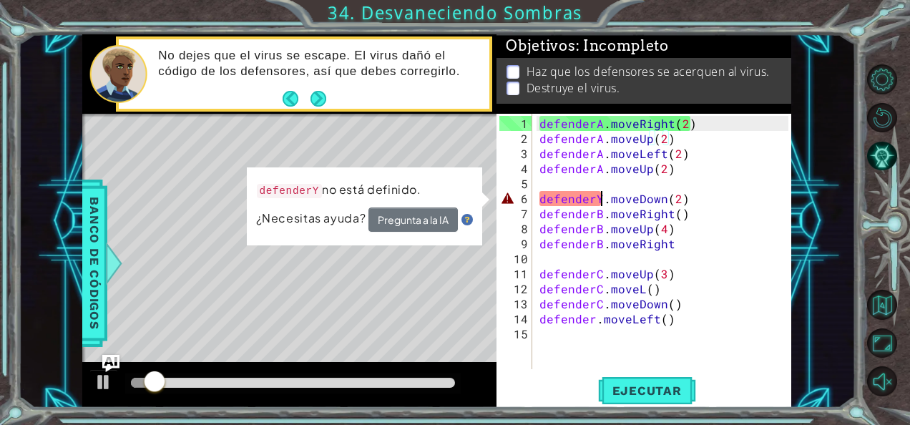
click at [604, 203] on div "defenderA . moveRight ( 2 ) defenderA . moveUp ( 2 ) defenderA . moveLeft ( 2 )…" at bounding box center [666, 259] width 259 height 286
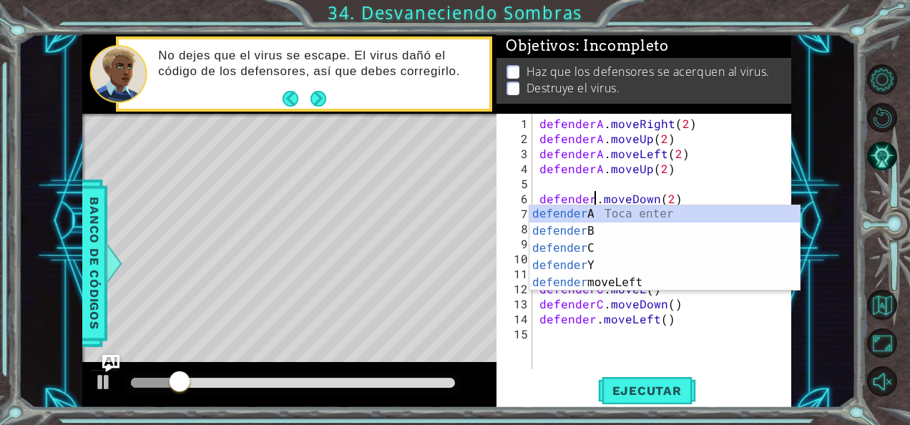
scroll to position [0, 4]
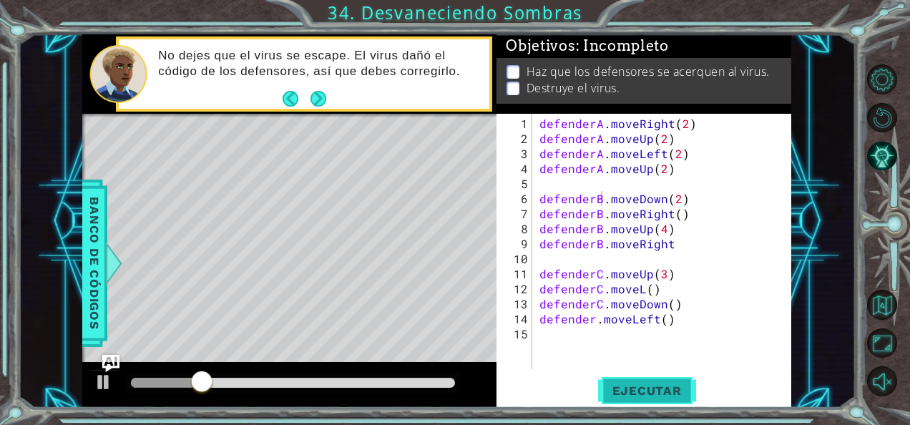
click at [643, 392] on span "Ejecutar" at bounding box center [647, 391] width 98 height 14
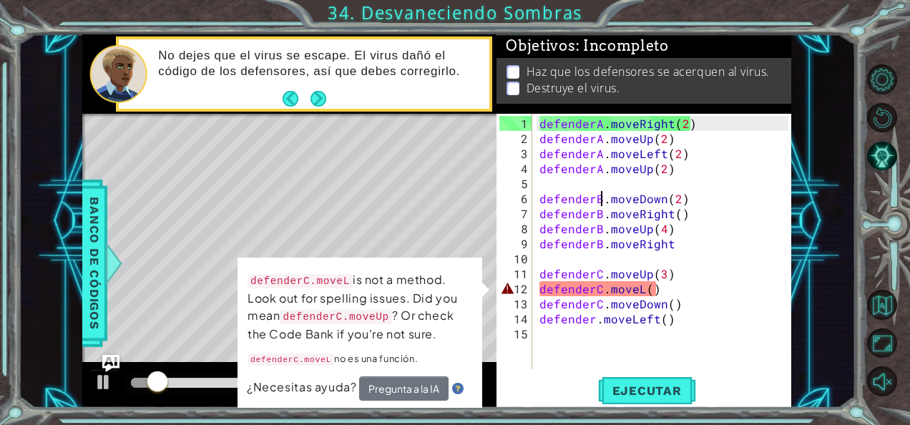
click at [637, 286] on div "defenderA . moveRight ( 2 ) defenderA . moveUp ( 2 ) defenderA . moveLeft ( 2 )…" at bounding box center [666, 259] width 259 height 286
click at [642, 288] on div "defenderA . moveRight ( 2 ) defenderA . moveUp ( 2 ) defenderA . moveLeft ( 2 )…" at bounding box center [666, 259] width 259 height 286
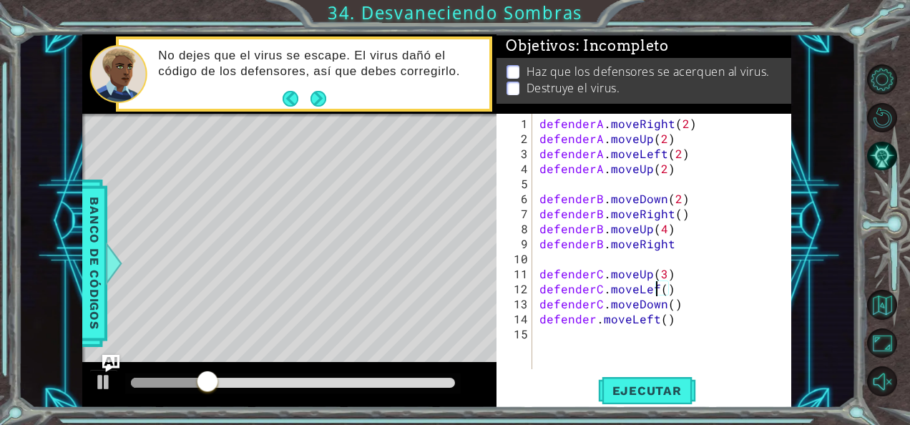
scroll to position [0, 7]
click at [676, 245] on div "defenderA . moveRight ( 2 ) defenderA . moveUp ( 2 ) defenderA . moveLeft ( 2 )…" at bounding box center [666, 259] width 259 height 286
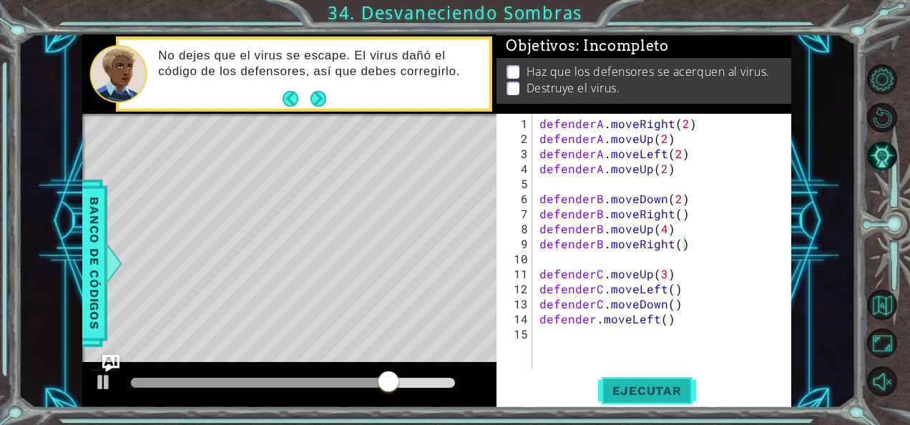
click at [657, 389] on span "Ejecutar" at bounding box center [647, 391] width 98 height 14
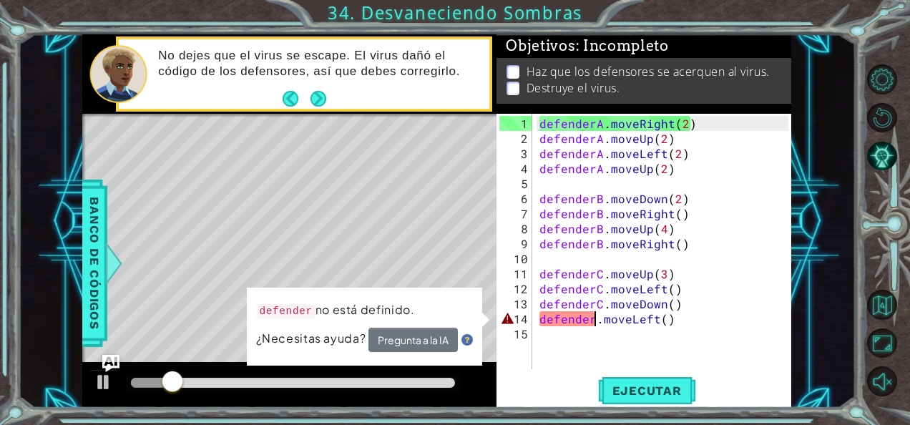
click at [597, 321] on div "defenderA . moveRight ( 2 ) defenderA . moveUp ( 2 ) defenderA . moveLeft ( 2 )…" at bounding box center [666, 259] width 259 height 286
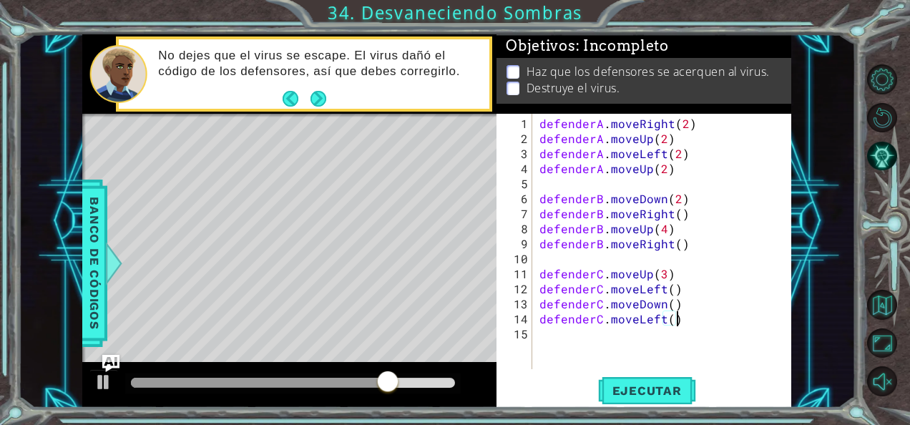
click at [689, 324] on div "defenderA . moveRight ( 2 ) defenderA . moveUp ( 2 ) defenderA . moveLeft ( 2 )…" at bounding box center [666, 259] width 259 height 286
type textarea "defenderC.moveLeft()"
click at [638, 394] on span "Ejecutar" at bounding box center [647, 391] width 98 height 14
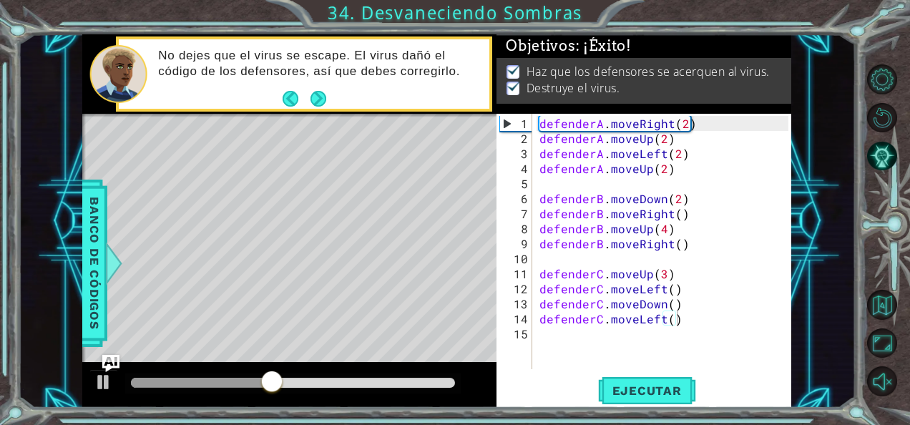
click at [315, 89] on footer at bounding box center [305, 98] width 44 height 21
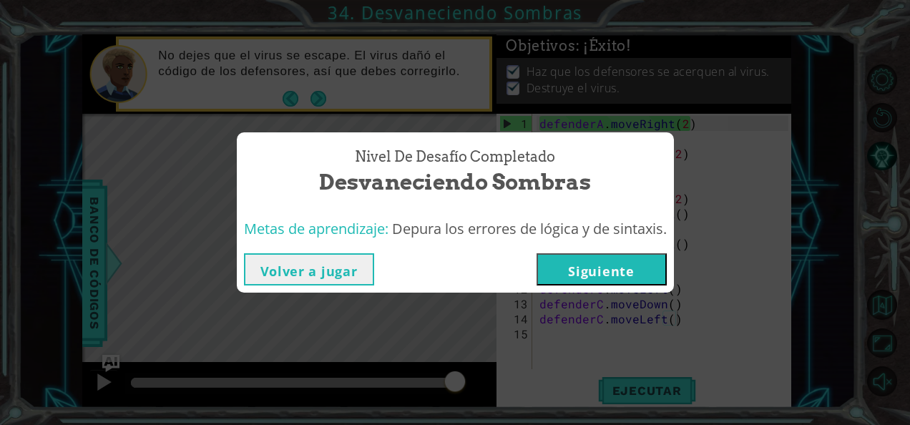
click at [578, 273] on button "Siguiente" at bounding box center [602, 269] width 130 height 32
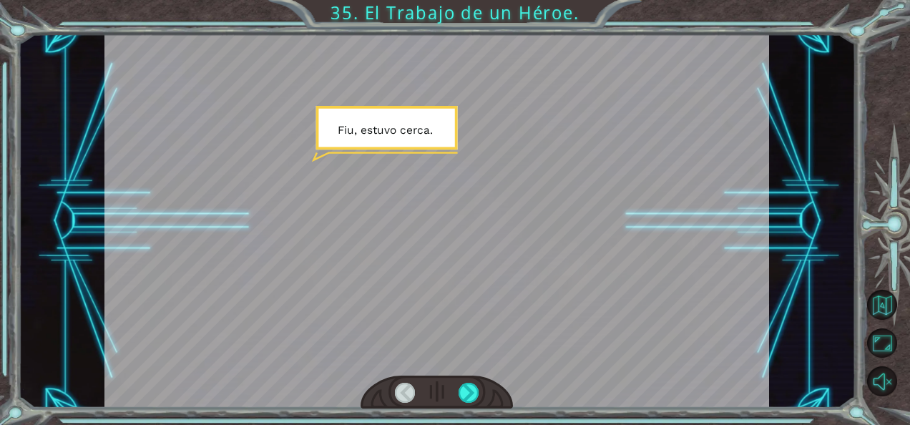
click at [574, 271] on div at bounding box center [437, 221] width 666 height 374
click at [463, 396] on div at bounding box center [469, 393] width 20 height 20
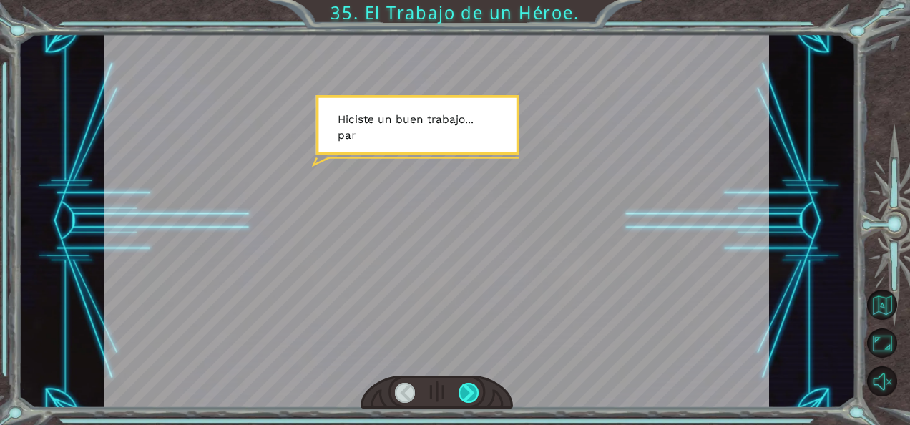
click at [463, 396] on div at bounding box center [469, 393] width 20 height 20
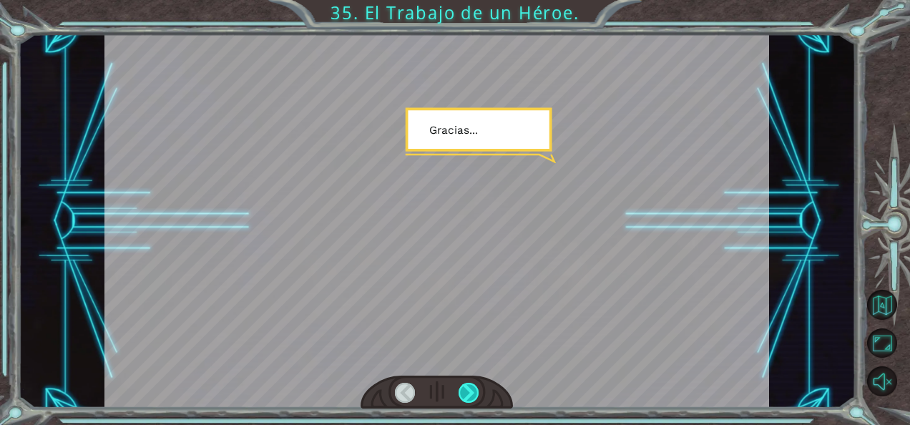
click at [463, 396] on div at bounding box center [469, 393] width 20 height 20
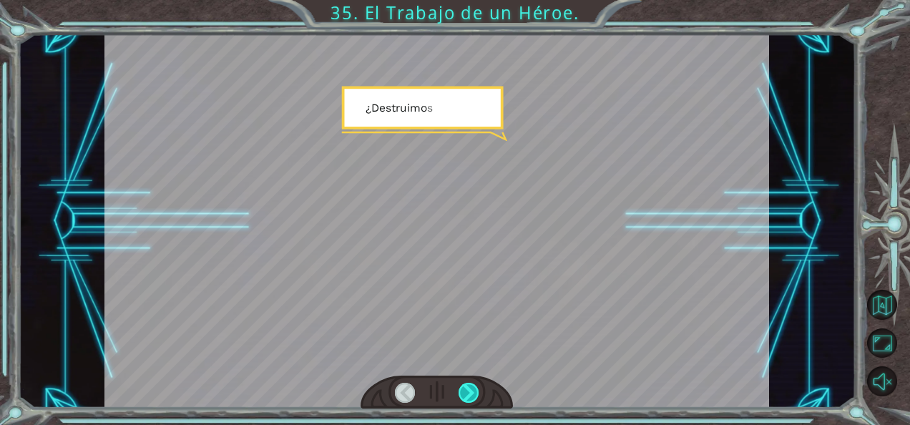
click at [463, 396] on div at bounding box center [469, 393] width 20 height 20
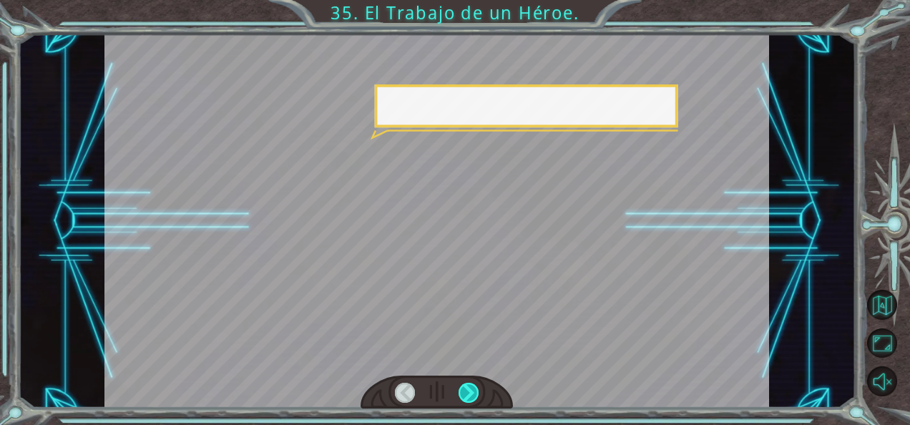
click at [463, 396] on div at bounding box center [469, 393] width 20 height 20
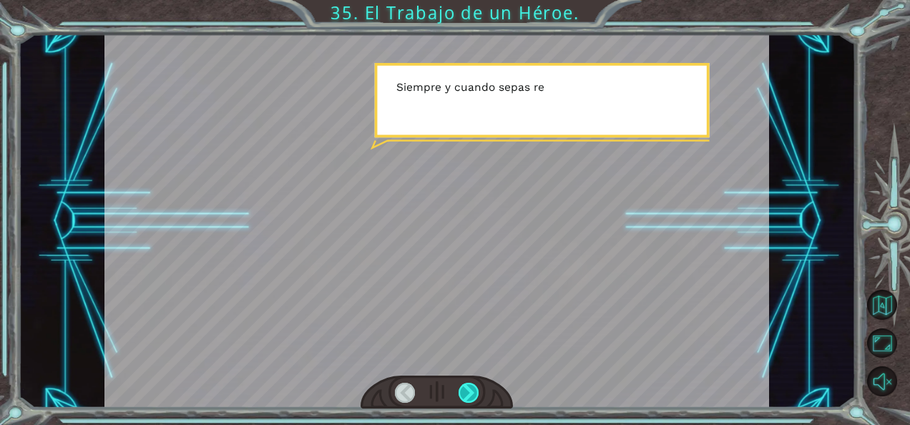
click at [463, 396] on div at bounding box center [469, 393] width 20 height 20
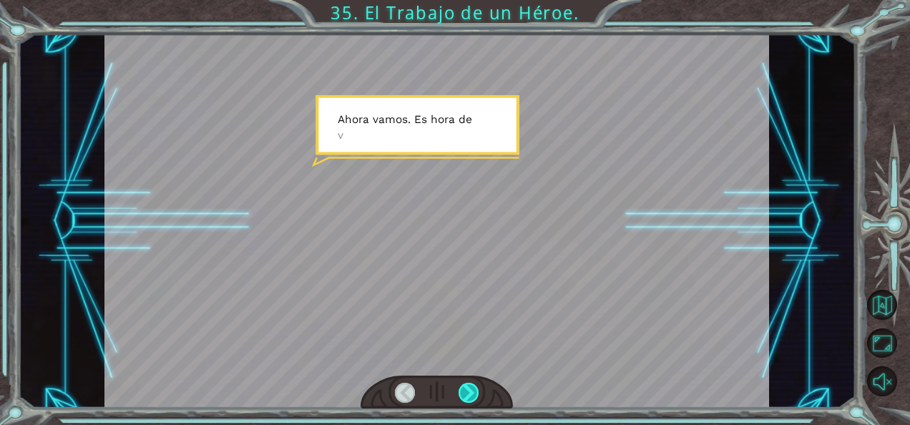
click at [463, 396] on div at bounding box center [469, 393] width 20 height 20
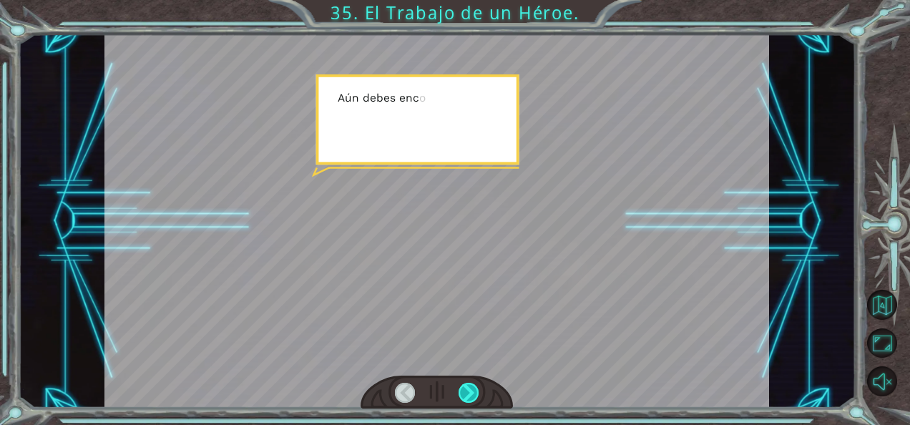
click at [463, 396] on div at bounding box center [469, 393] width 20 height 20
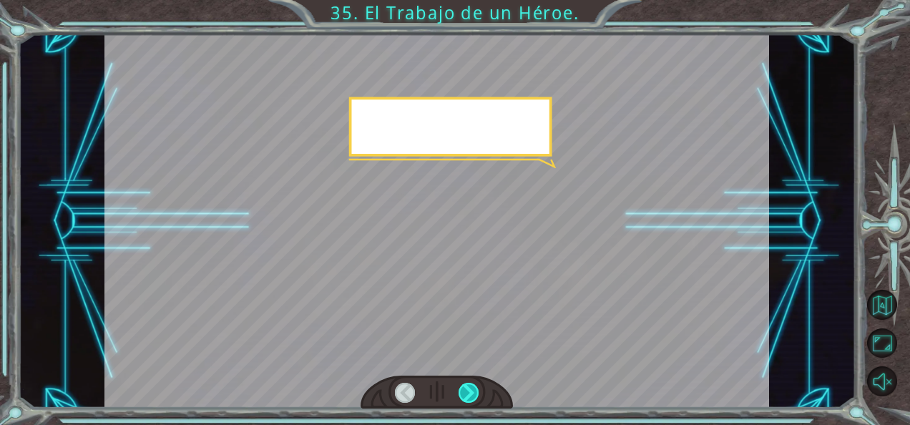
click at [463, 396] on div at bounding box center [469, 393] width 20 height 20
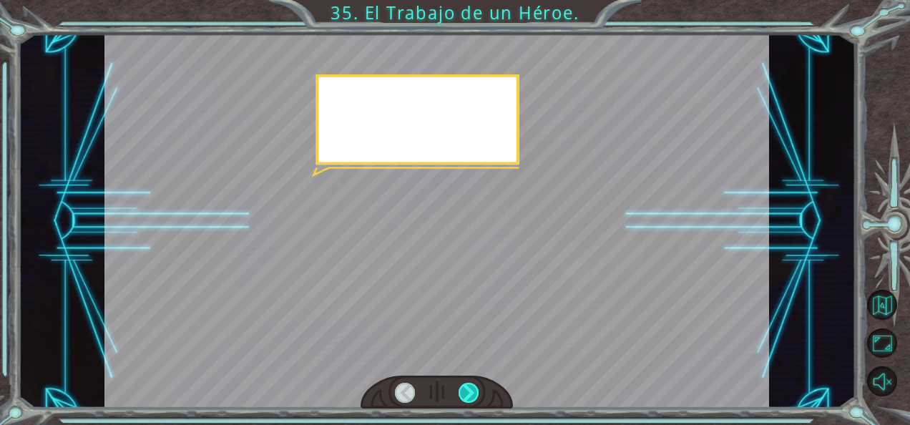
click at [463, 396] on div at bounding box center [469, 393] width 20 height 20
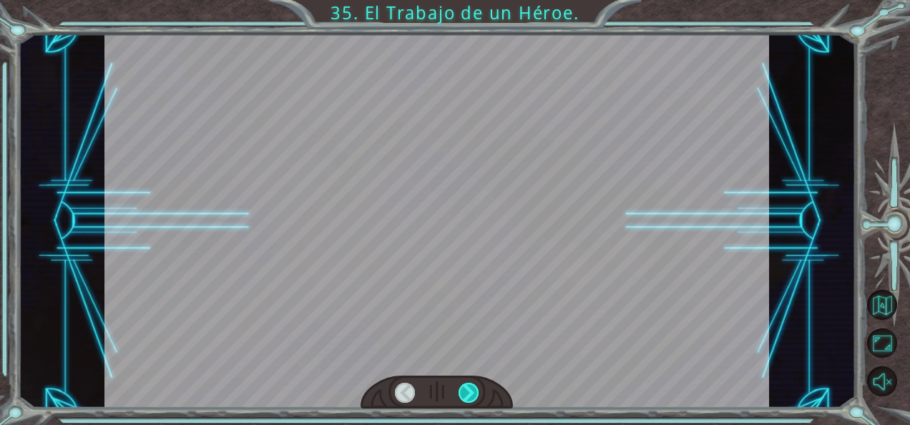
click at [463, 396] on div at bounding box center [469, 393] width 20 height 20
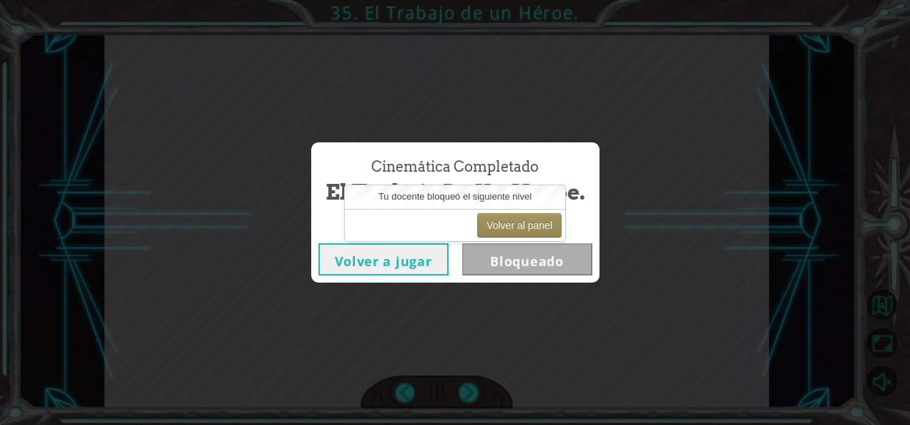
click at [536, 292] on div "Cinemática Completado El Trabajo de un Héroe. Volver a jugar Bloqueado" at bounding box center [455, 212] width 910 height 425
click at [666, 296] on div "Cinemática Completado El Trabajo de un Héroe. Volver a jugar Bloqueado" at bounding box center [455, 212] width 910 height 425
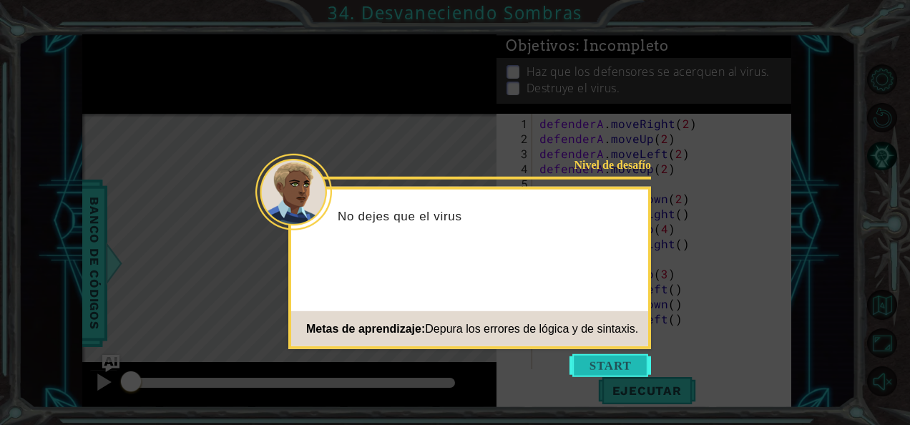
click at [631, 368] on button "Start" at bounding box center [611, 365] width 82 height 23
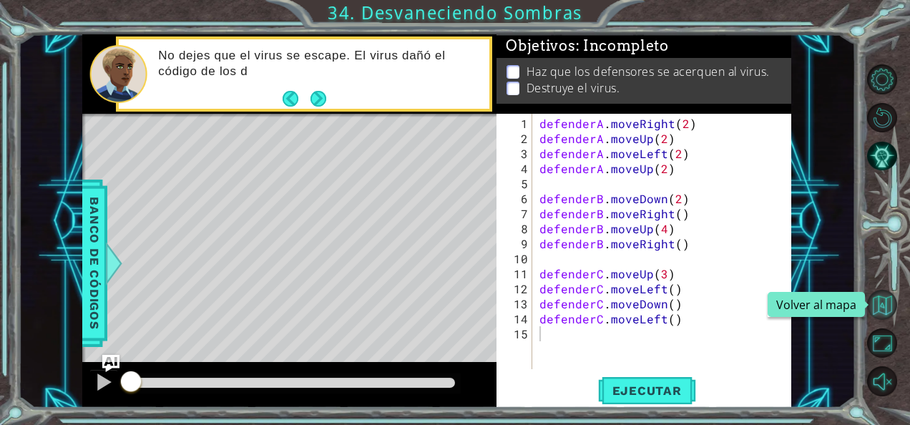
click at [885, 308] on button "Volver al mapa" at bounding box center [882, 305] width 30 height 30
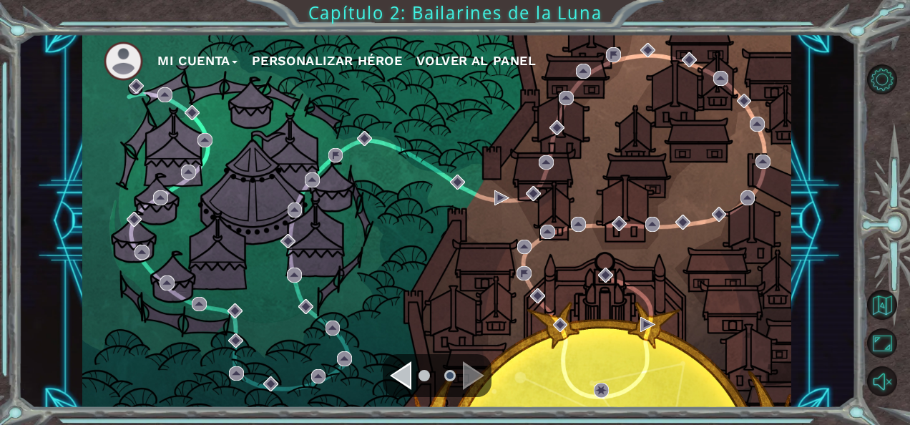
click at [404, 372] on div "Navigate to the previous page" at bounding box center [400, 375] width 21 height 29
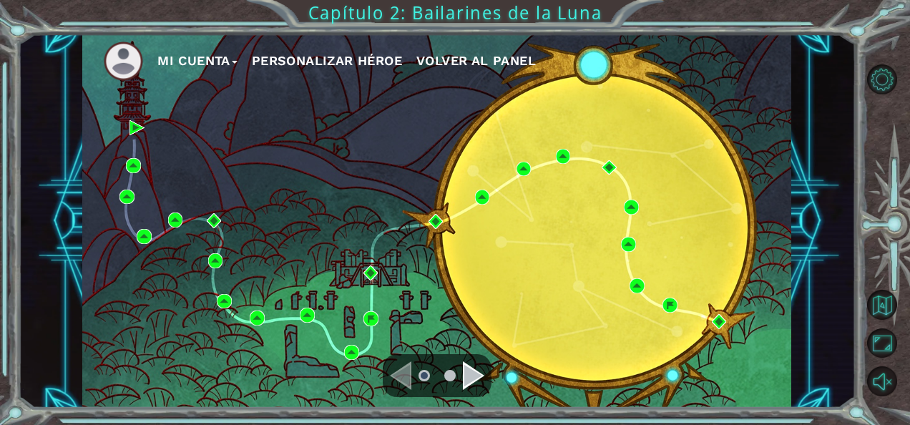
click at [402, 366] on div "Navigate to the previous page" at bounding box center [400, 375] width 21 height 29
